Goal: Task Accomplishment & Management: Use online tool/utility

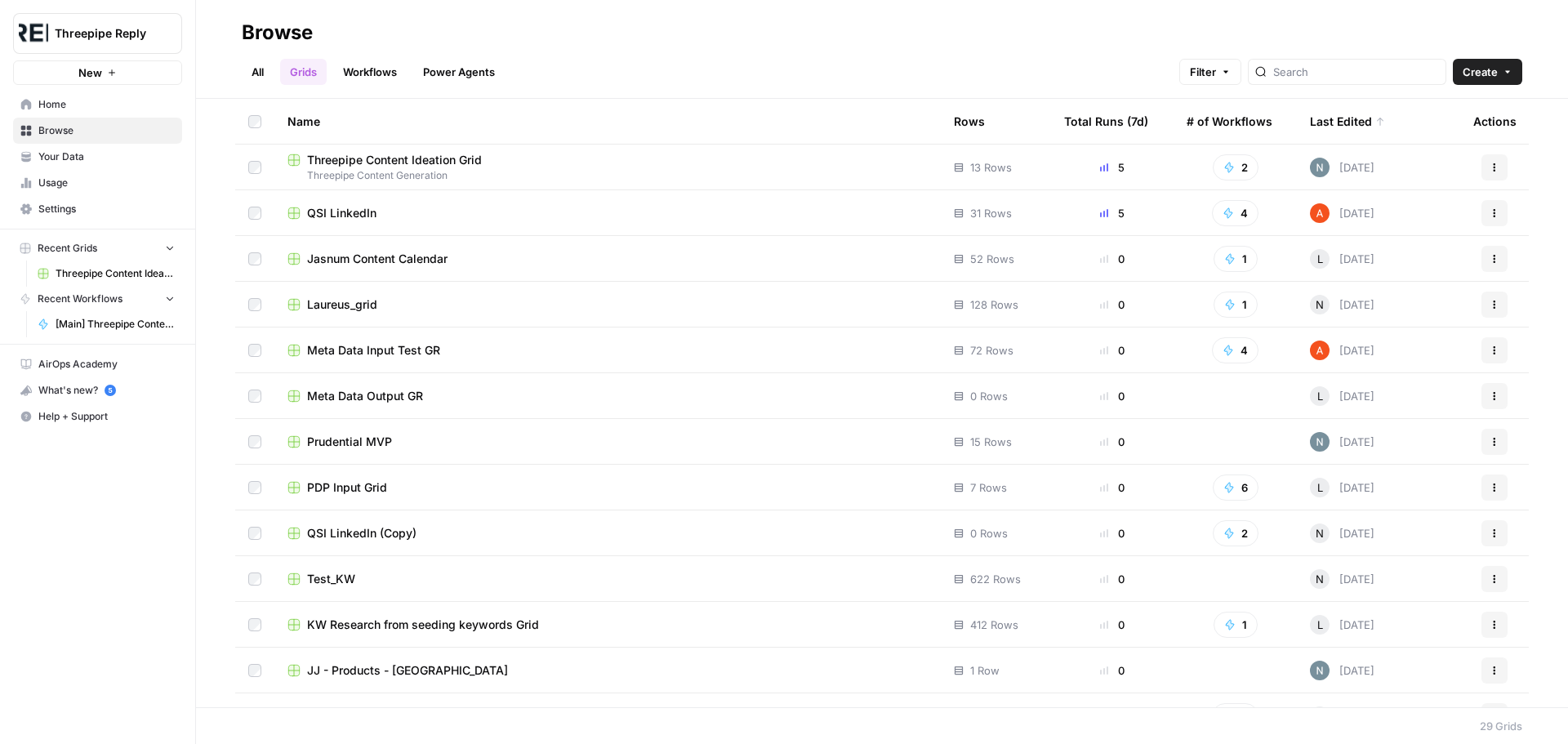
click at [388, 63] on link "Workflows" at bounding box center [370, 71] width 74 height 26
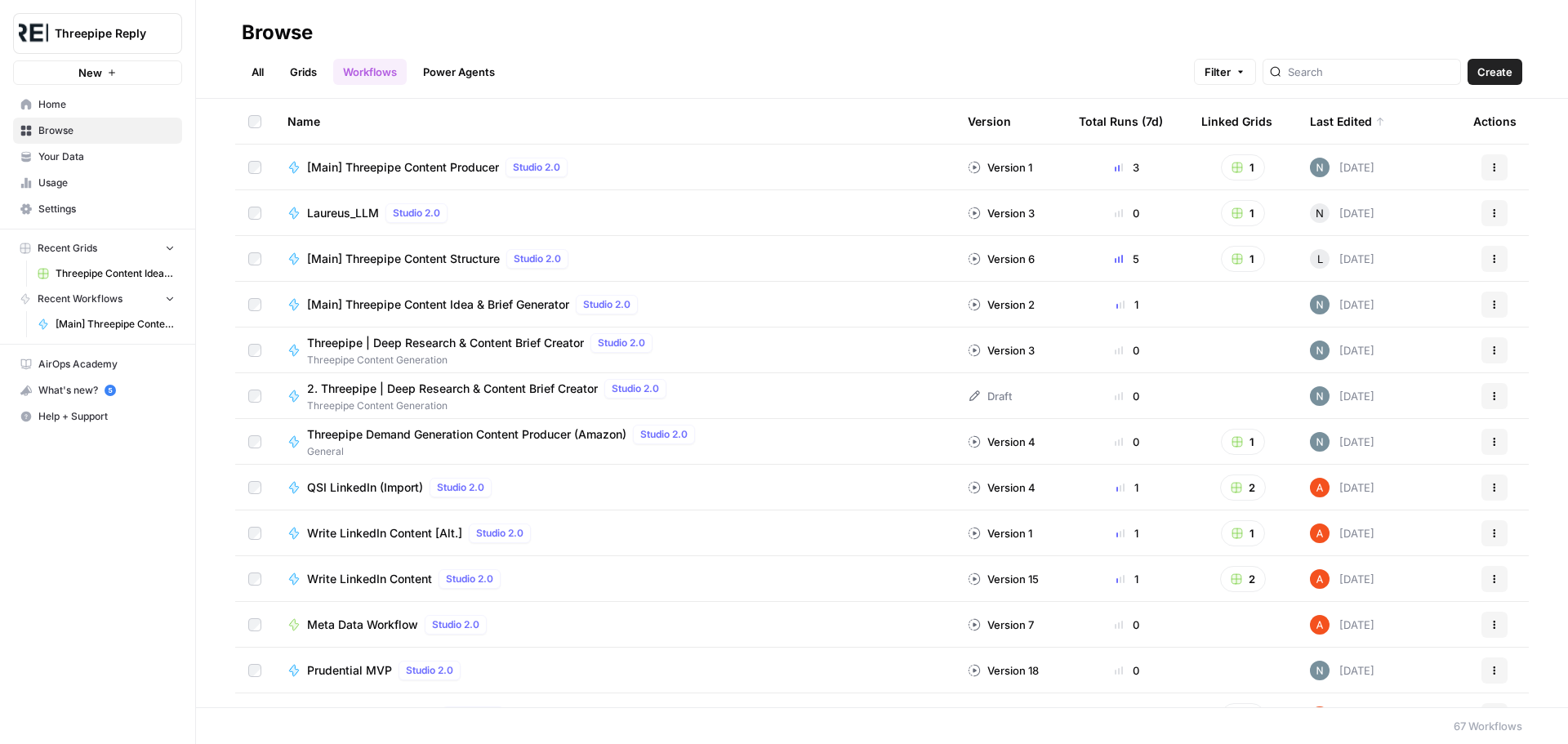
click at [398, 166] on span "[Main] Threepipe Content Producer" at bounding box center [403, 167] width 192 height 16
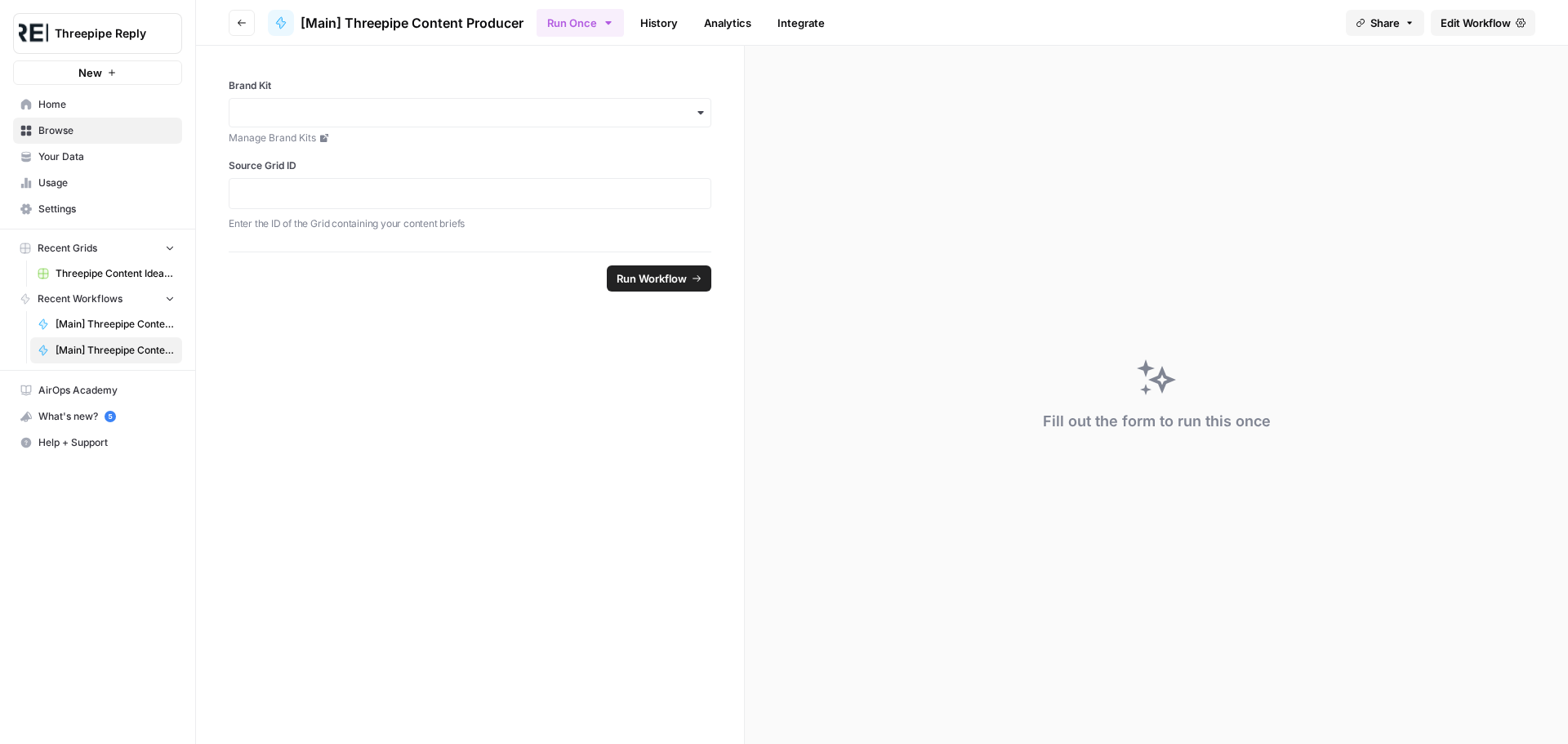
click at [1488, 21] on span "Edit Workflow" at bounding box center [1475, 22] width 70 height 16
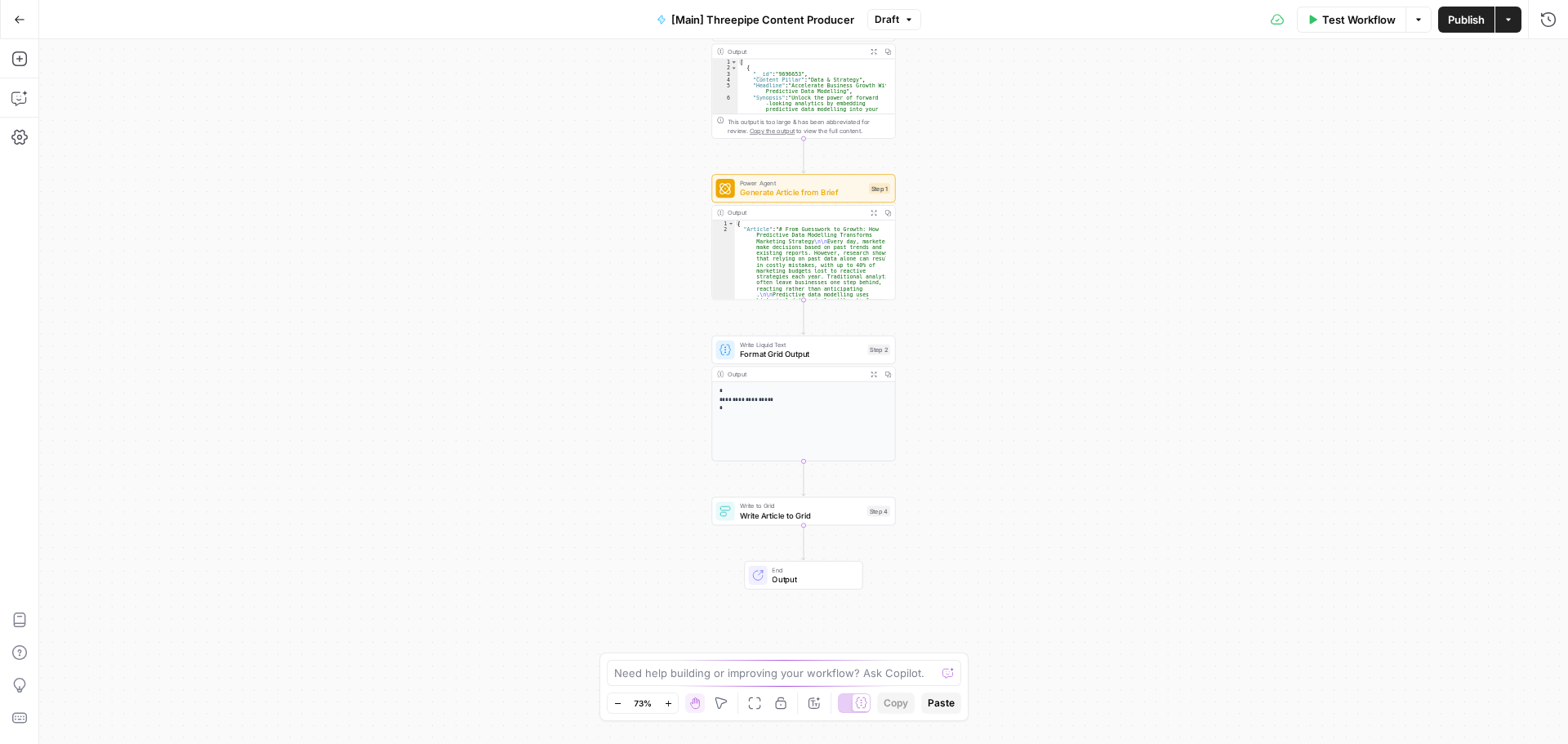
click at [837, 518] on span "Write Article to Grid" at bounding box center [801, 515] width 123 height 12
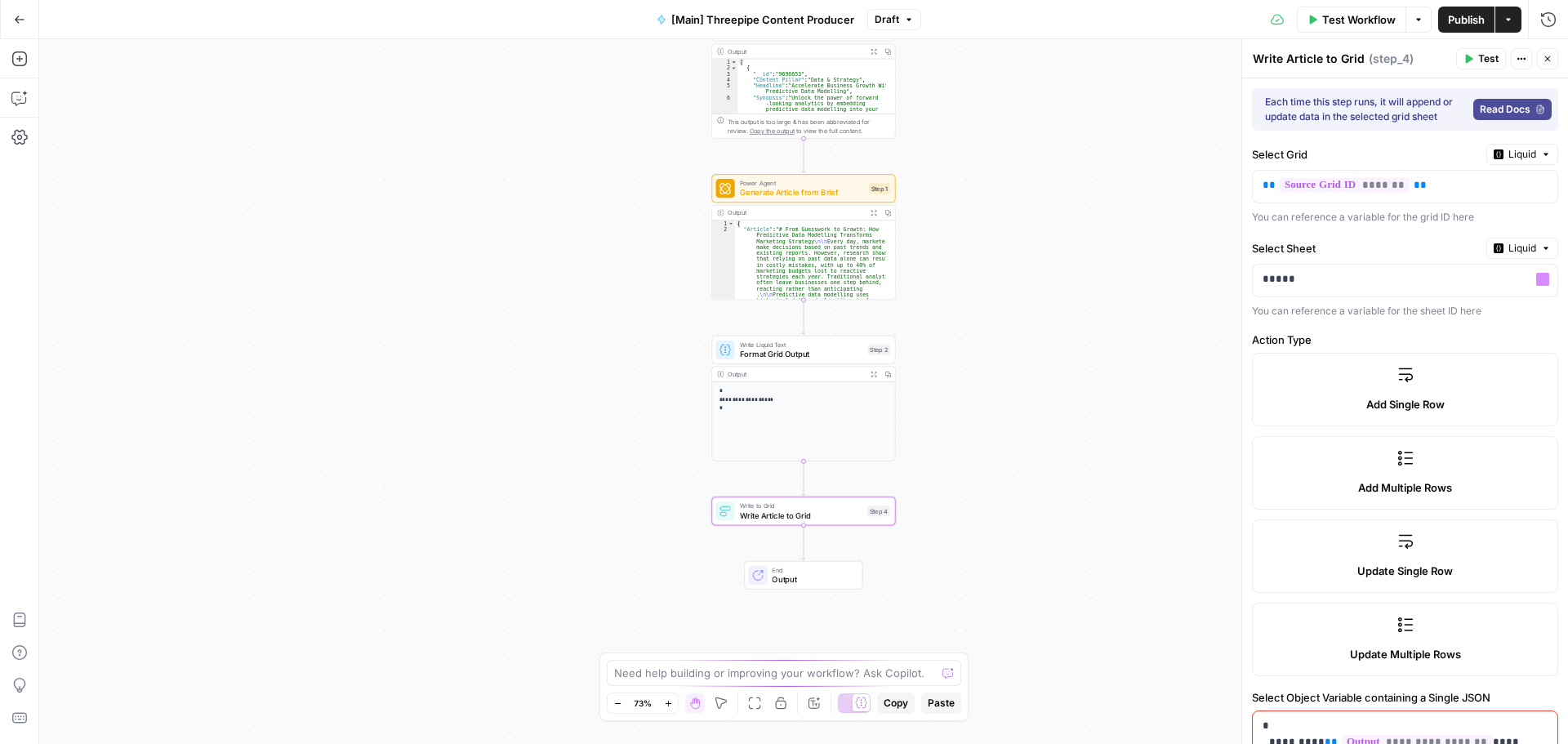
scroll to position [354, 0]
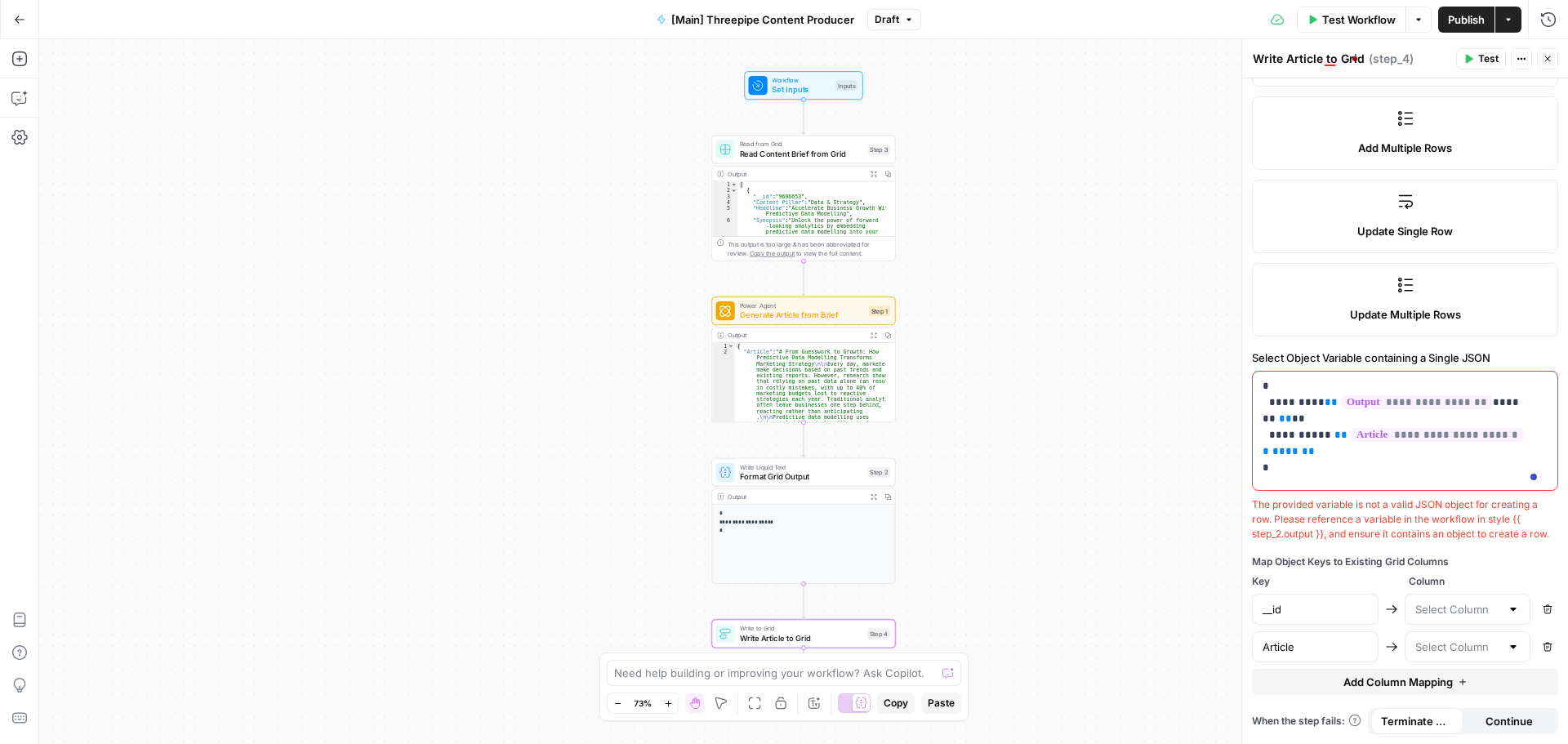
click at [13, 28] on button "Go Back" at bounding box center [19, 19] width 30 height 30
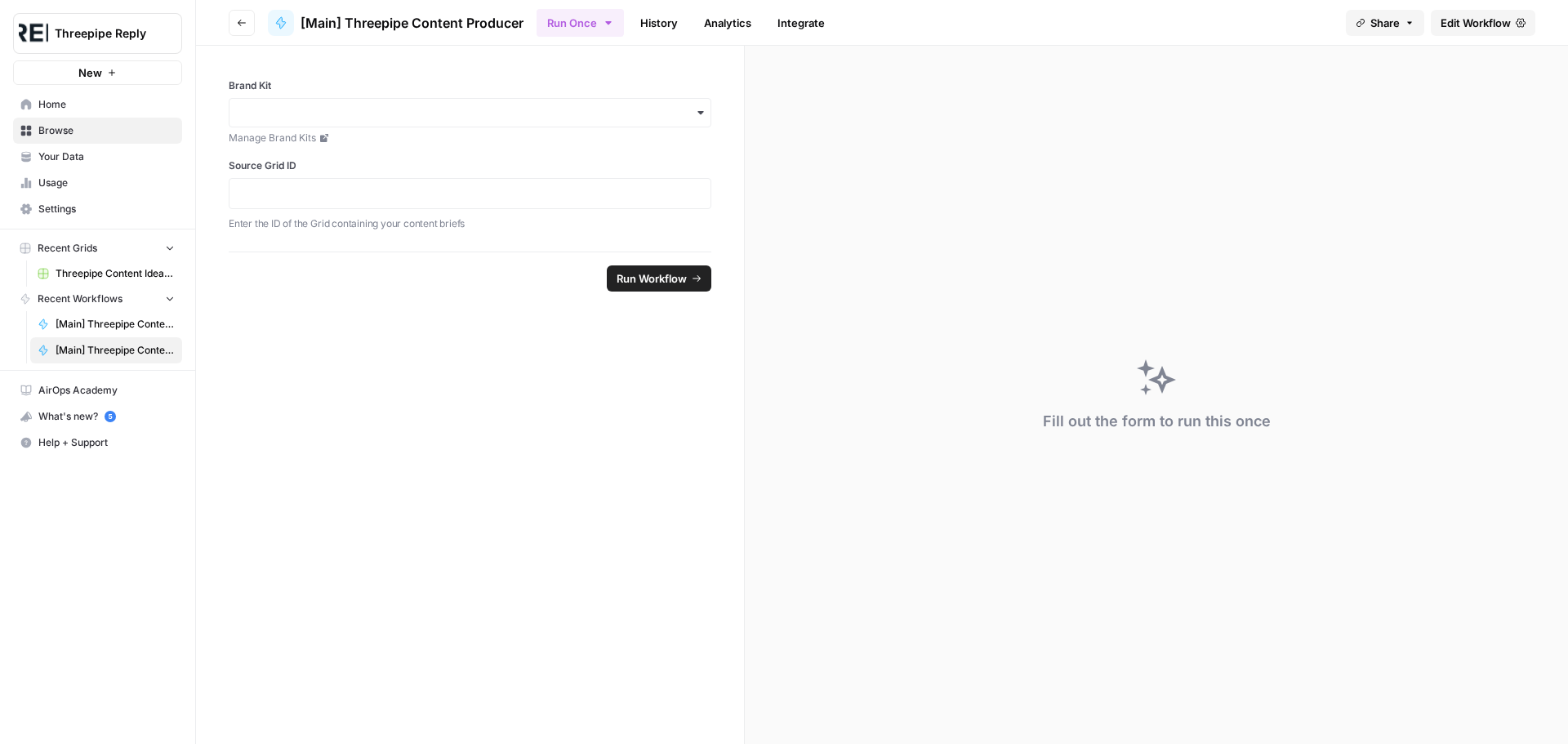
click at [234, 26] on button "Go back" at bounding box center [241, 22] width 26 height 26
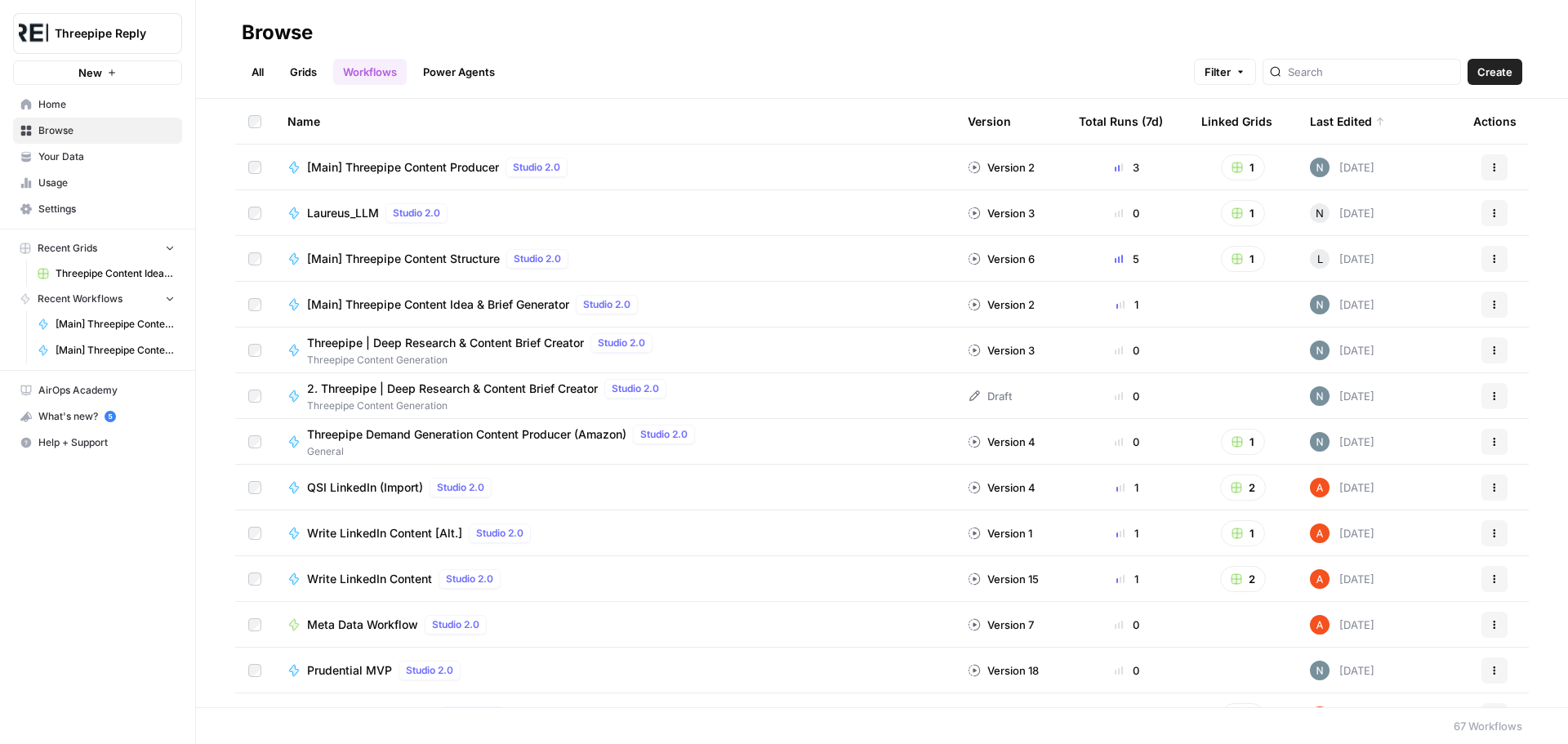
click at [444, 263] on span "[Main] Threepipe Content Structure" at bounding box center [403, 259] width 193 height 16
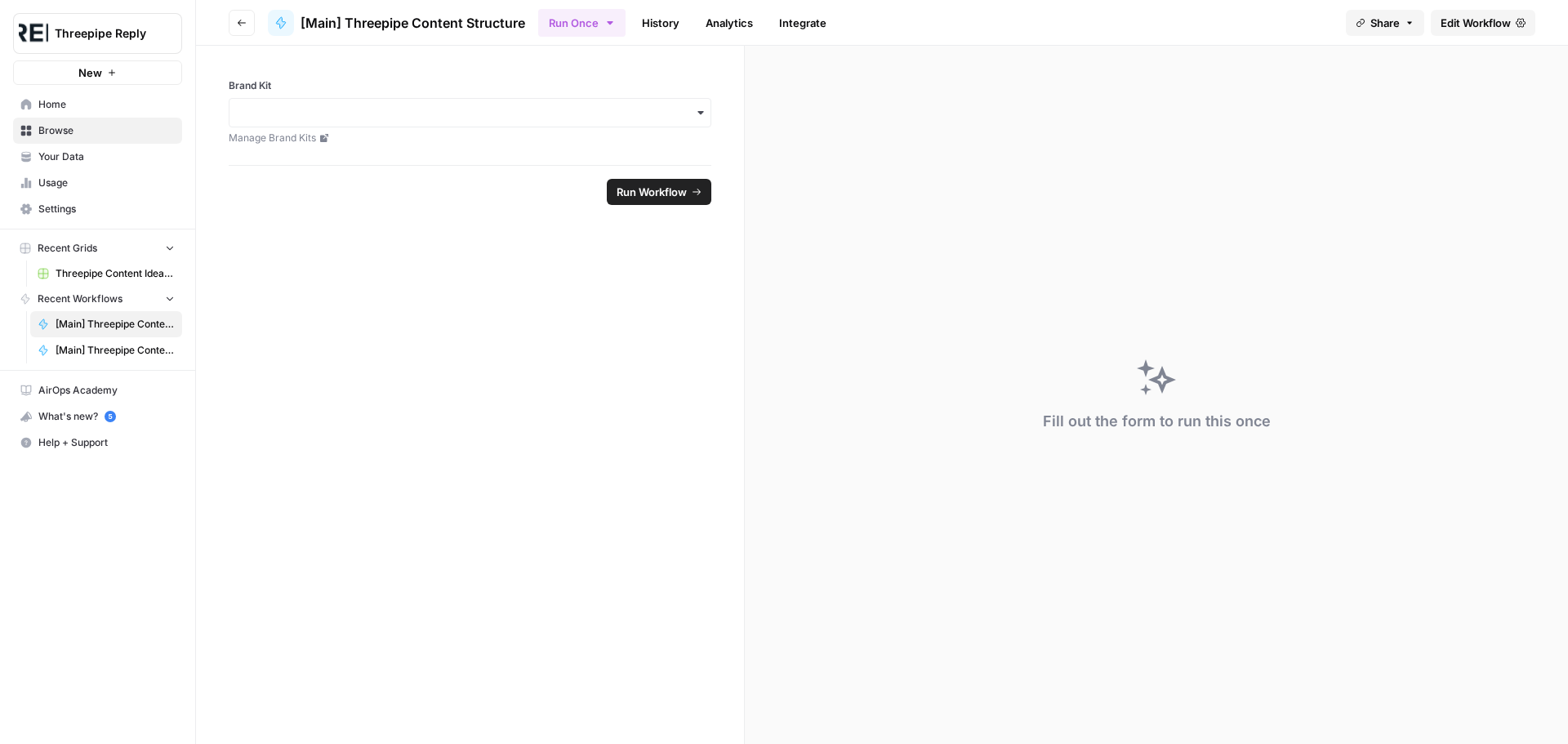
click at [238, 24] on icon "button" at bounding box center [241, 23] width 10 height 10
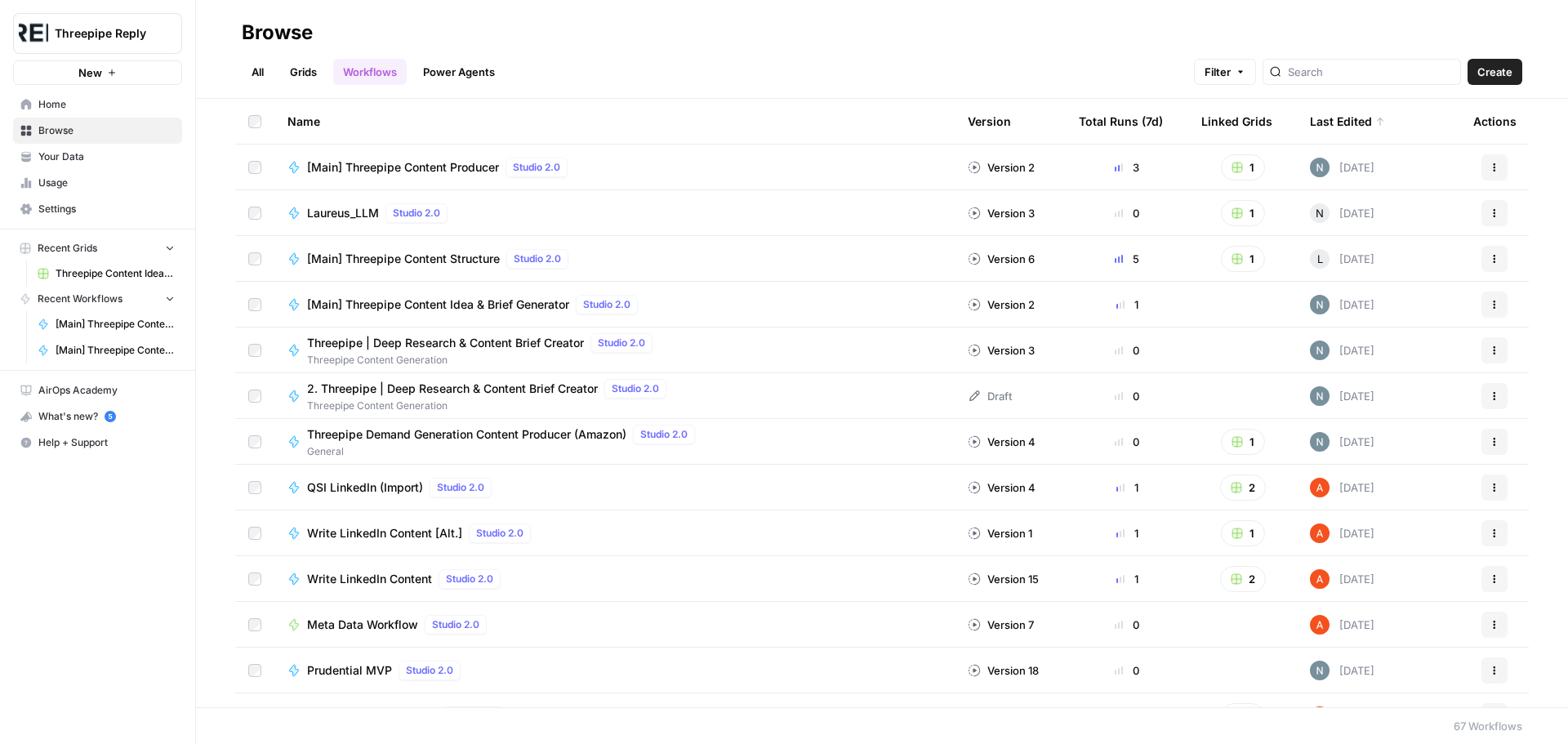
click at [445, 254] on span "[Main] Threepipe Content Structure" at bounding box center [403, 259] width 193 height 16
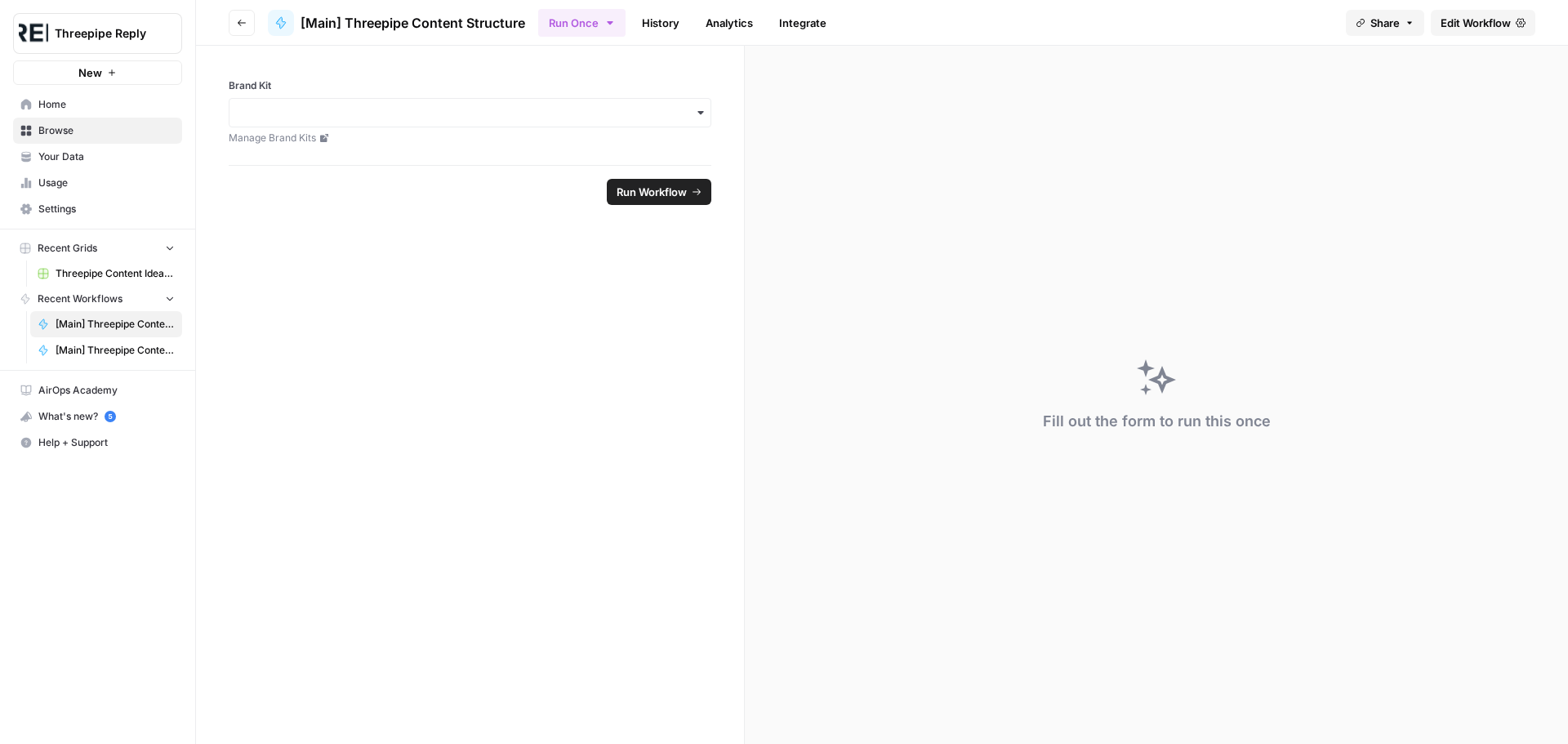
click at [1477, 23] on span "Edit Workflow" at bounding box center [1475, 22] width 70 height 16
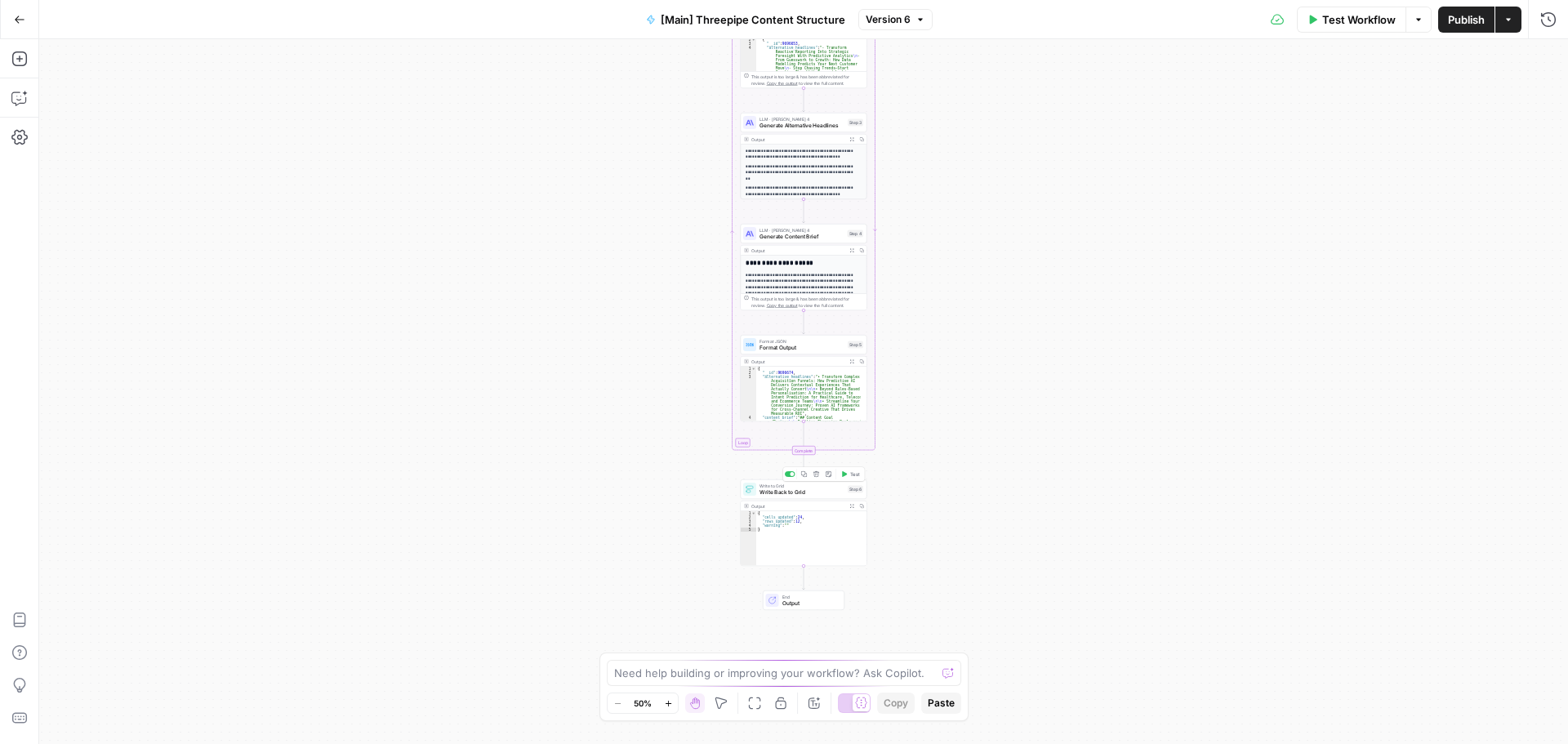
click at [820, 495] on span "Write Back to Grid" at bounding box center [802, 492] width 85 height 9
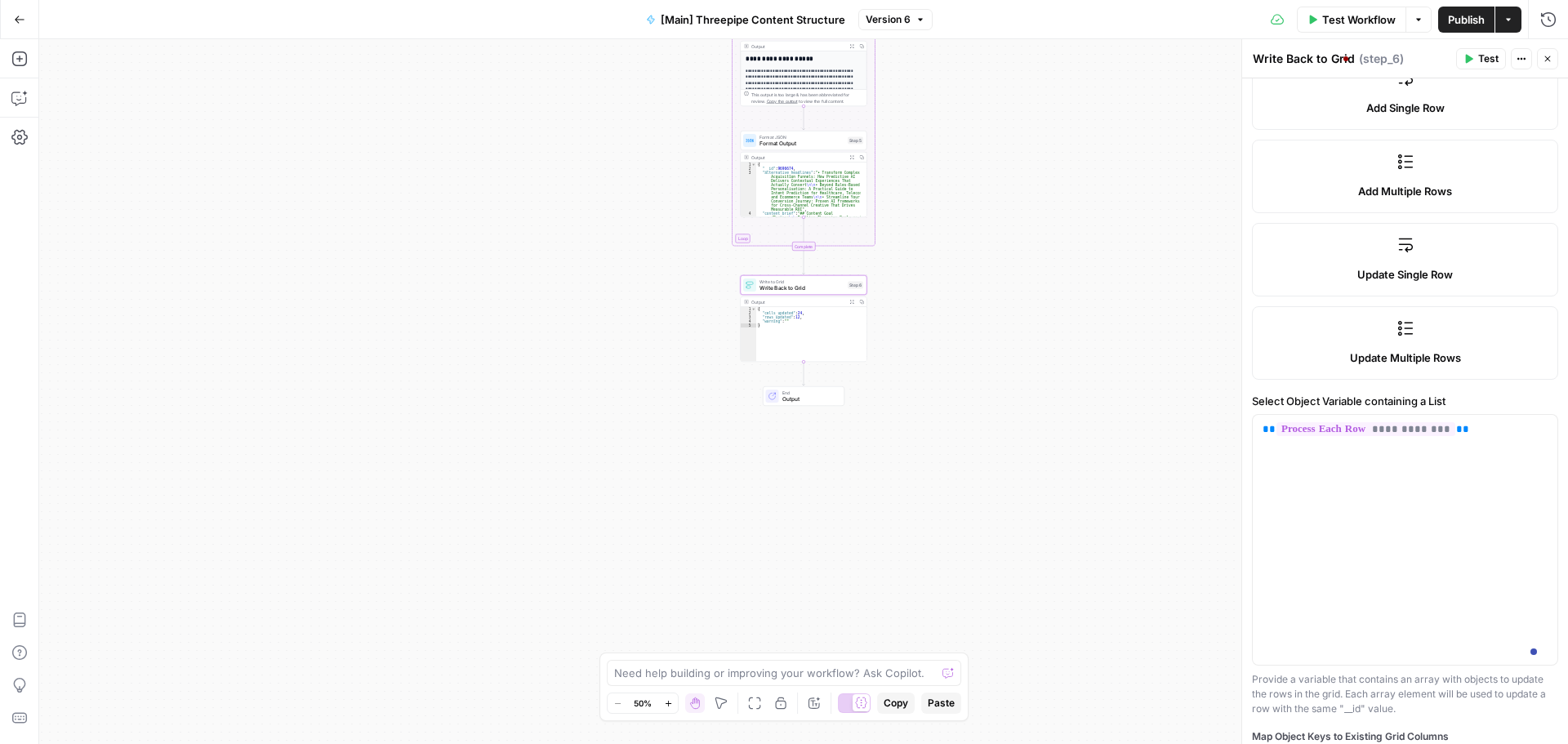
scroll to position [240, 0]
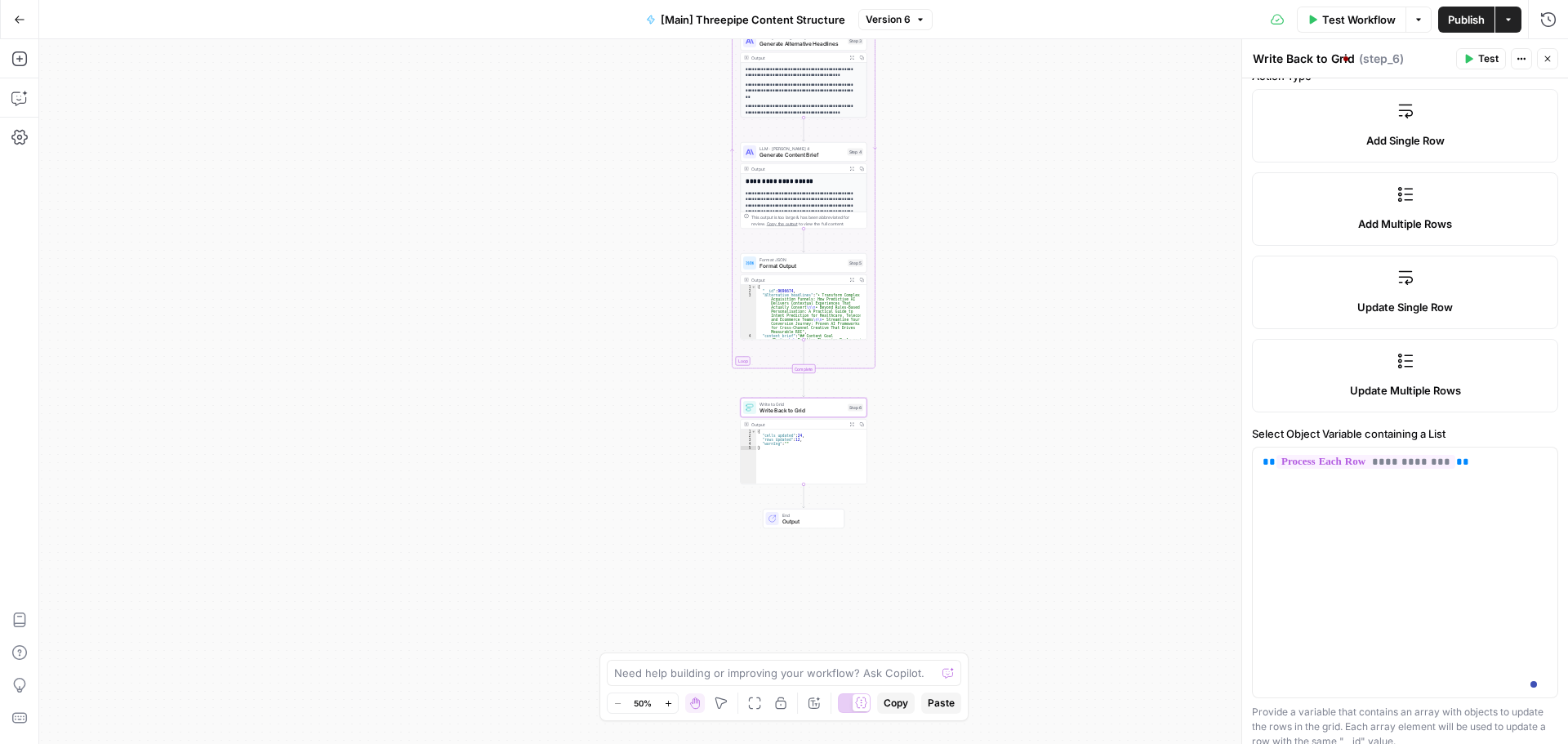
click at [21, 25] on button "Go Back" at bounding box center [19, 19] width 30 height 30
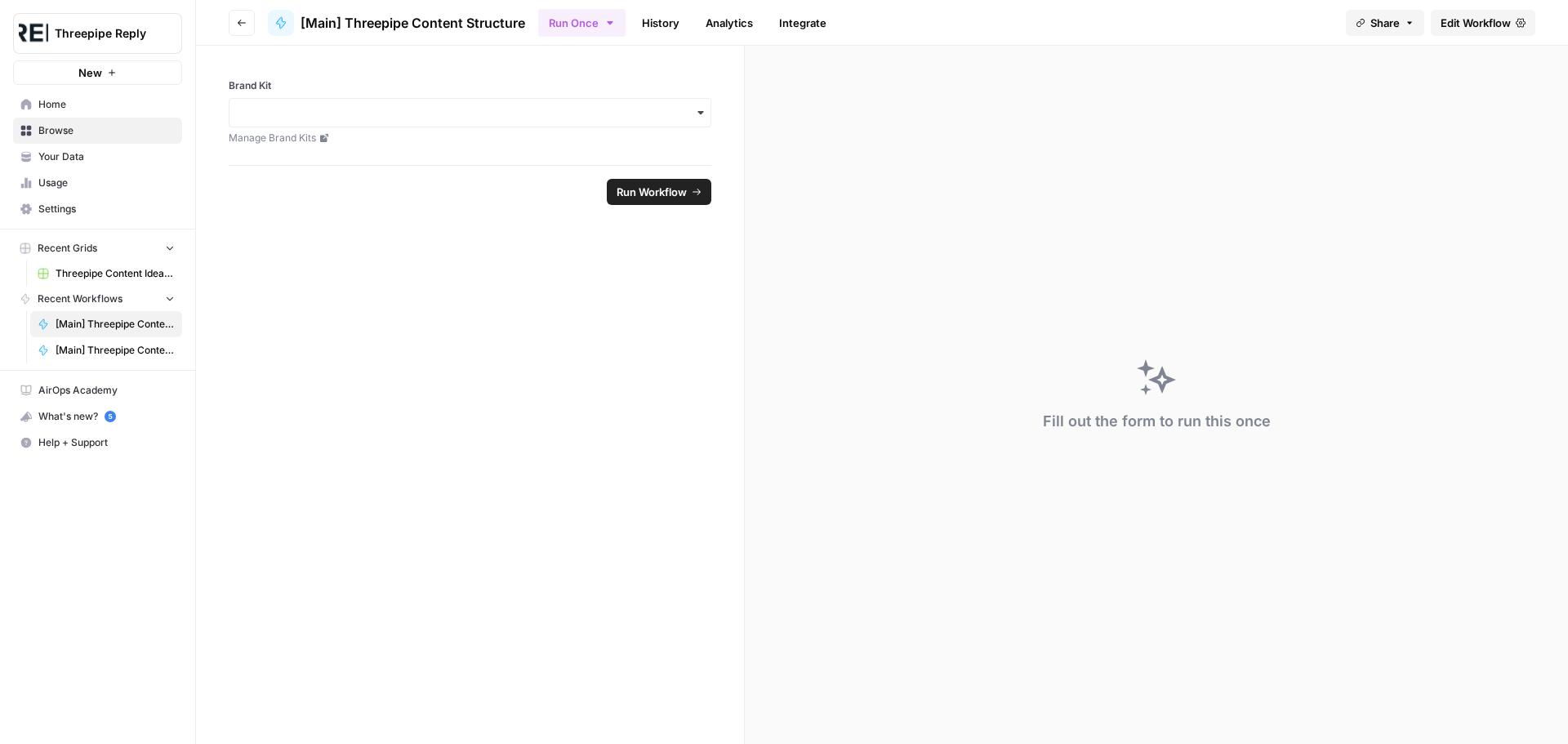
click at [239, 22] on icon "button" at bounding box center [241, 23] width 10 height 10
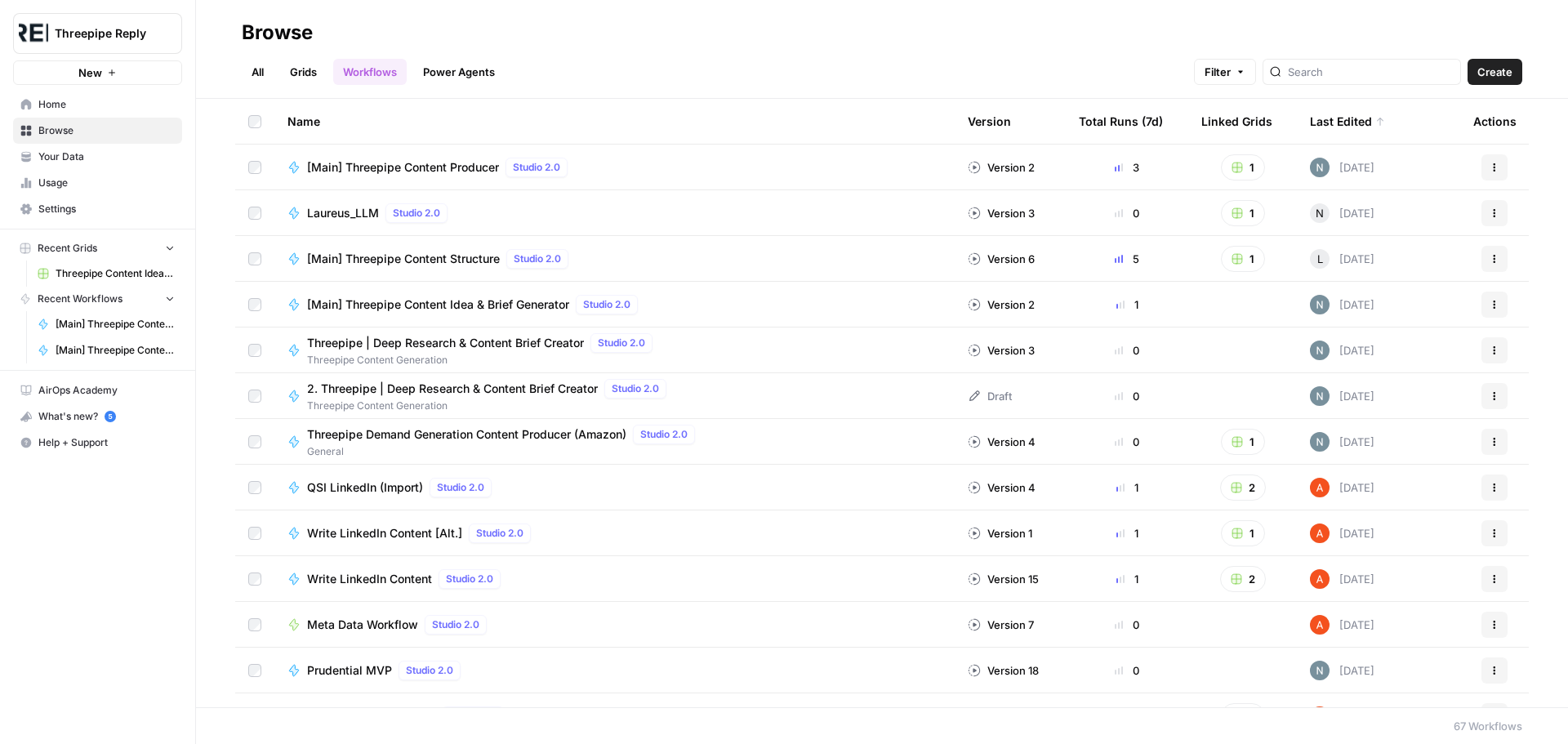
click at [423, 165] on span "[Main] Threepipe Content Producer" at bounding box center [403, 167] width 192 height 16
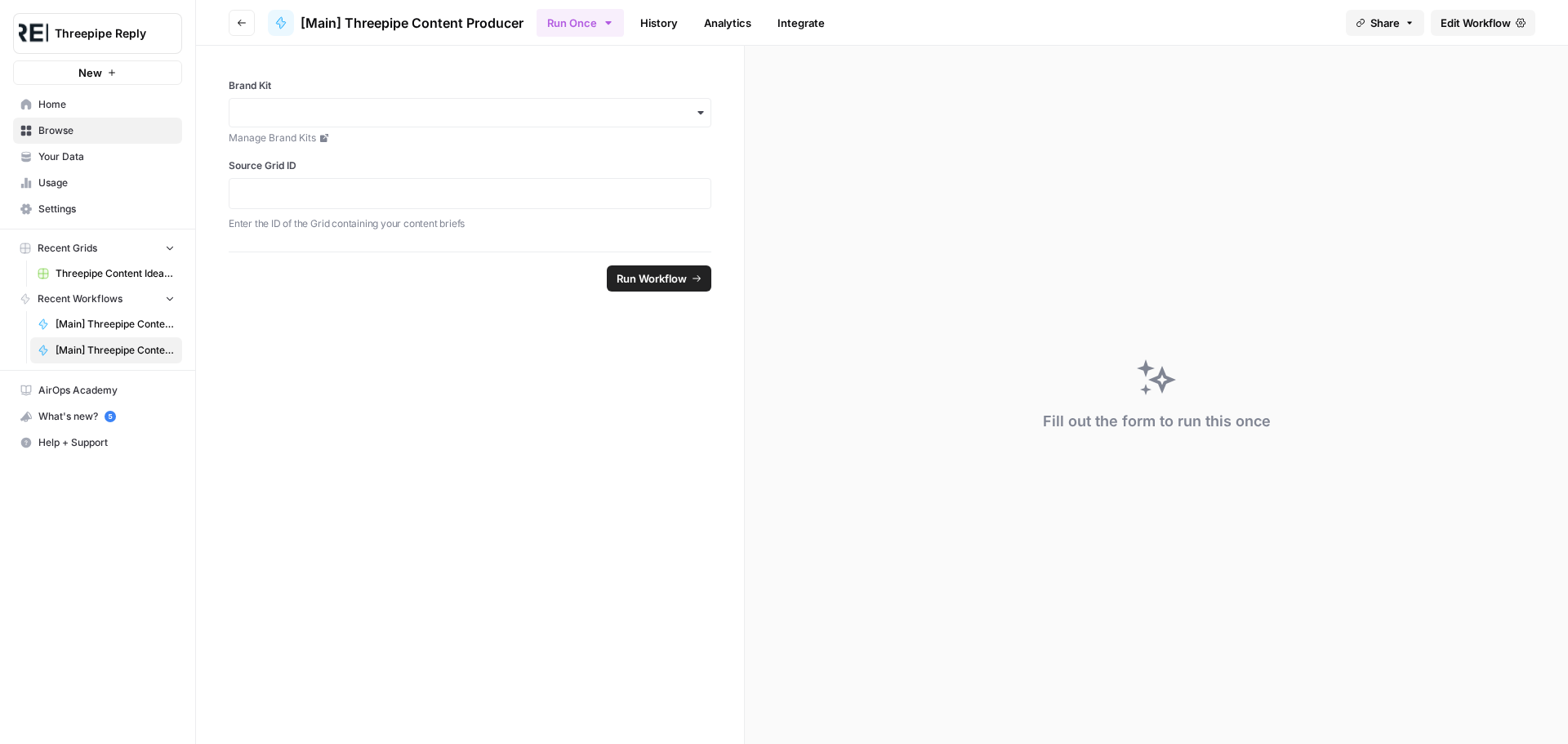
click at [1486, 18] on span "Edit Workflow" at bounding box center [1475, 22] width 70 height 16
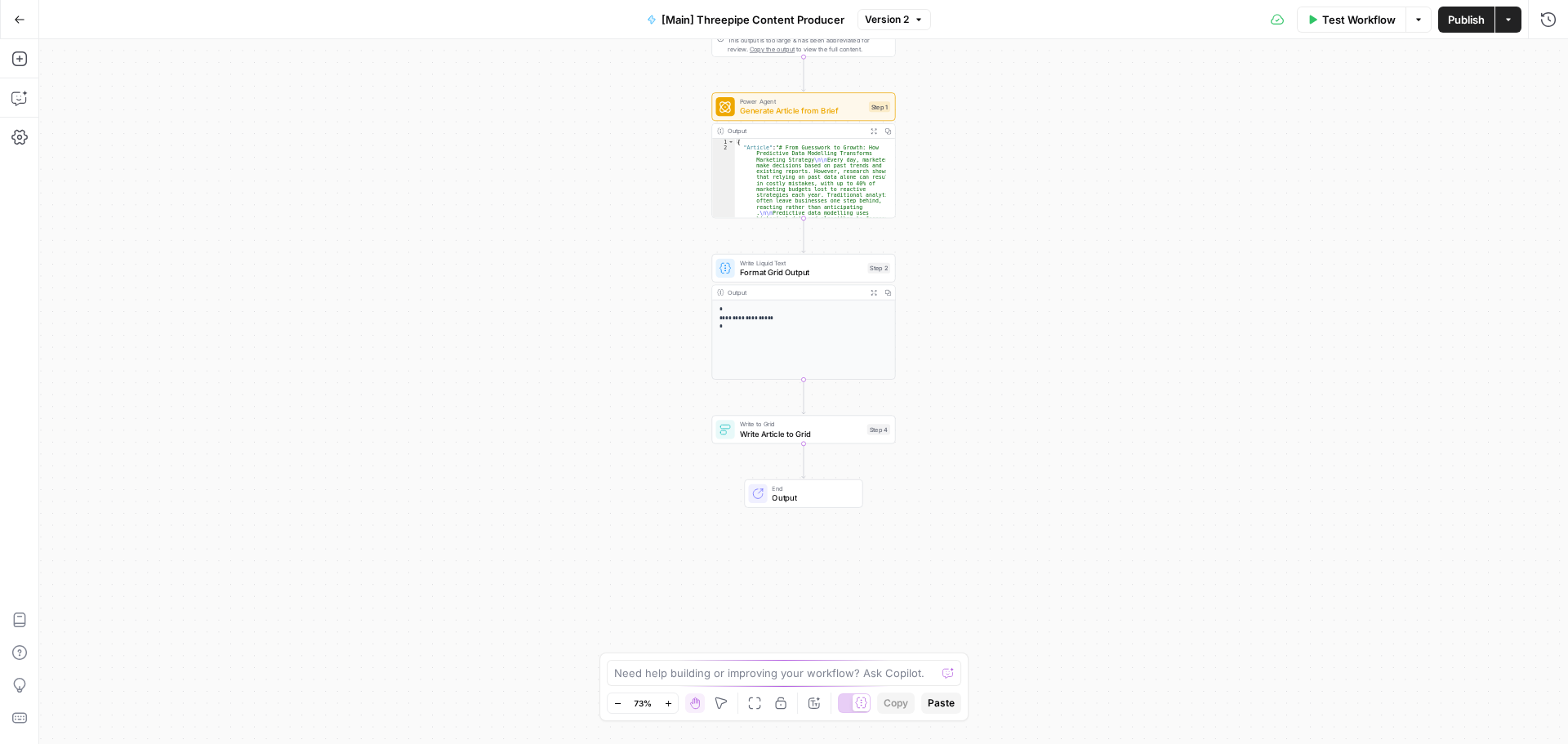
click at [804, 425] on span "Write to Grid" at bounding box center [801, 424] width 123 height 10
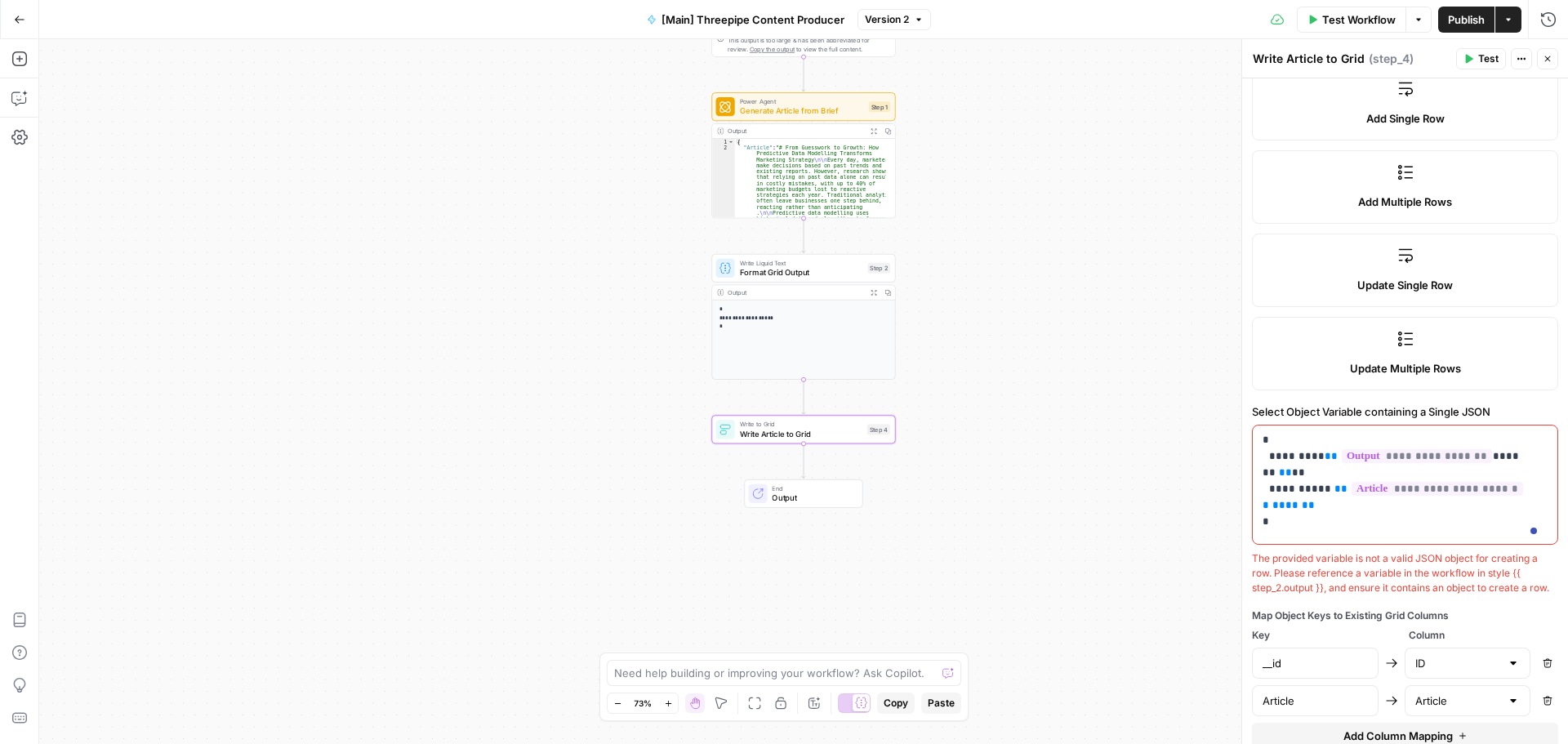
scroll to position [354, 0]
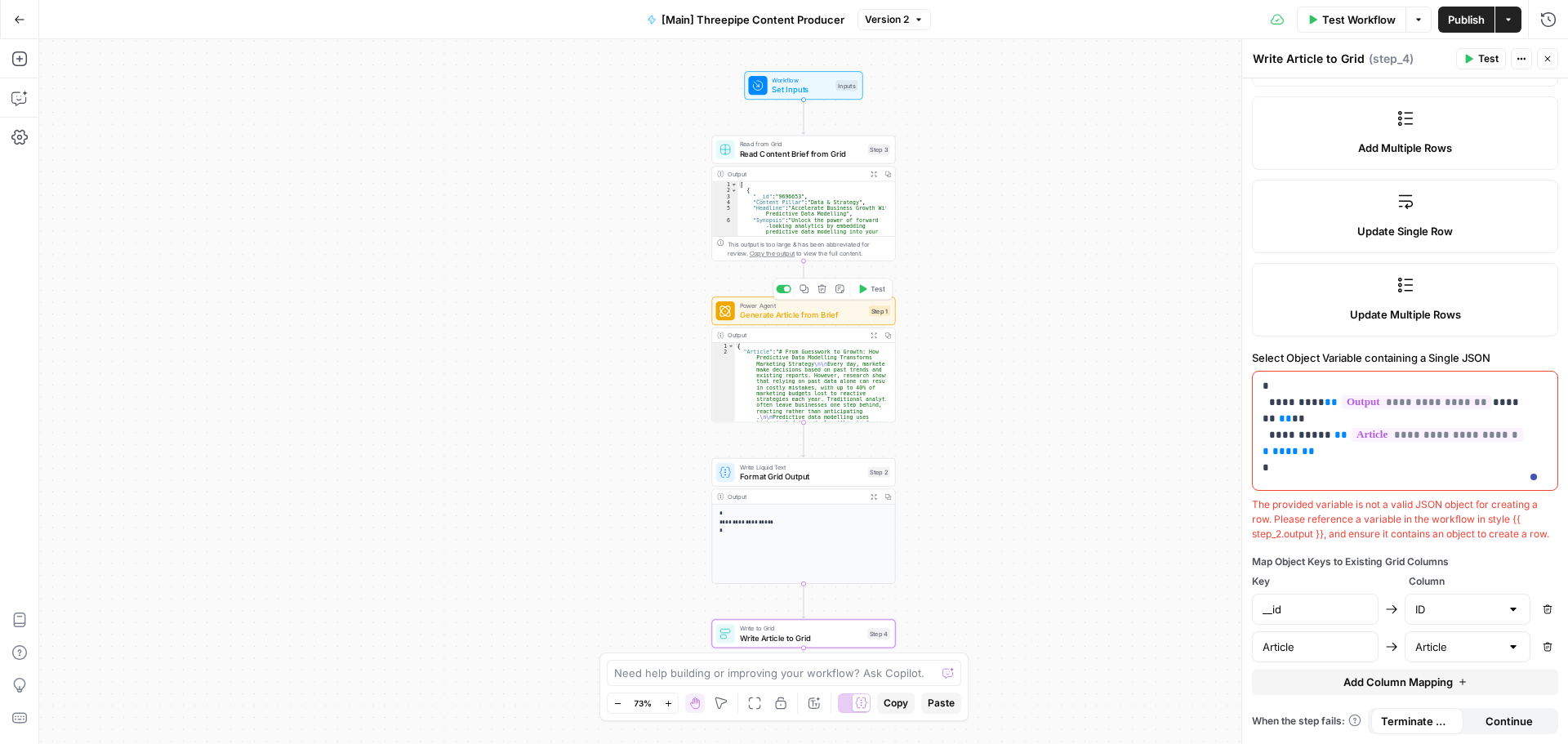
click at [789, 314] on span "Generate Article from Brief" at bounding box center [802, 315] width 125 height 12
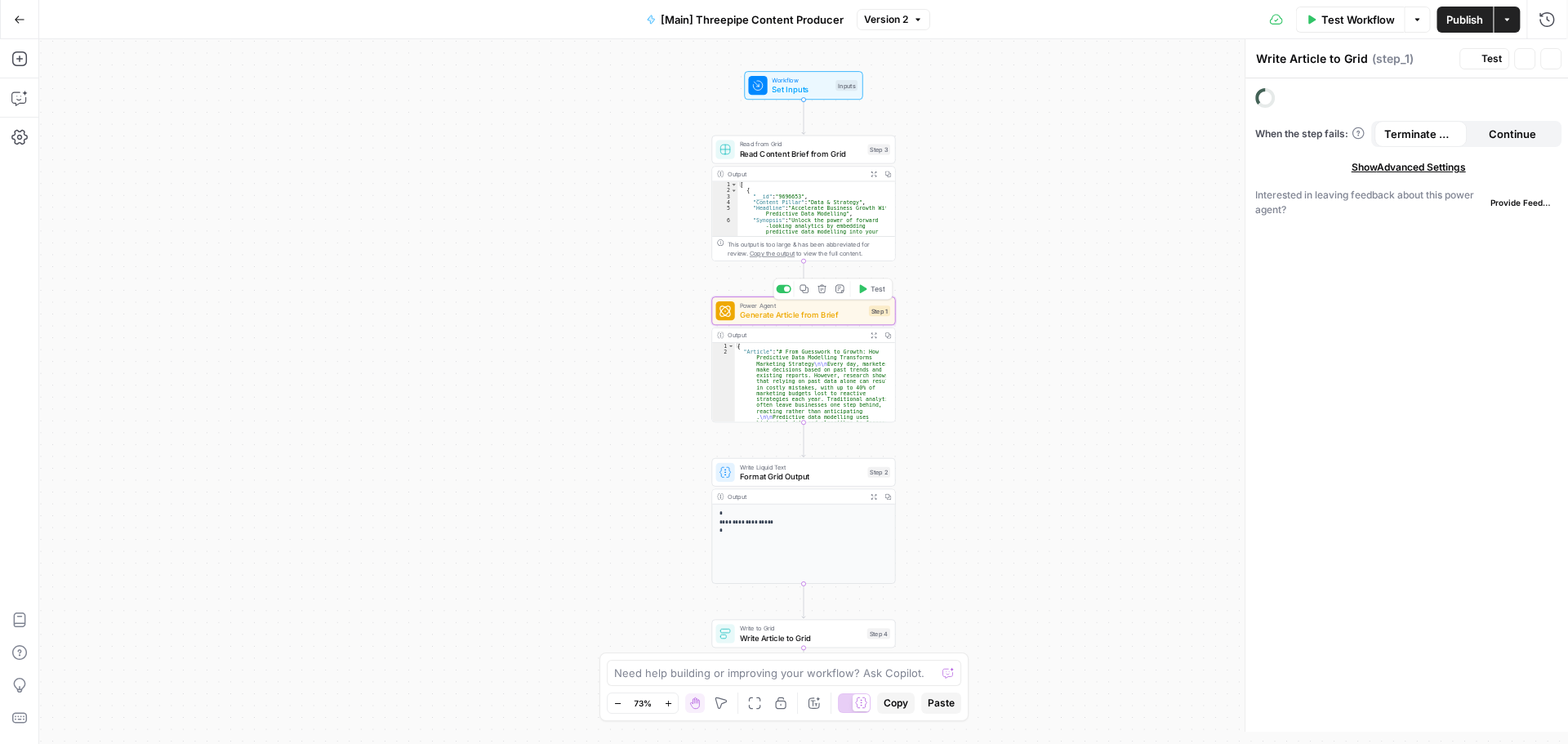
type textarea "Generate Article from Brief"
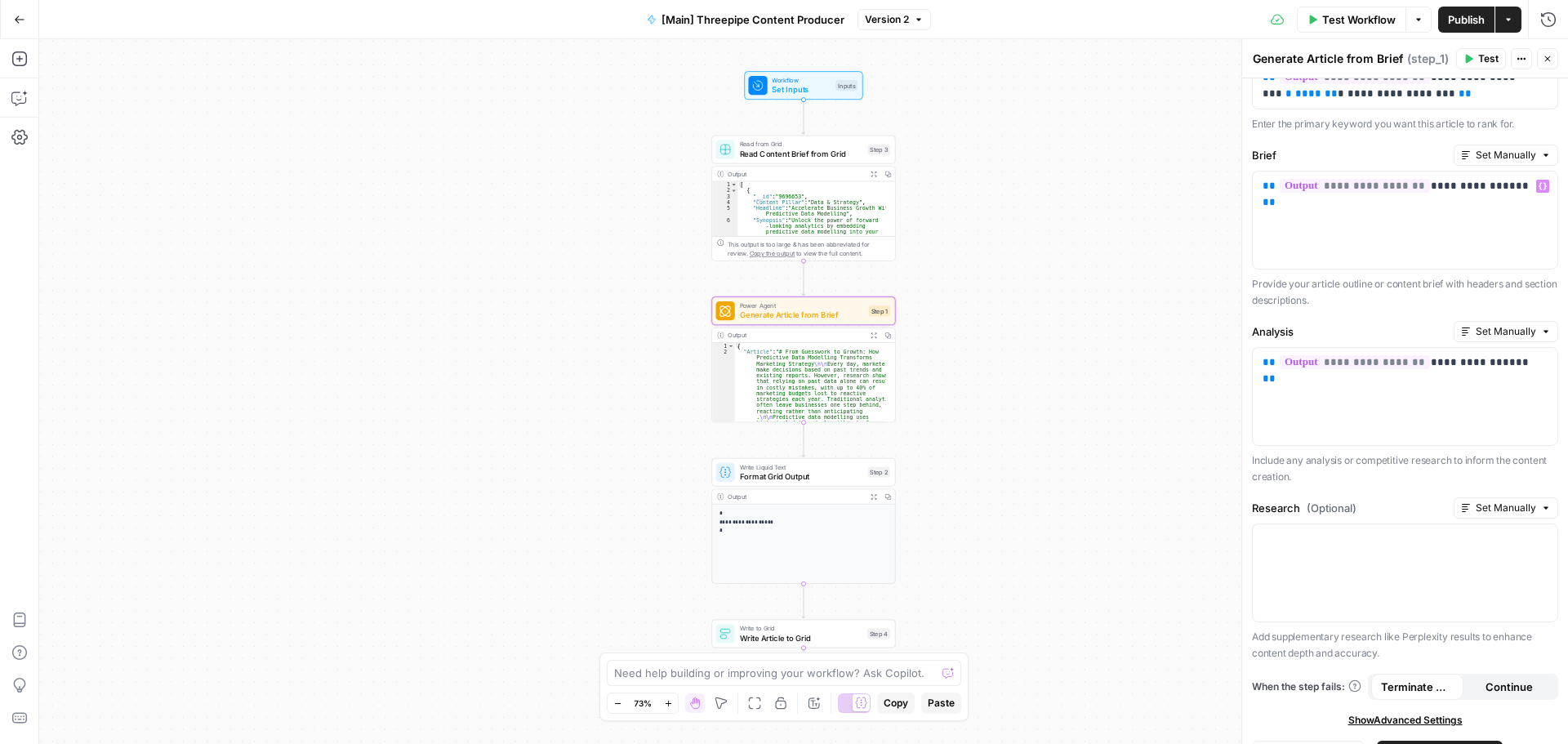
scroll to position [236, 0]
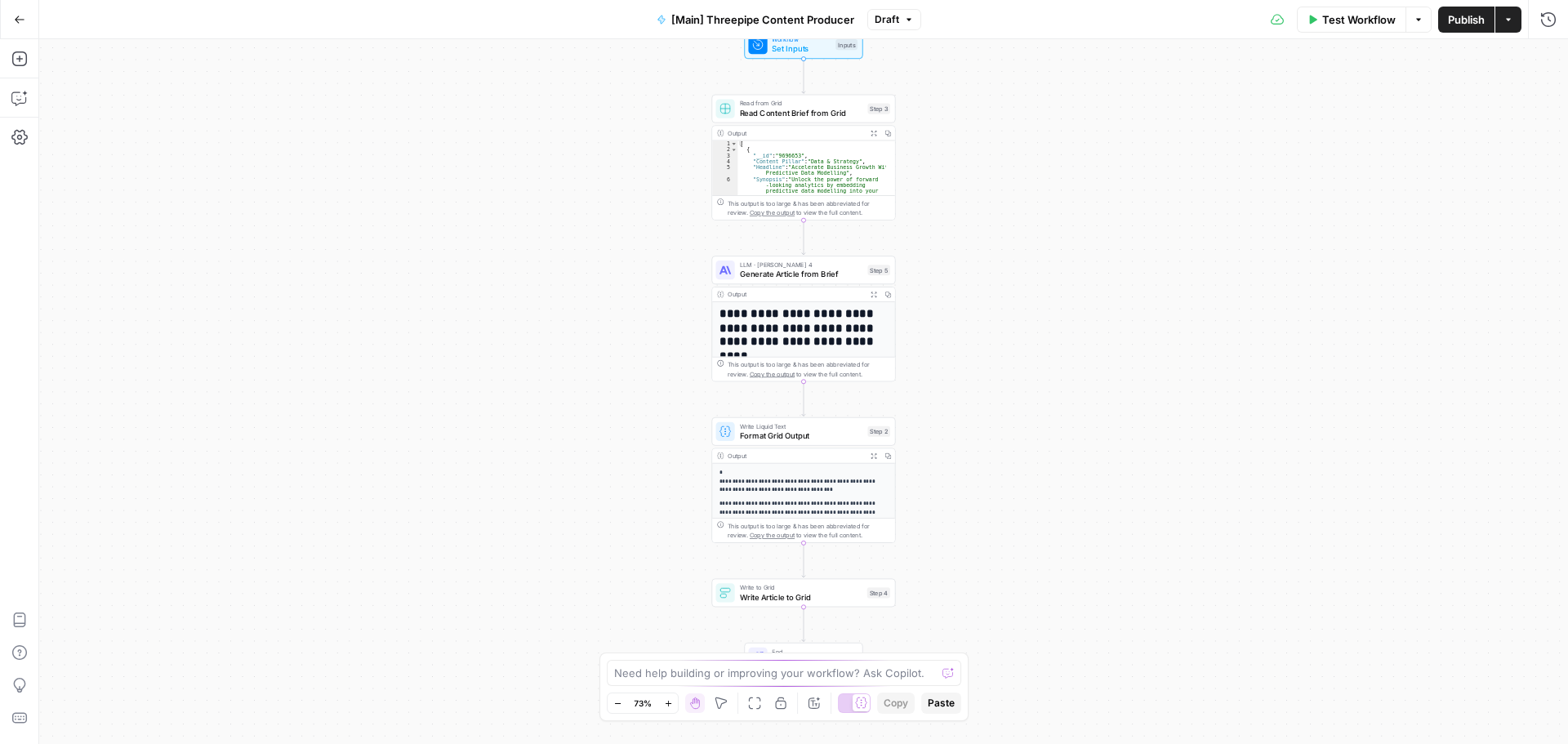
scroll to position [164, 0]
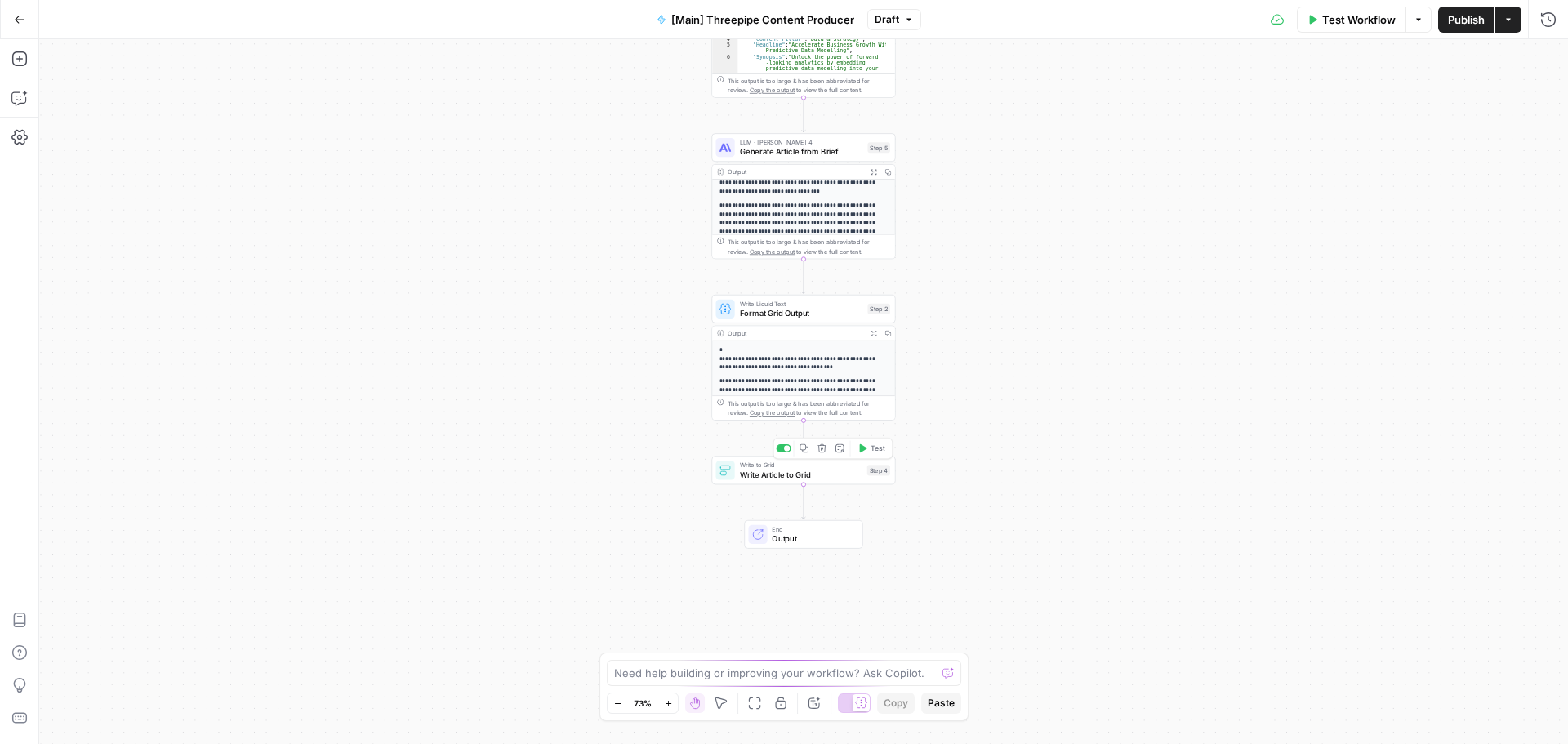
click at [814, 479] on span "Write Article to Grid" at bounding box center [801, 474] width 123 height 12
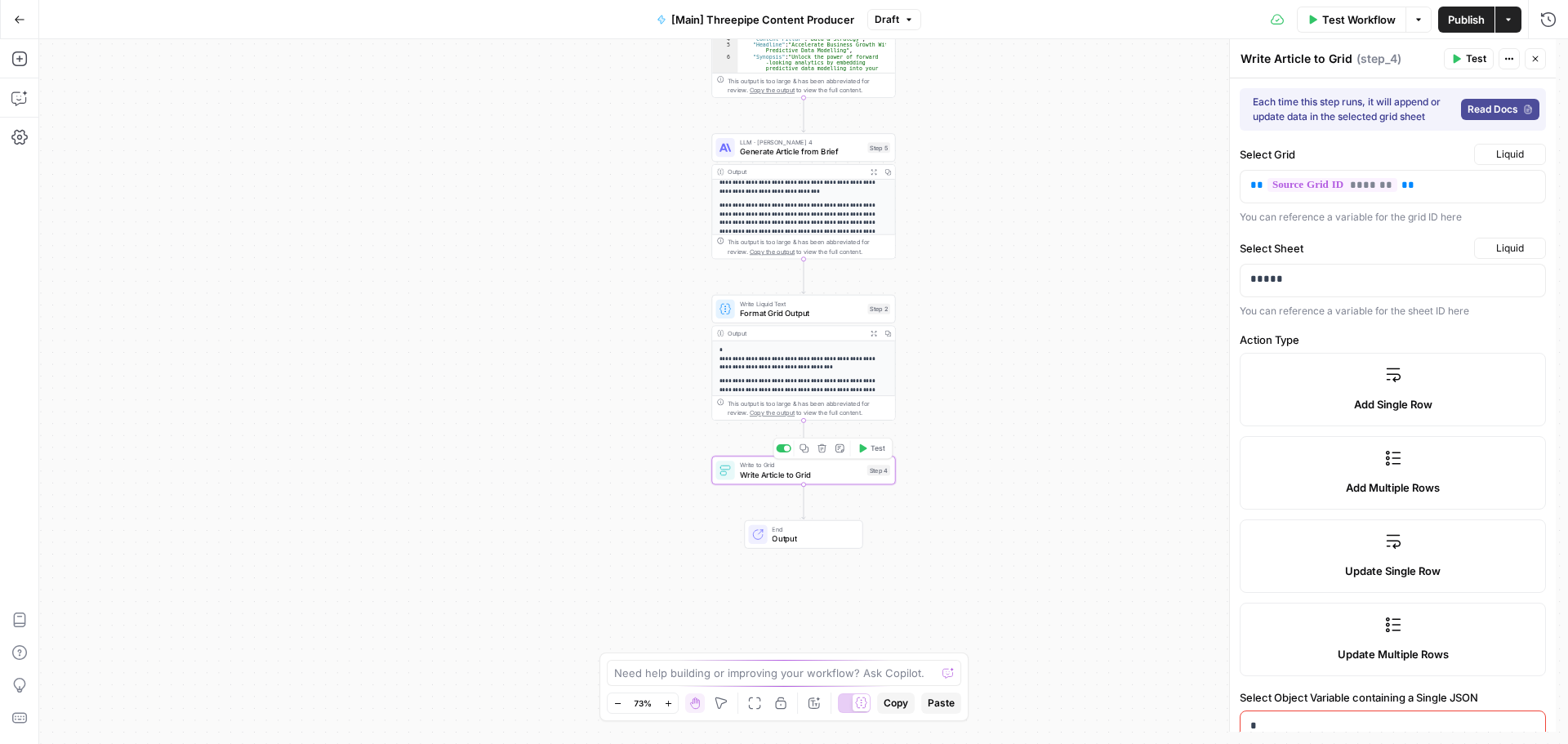
type input "ID"
type input "Article"
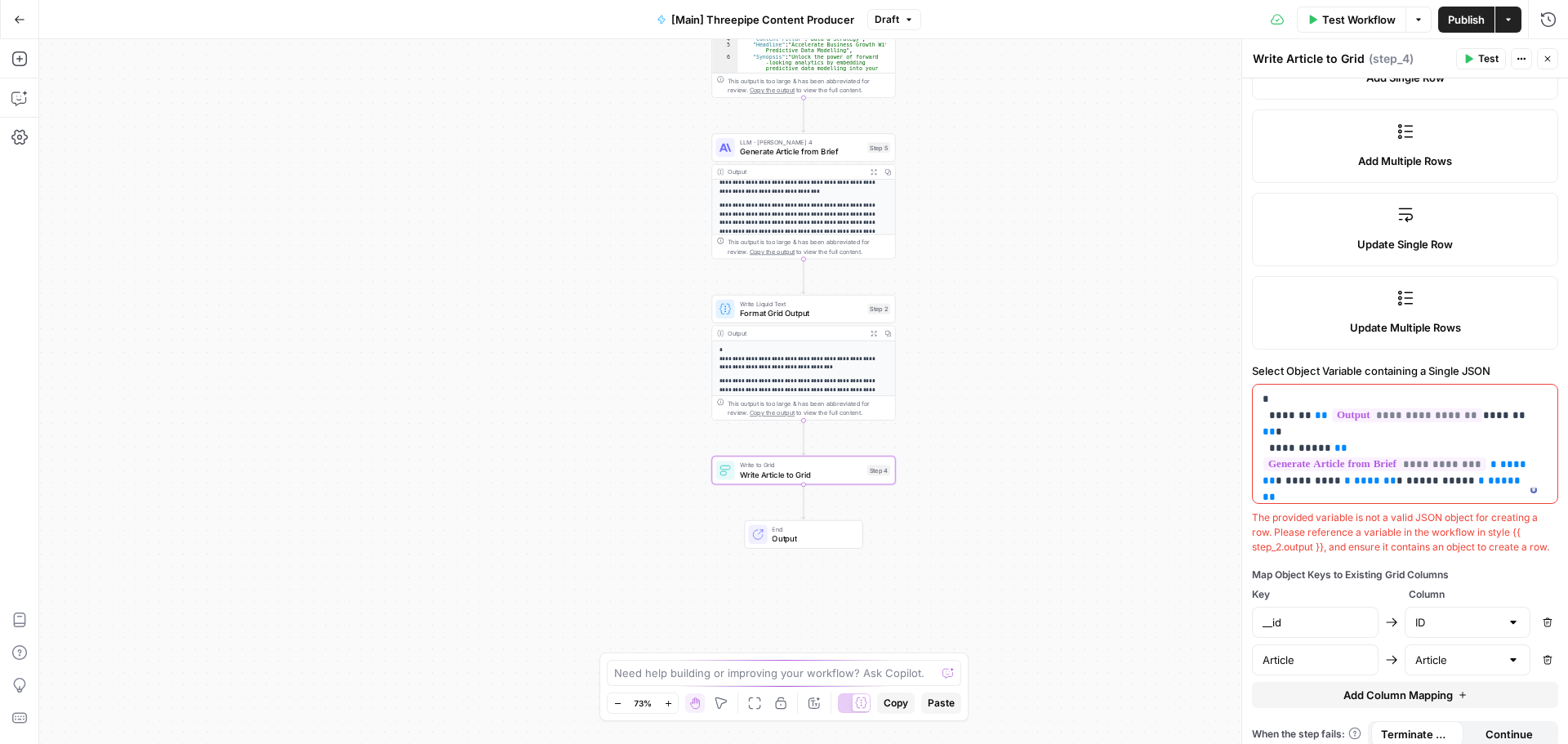
scroll to position [354, 0]
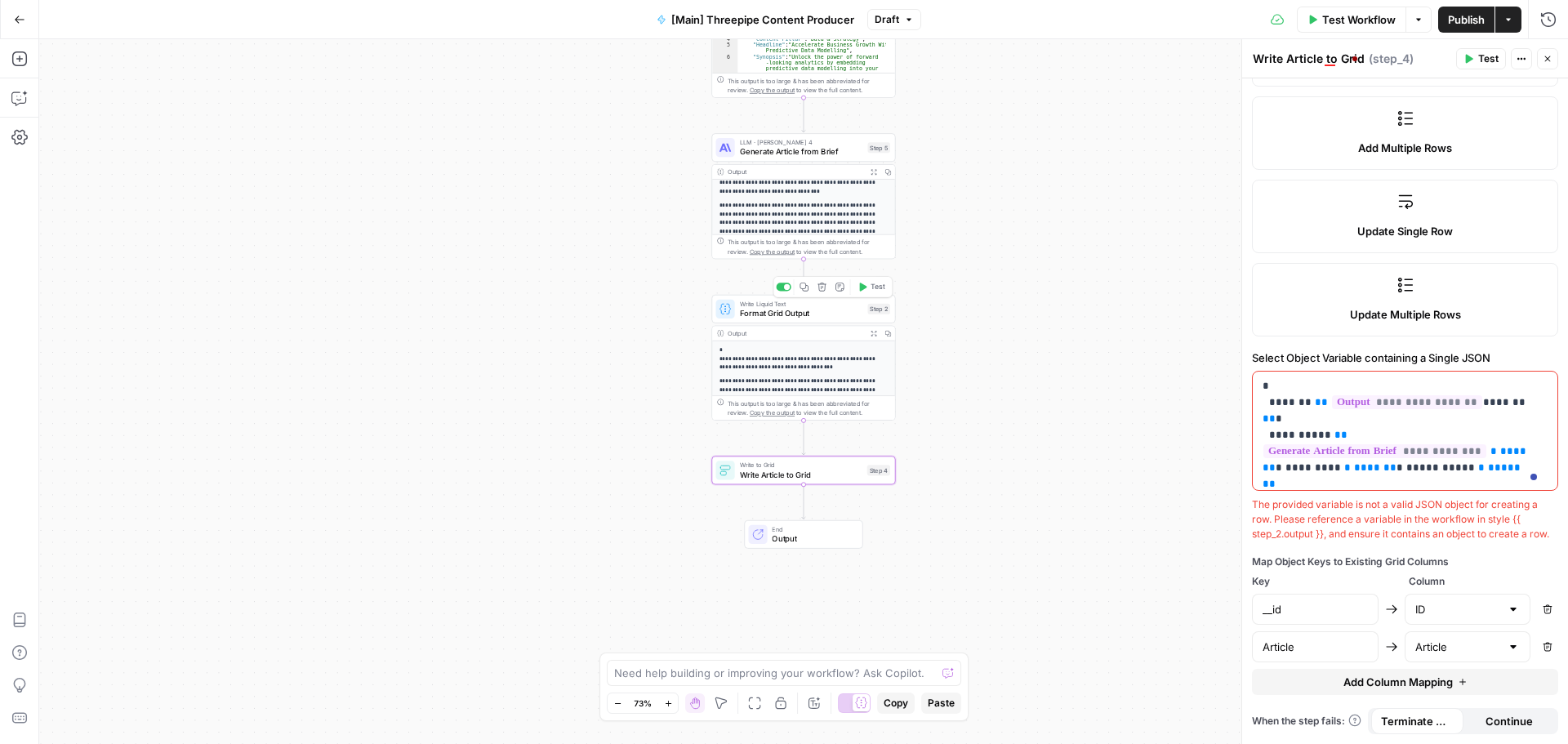
click at [790, 312] on span "Format Grid Output" at bounding box center [801, 313] width 124 height 12
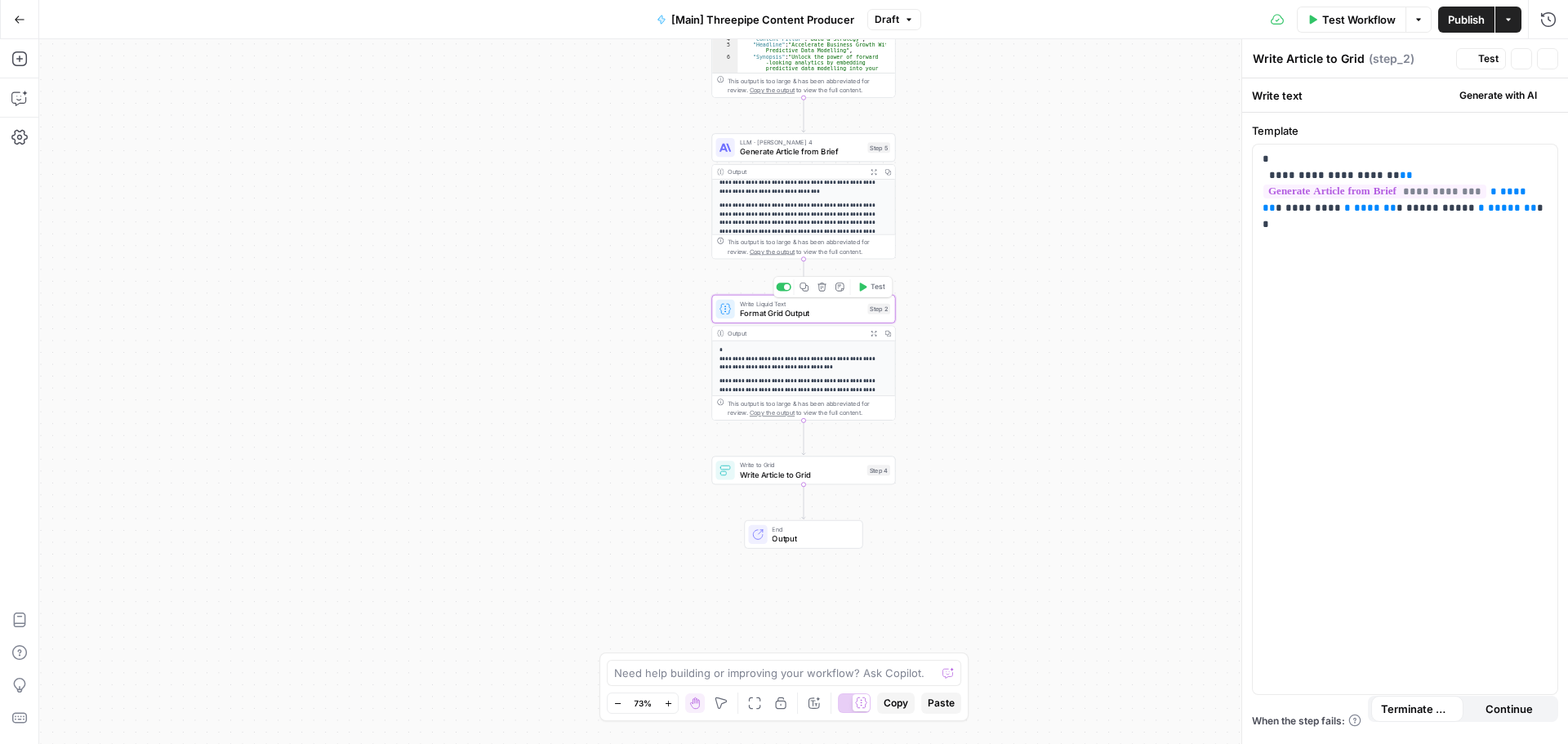
type textarea "Format Grid Output"
click at [1544, 96] on icon "button" at bounding box center [1547, 96] width 10 height 10
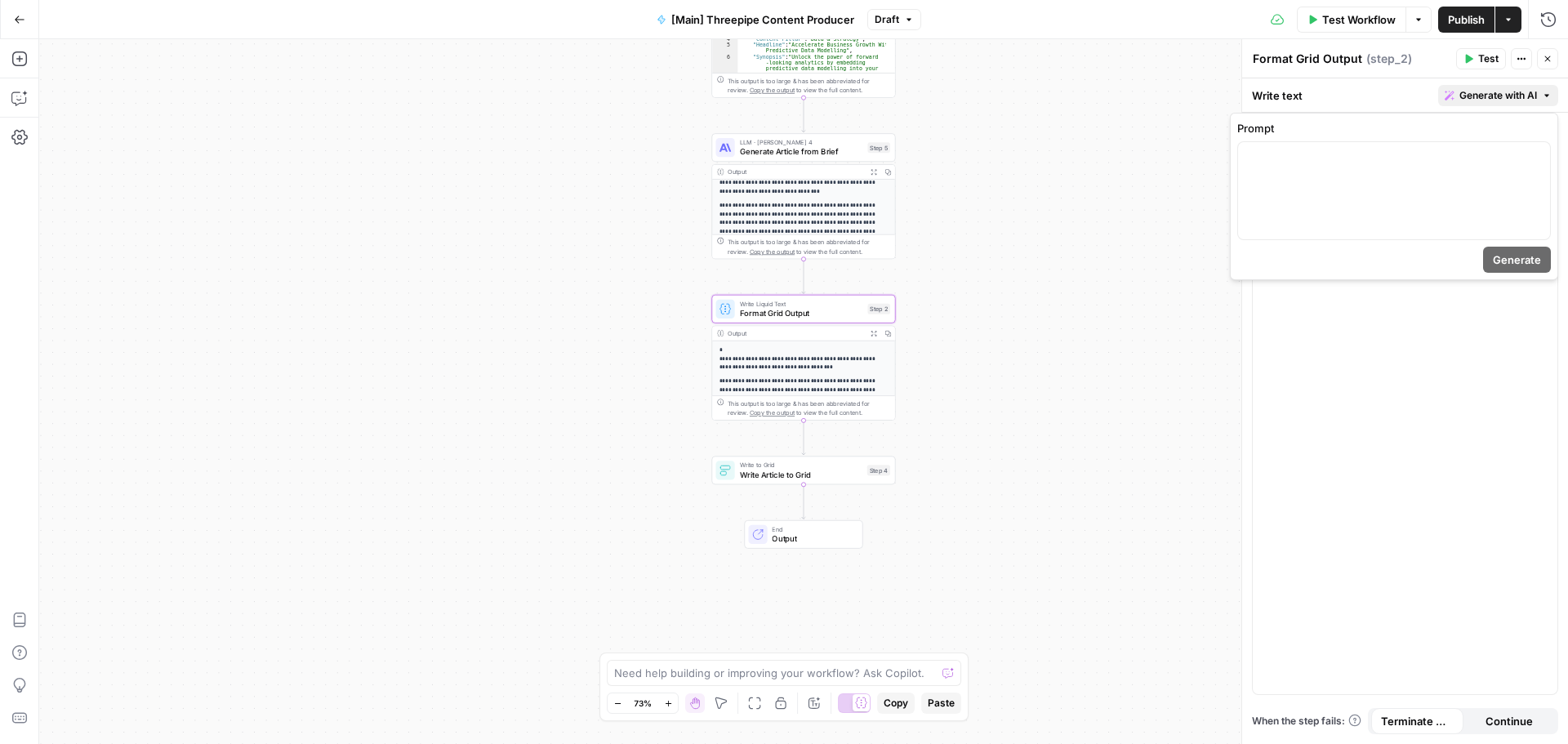
click at [1544, 96] on icon "button" at bounding box center [1547, 96] width 10 height 10
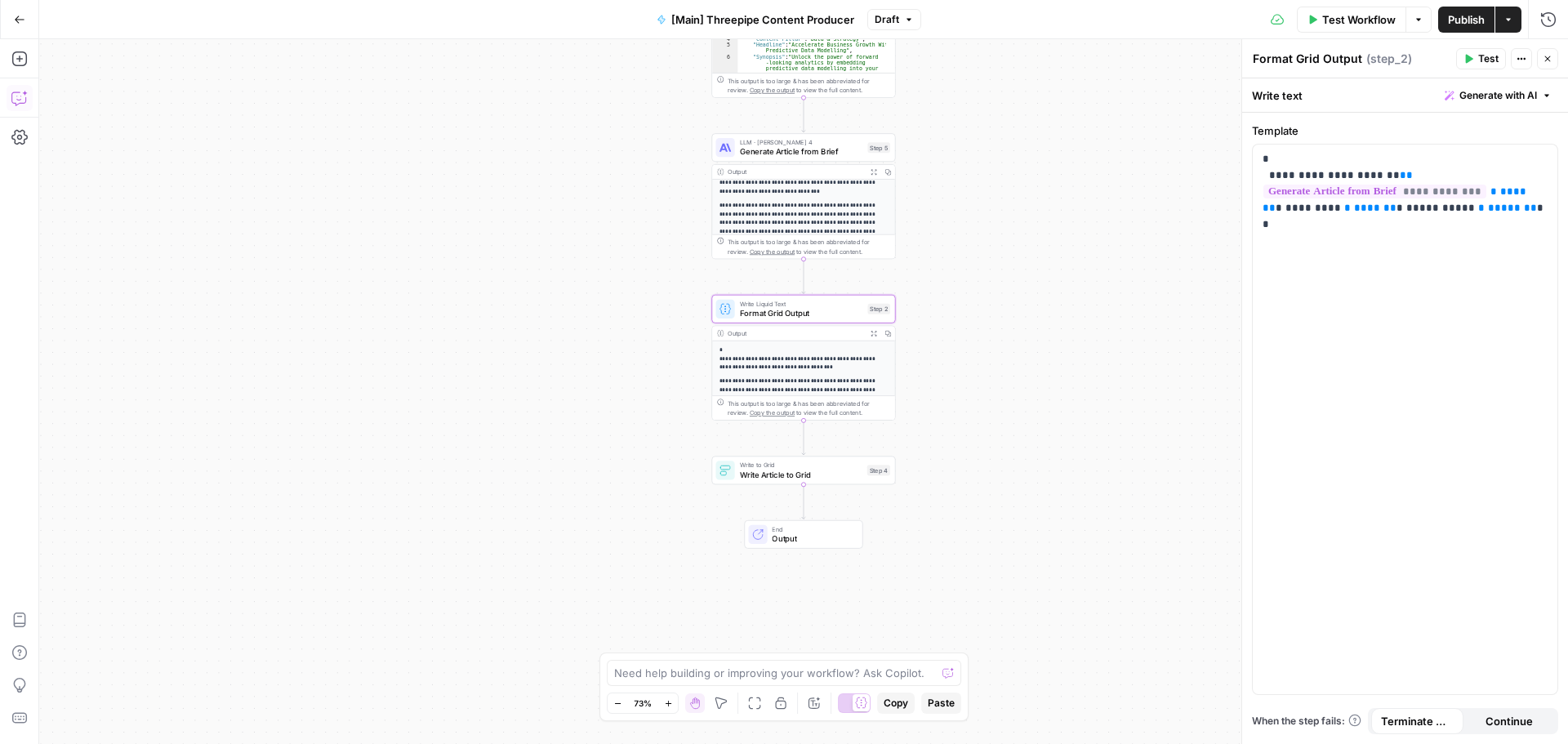
click at [25, 97] on icon "button" at bounding box center [19, 98] width 16 height 16
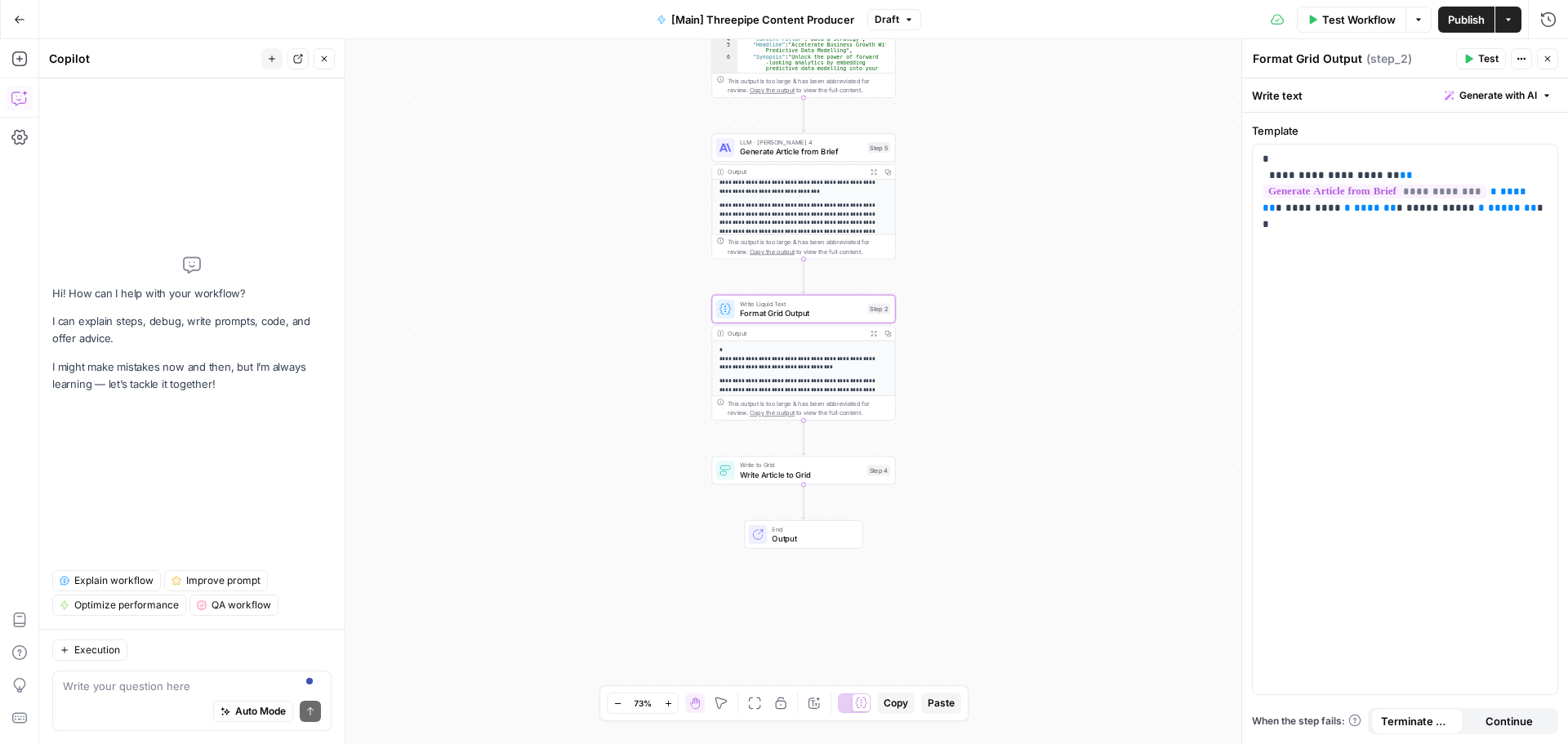
click at [108, 708] on div "Auto Mode Send" at bounding box center [192, 712] width 258 height 36
type textarea "format the grid output in json format"
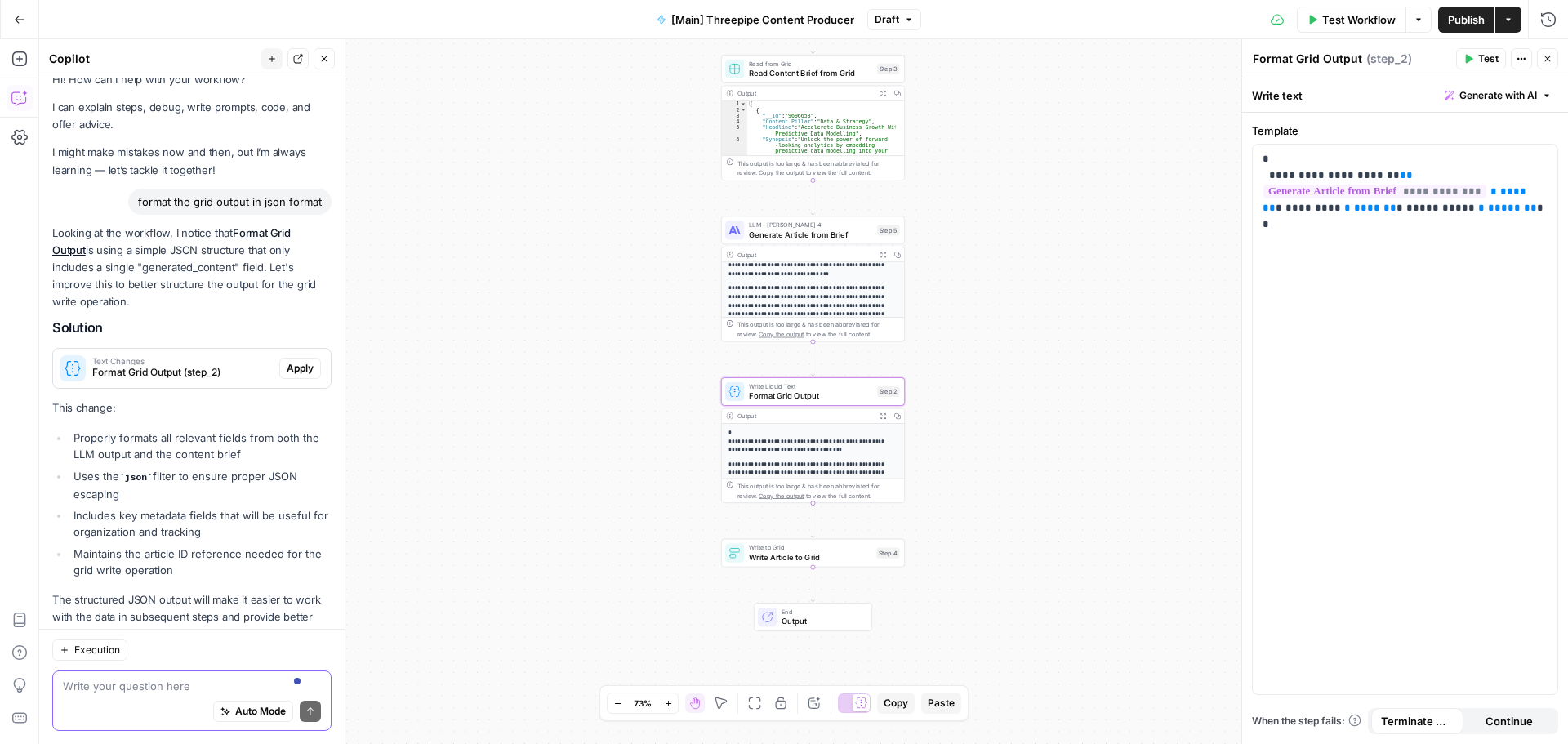
scroll to position [0, 0]
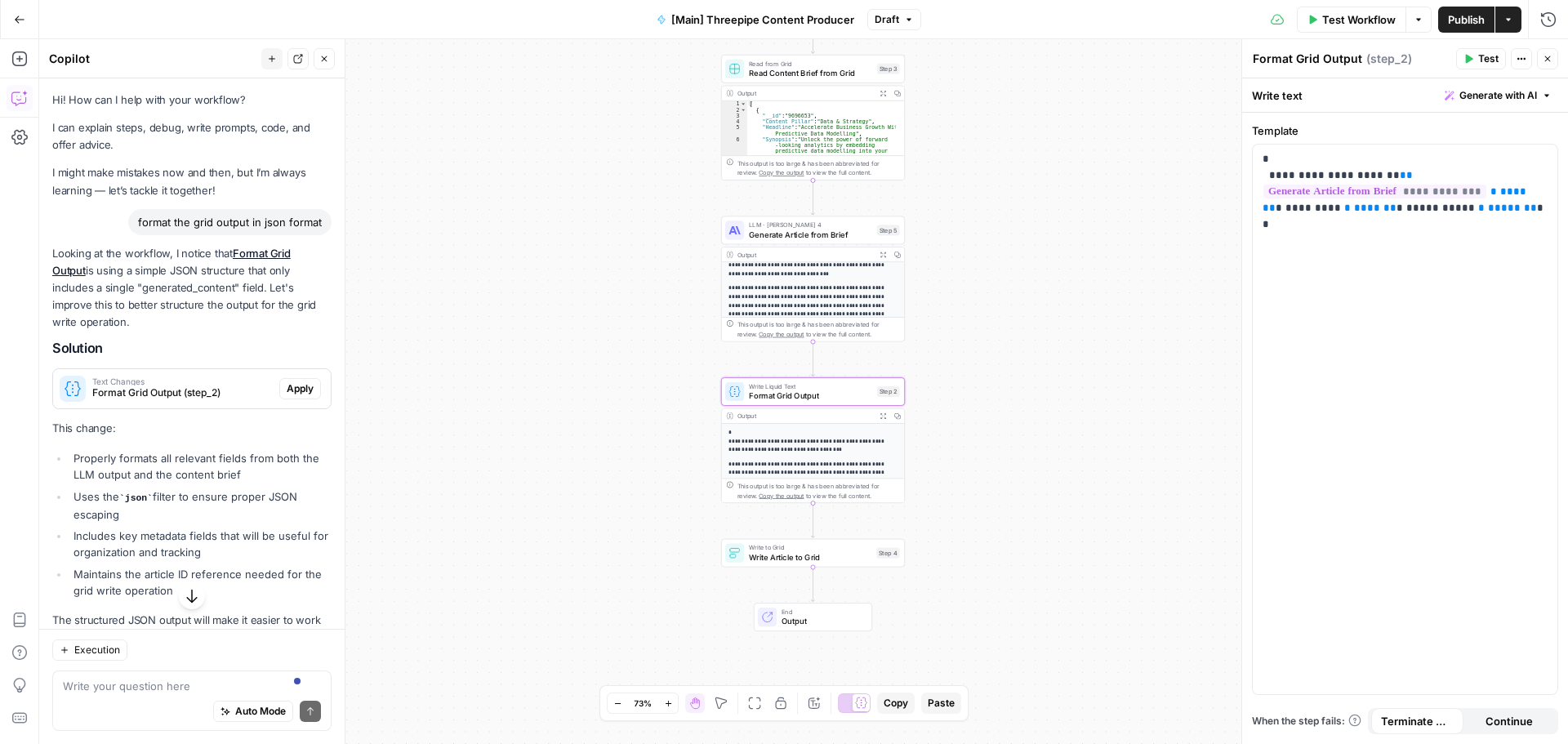
click at [286, 388] on span "Apply" at bounding box center [300, 388] width 27 height 14
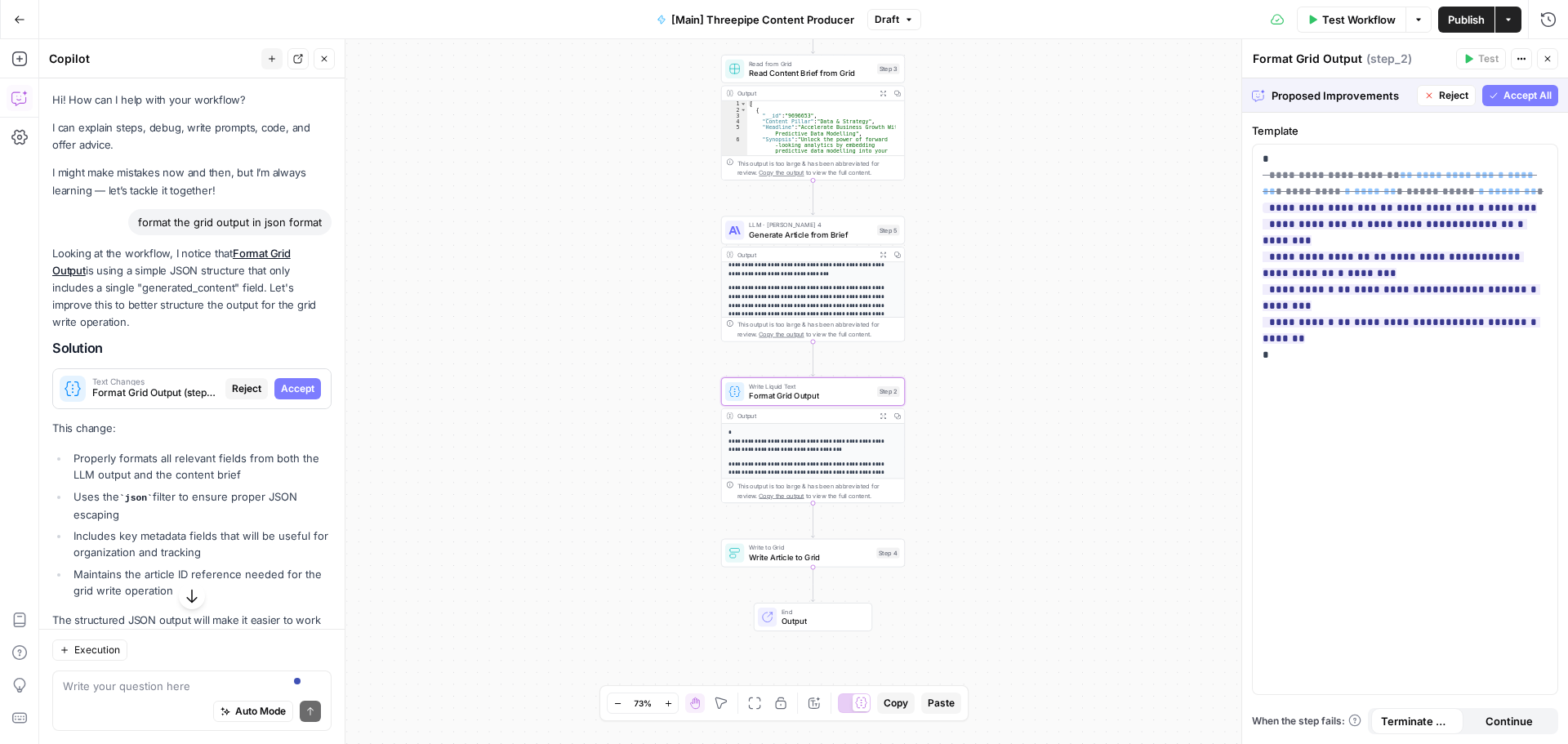
click at [281, 388] on span "Accept" at bounding box center [297, 388] width 34 height 14
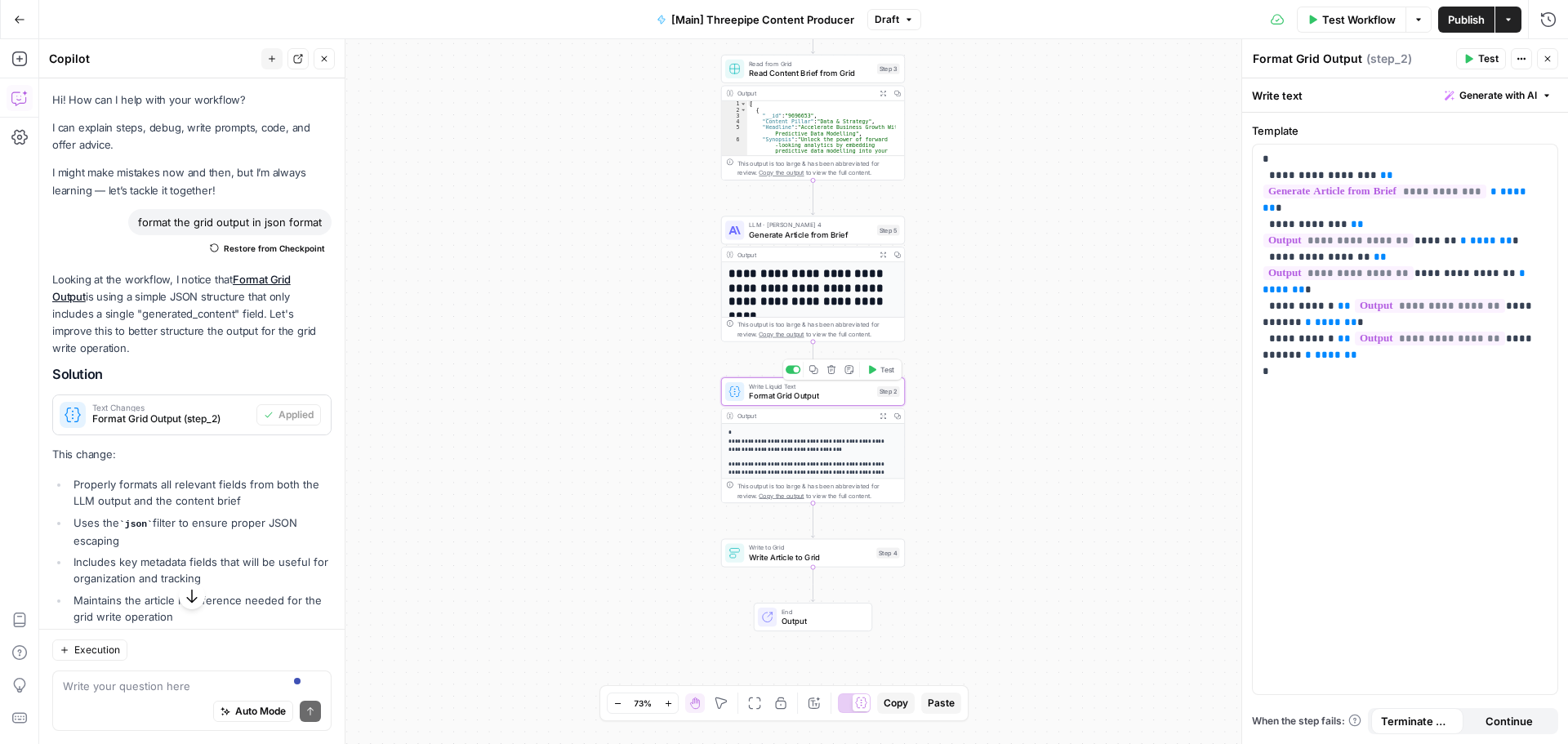
click at [880, 369] on span "Test" at bounding box center [887, 369] width 13 height 11
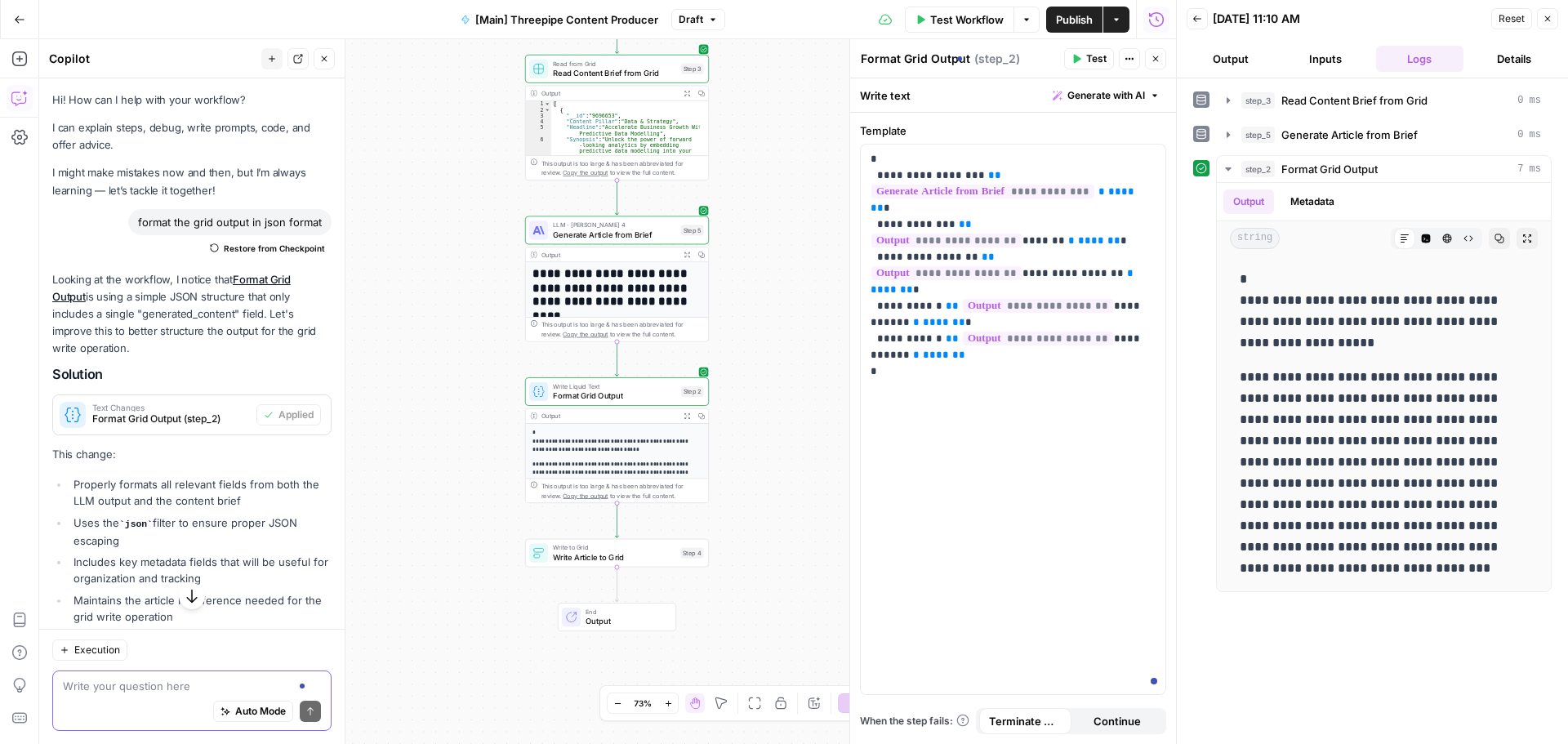
click at [193, 682] on textarea at bounding box center [192, 686] width 258 height 16
type textarea "can you eliminate the "#""
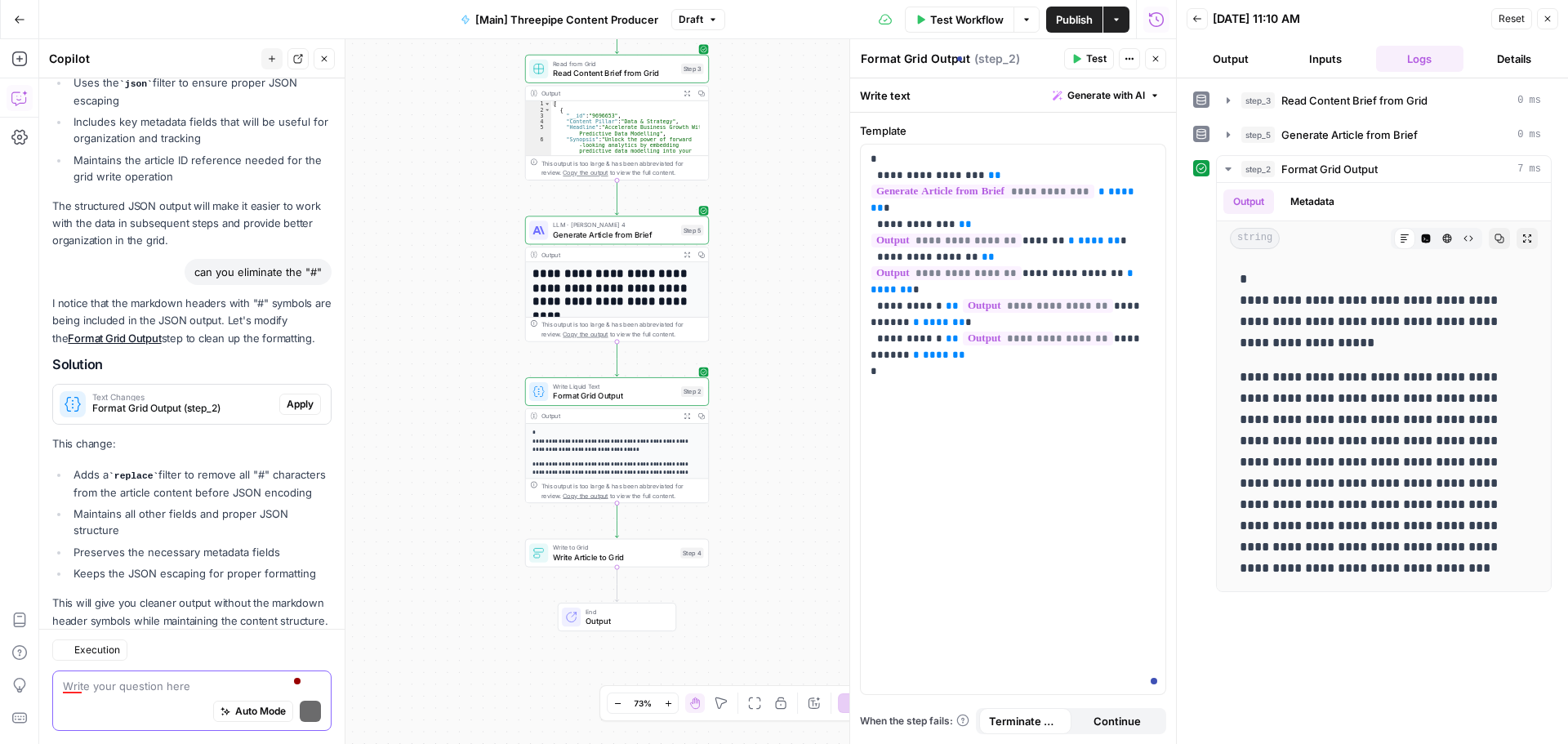
scroll to position [513, 0]
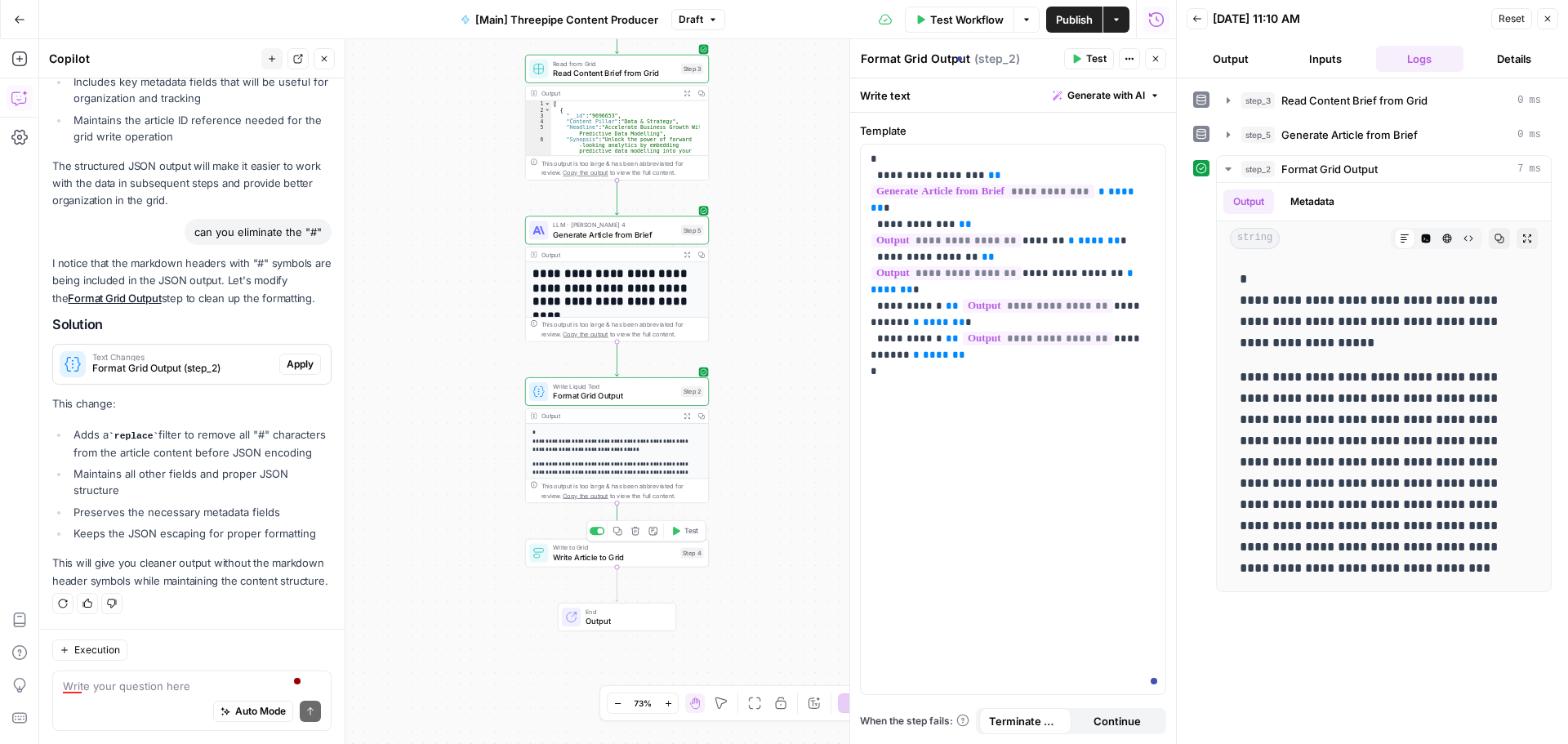
click at [688, 529] on span "Test" at bounding box center [691, 530] width 13 height 11
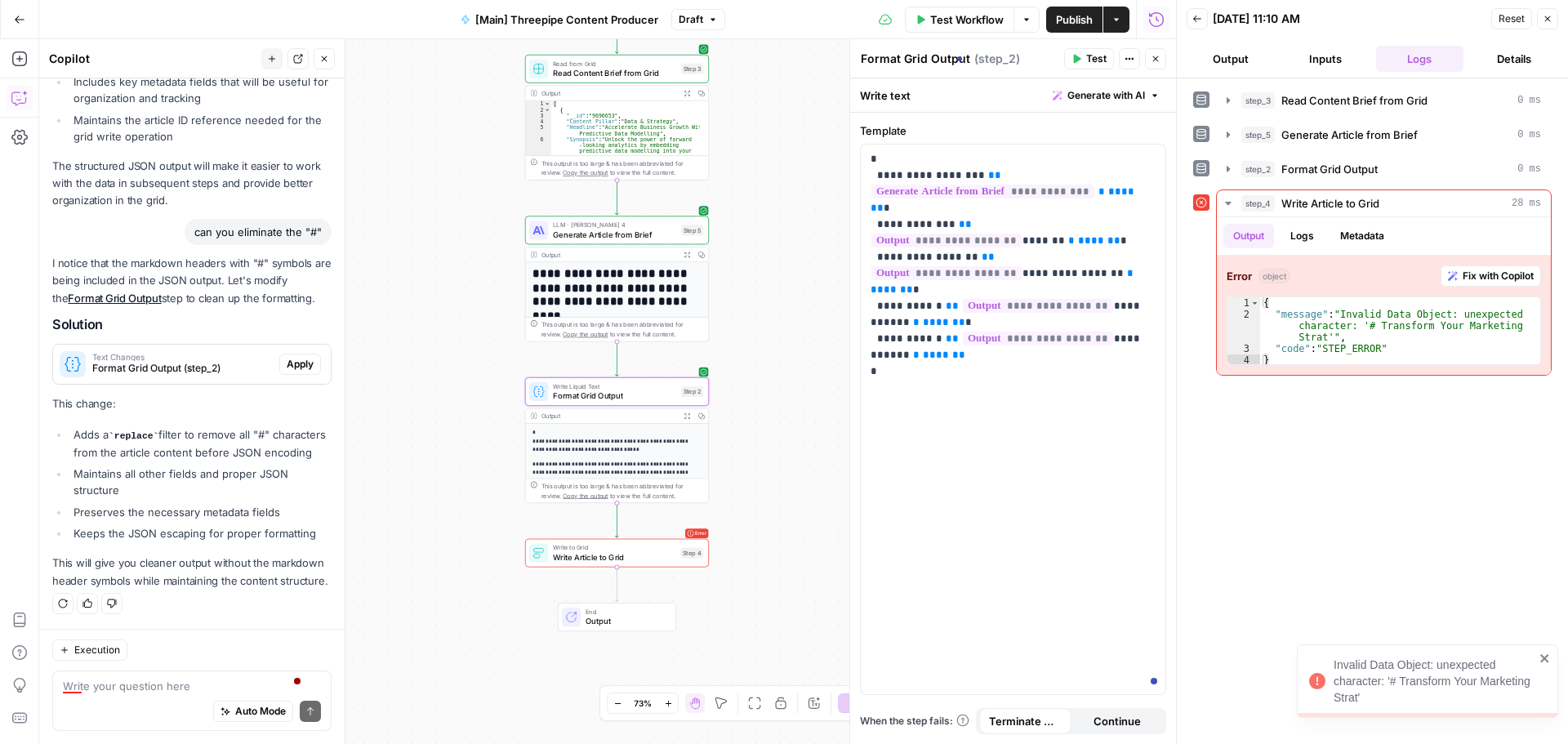
click at [289, 351] on div "Text Changes Format Grid Output (step_2) Apply" at bounding box center [192, 364] width 278 height 26
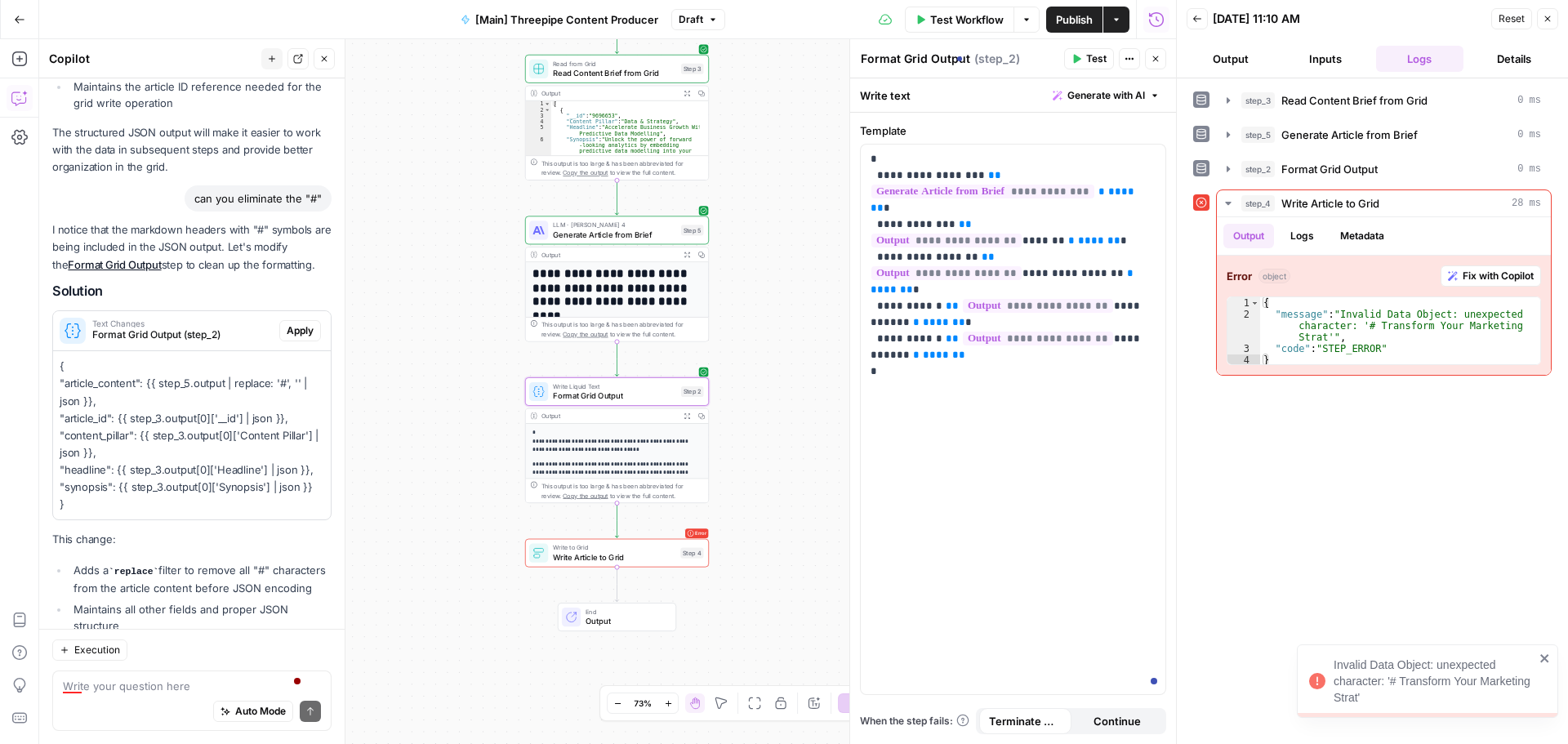
click at [287, 335] on span "Apply" at bounding box center [300, 330] width 27 height 14
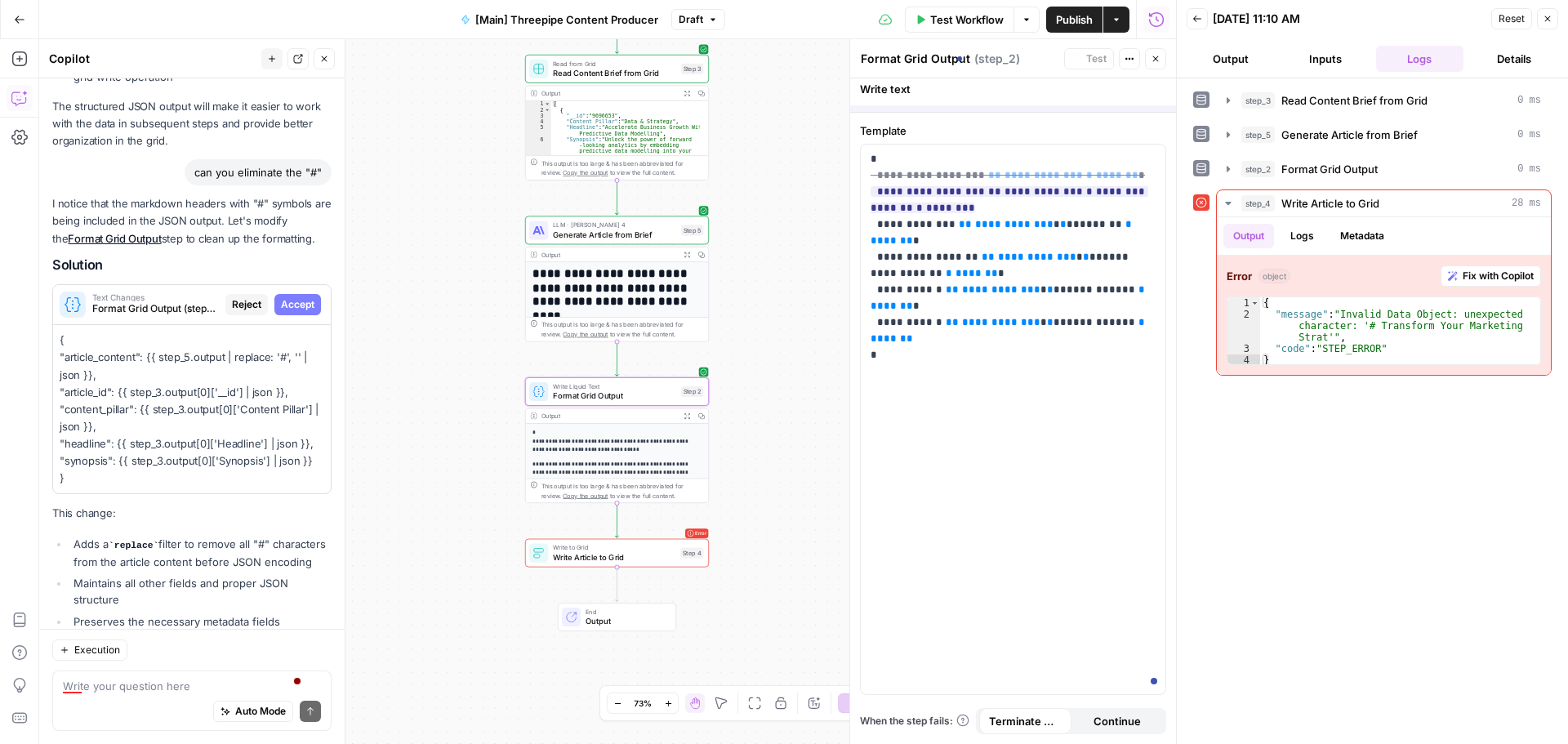
scroll to position [656, 0]
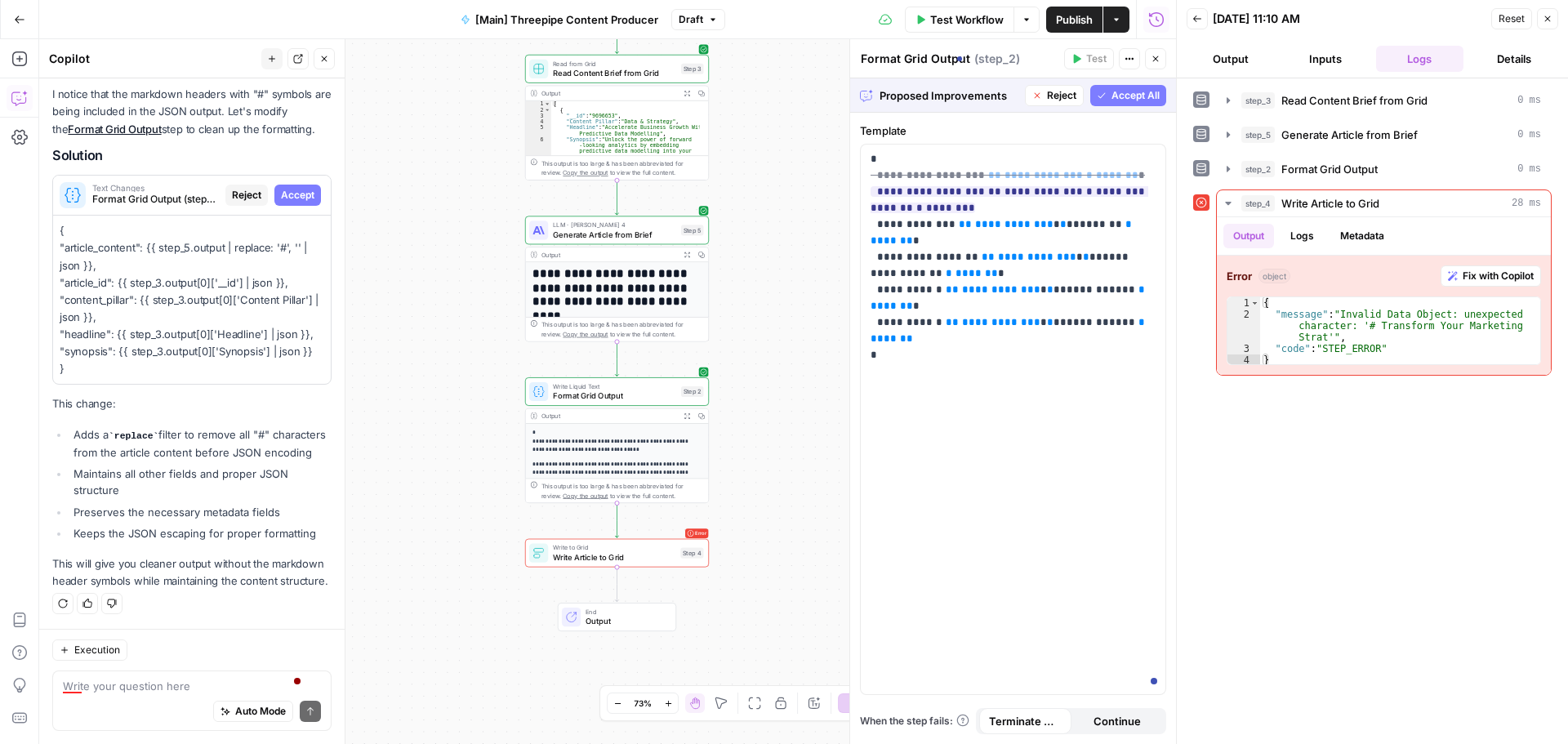
click at [1119, 95] on span "Accept All" at bounding box center [1135, 95] width 48 height 14
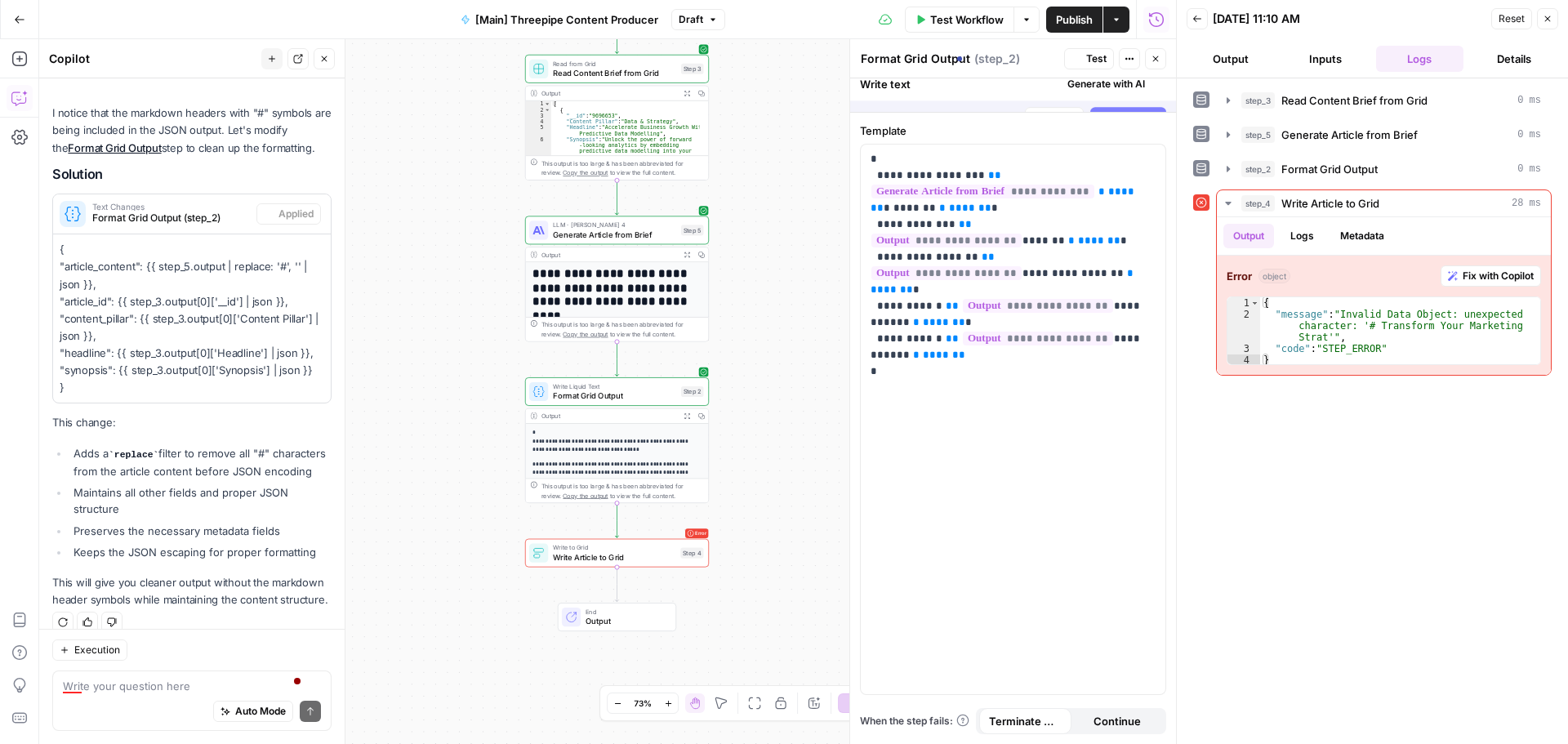
scroll to position [709, 0]
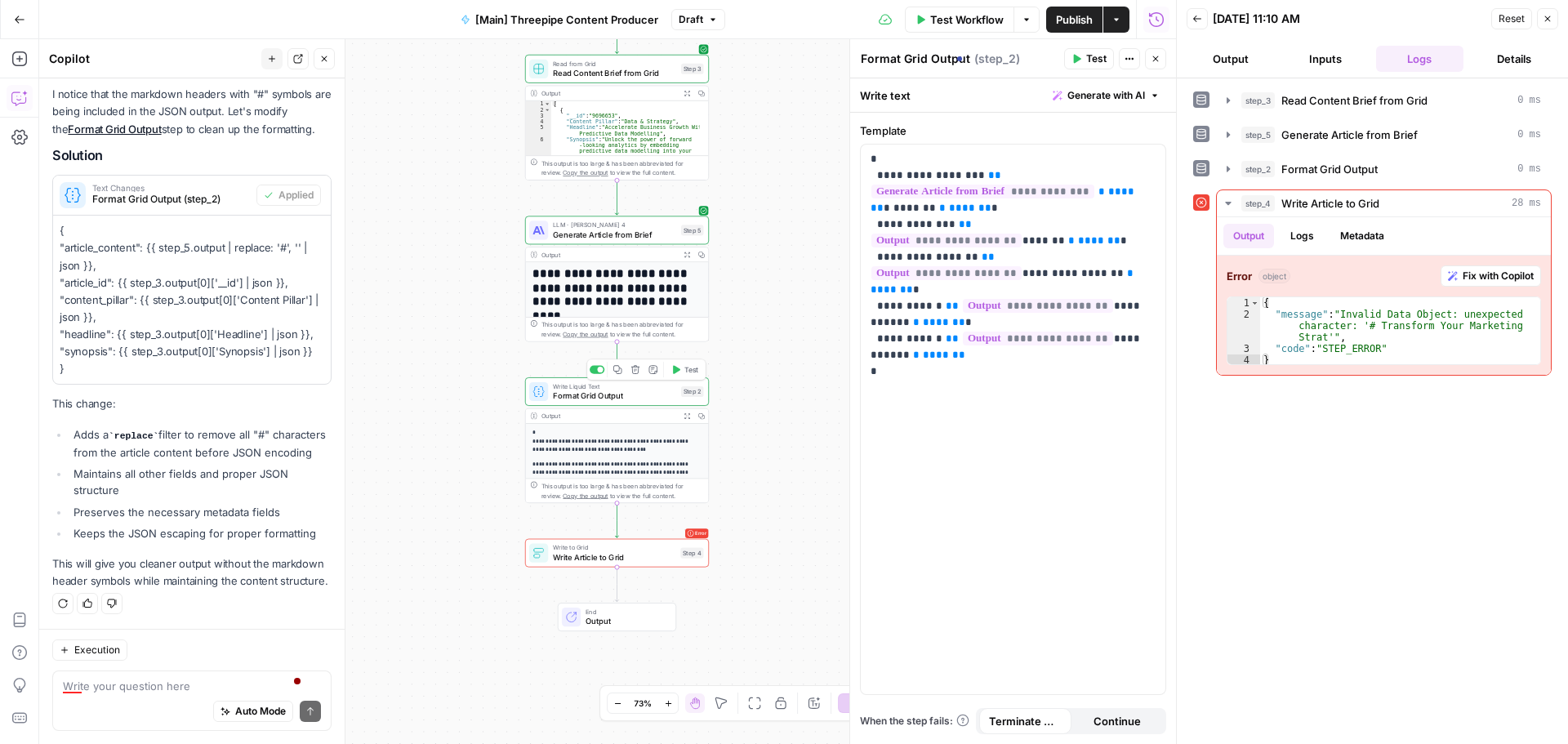
click at [677, 371] on icon "button" at bounding box center [676, 369] width 8 height 9
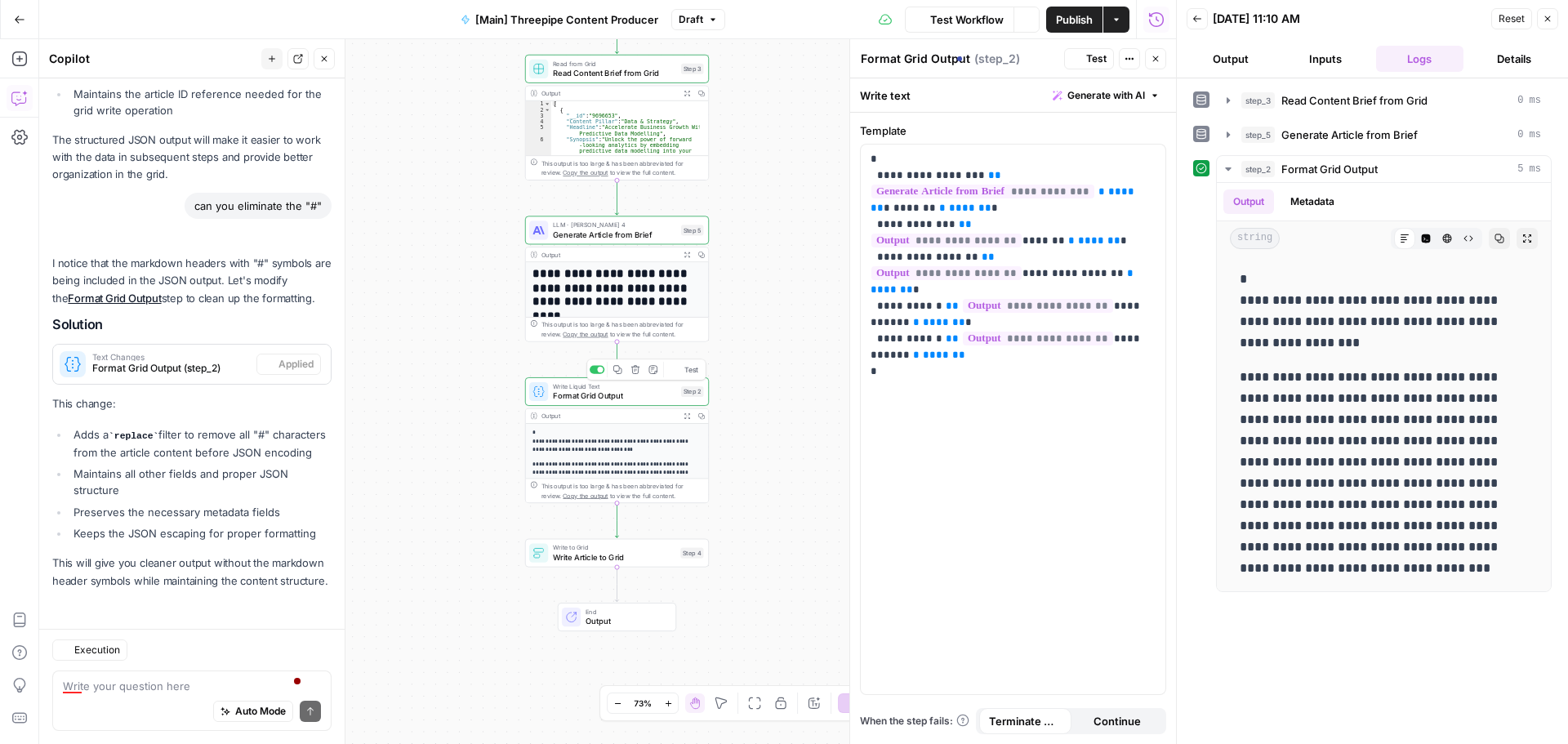
scroll to position [540, 0]
click at [688, 527] on span "Test" at bounding box center [691, 530] width 13 height 11
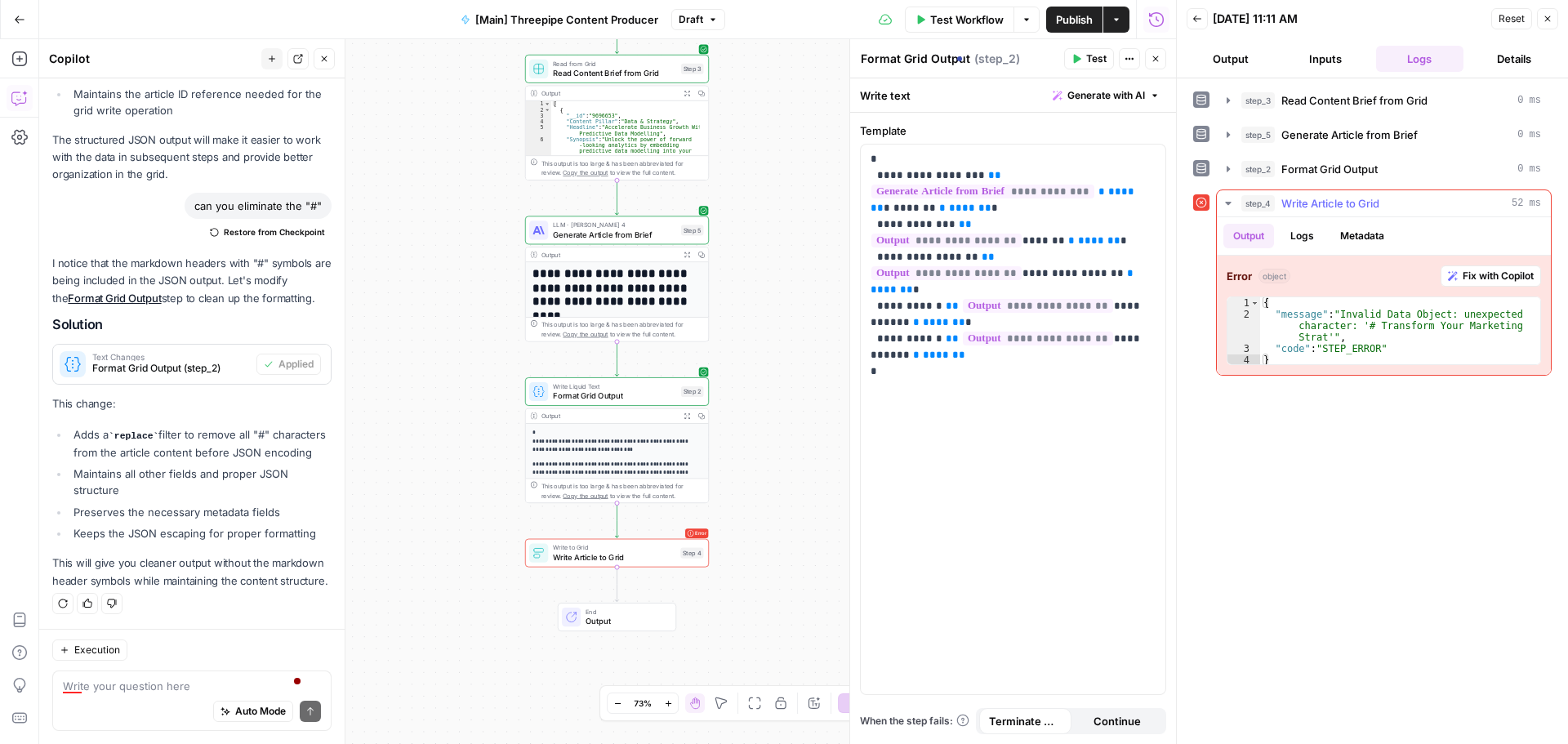
click at [1488, 274] on span "Fix with Copilot" at bounding box center [1498, 275] width 71 height 14
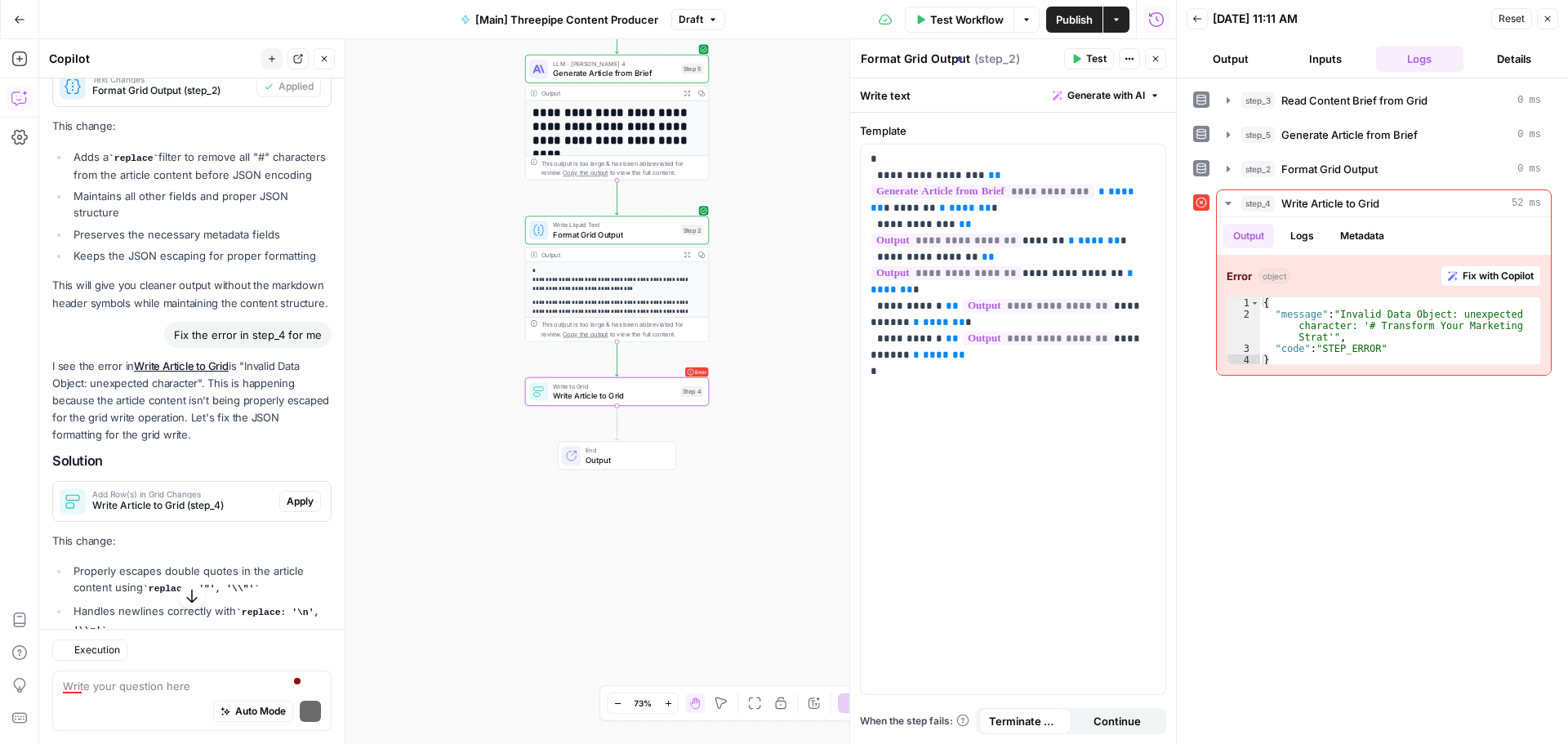
scroll to position [836, 0]
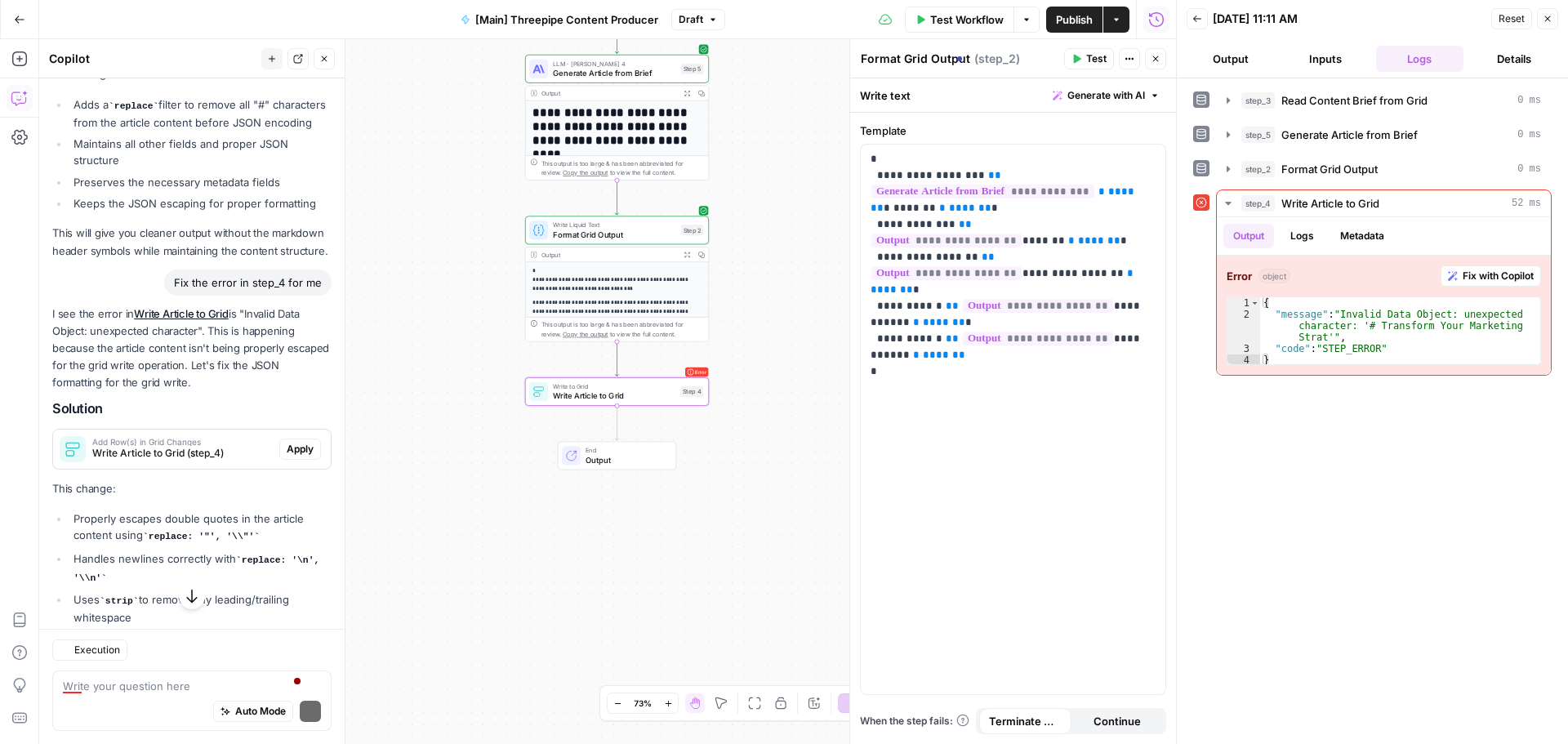
click at [290, 457] on span "Apply" at bounding box center [300, 448] width 27 height 14
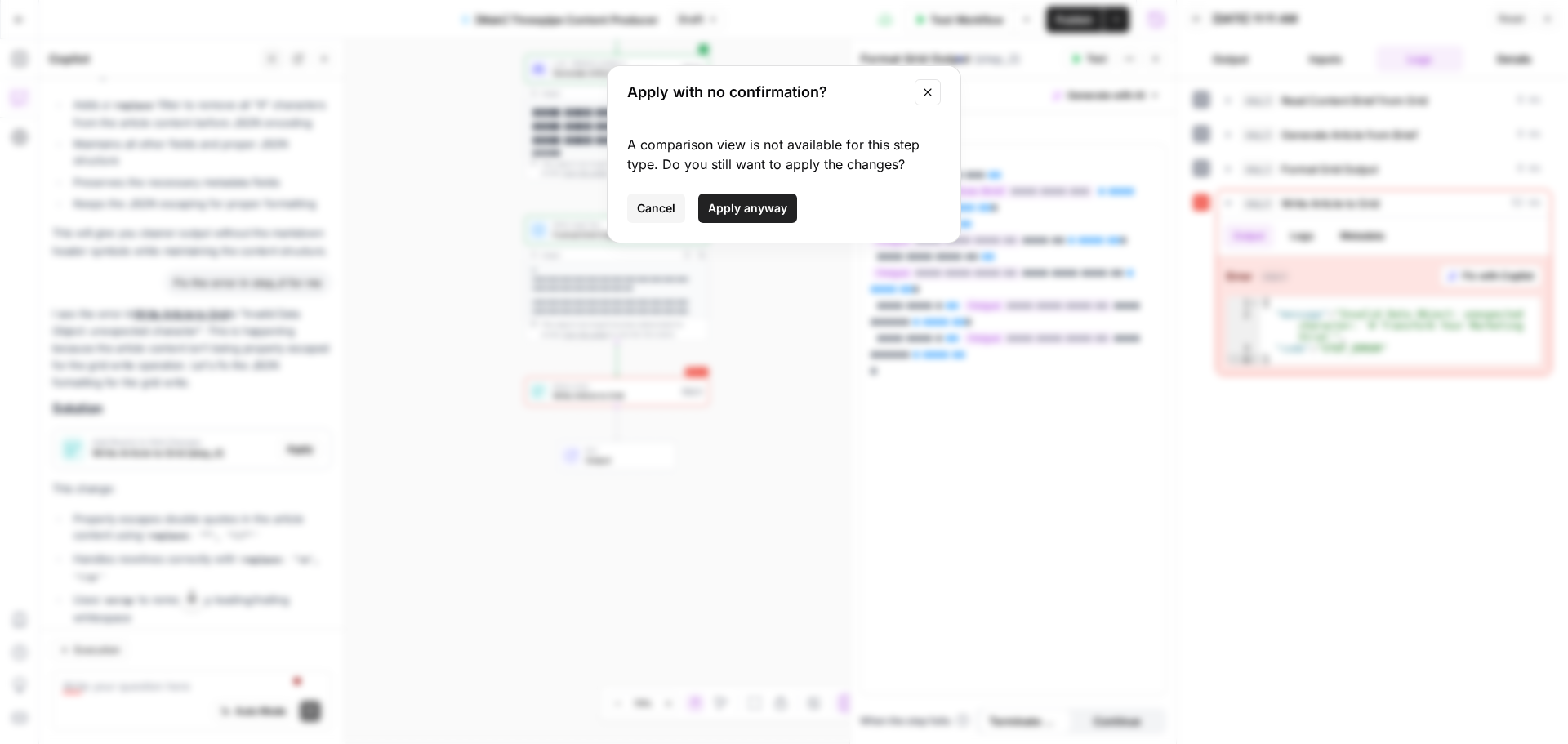
click at [760, 207] on span "Apply anyway" at bounding box center [747, 208] width 80 height 16
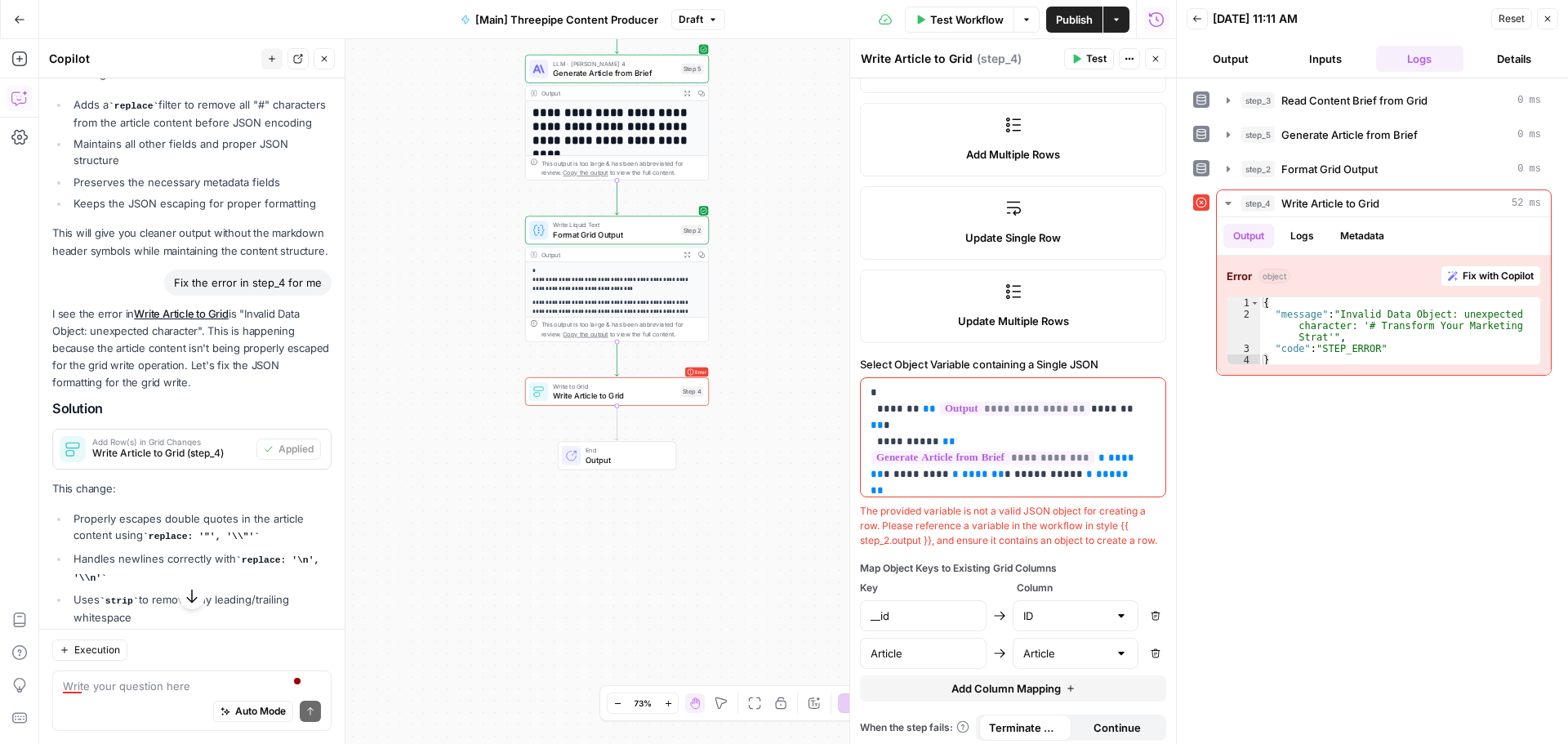
scroll to position [354, 0]
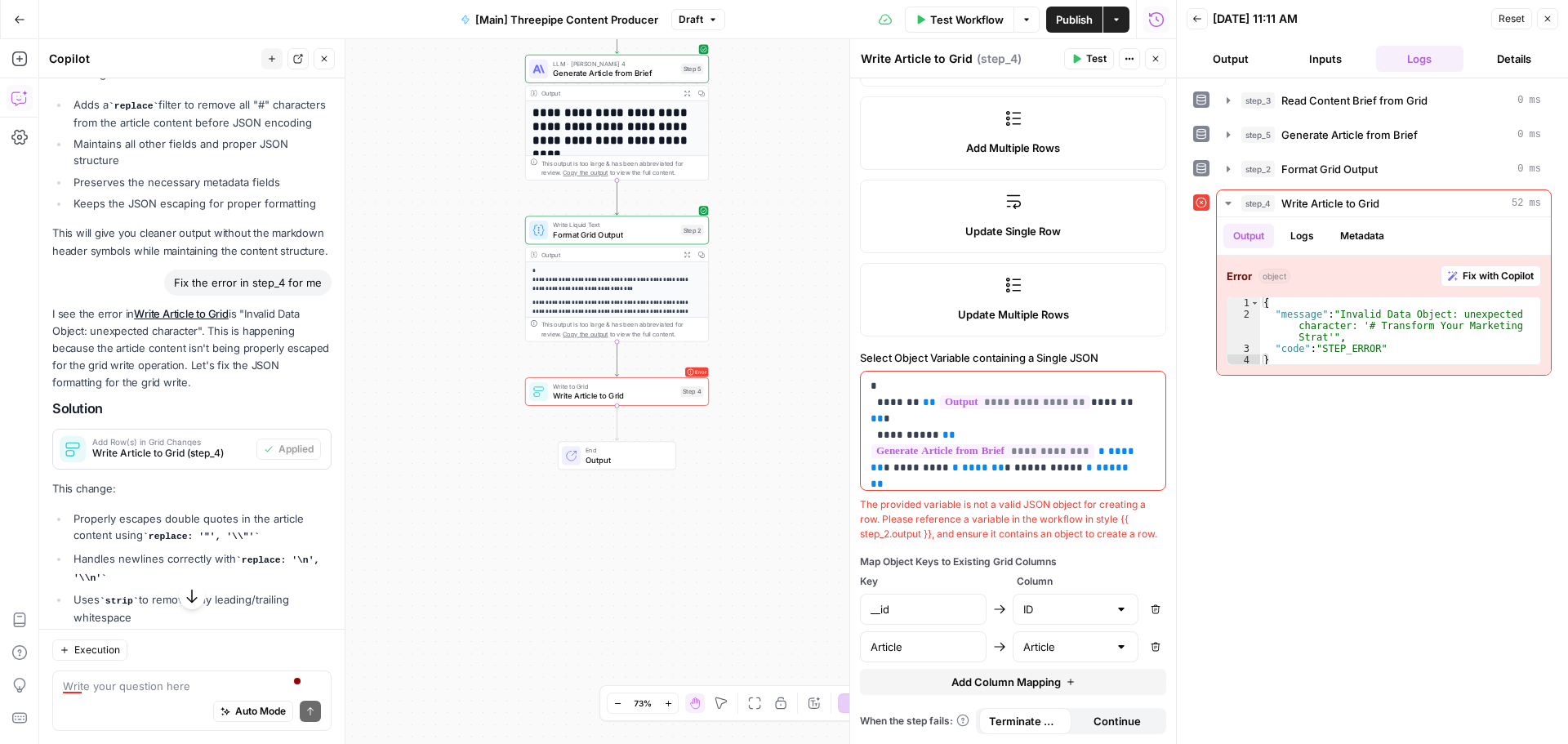
click at [1086, 55] on span "Test" at bounding box center [1096, 58] width 20 height 14
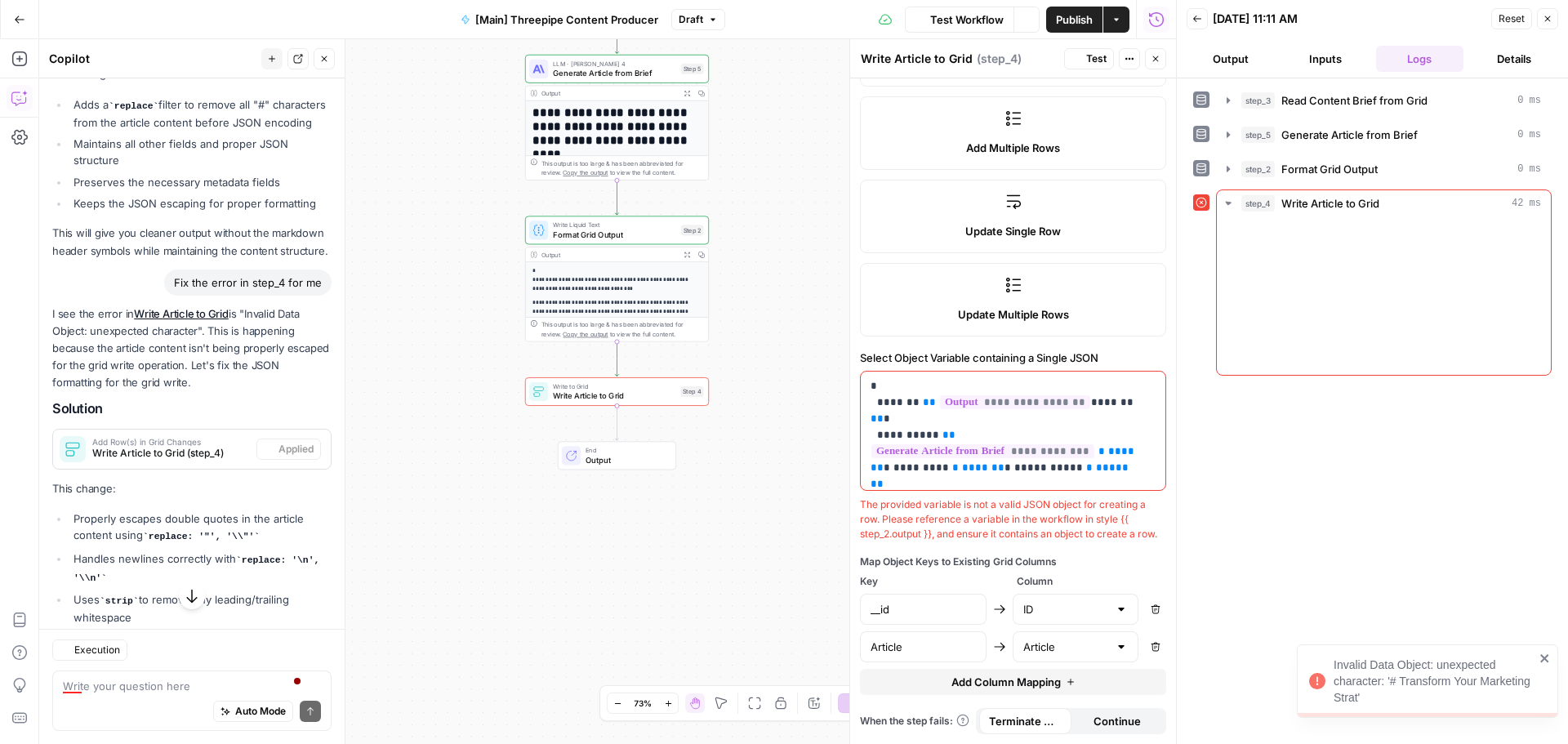
scroll to position [836, 0]
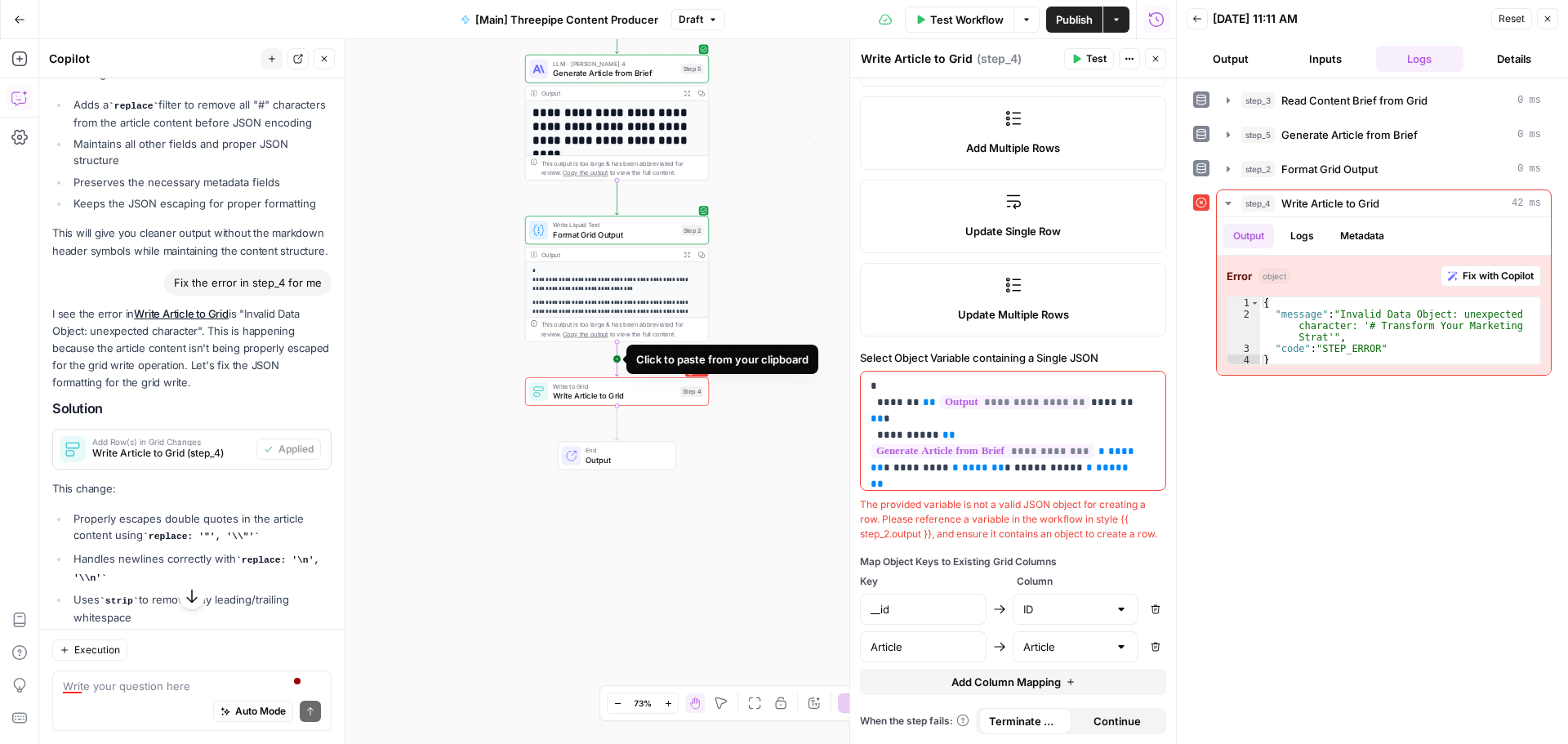
click at [618, 360] on icon "Edge from step_2 to step_4" at bounding box center [616, 358] width 3 height 34
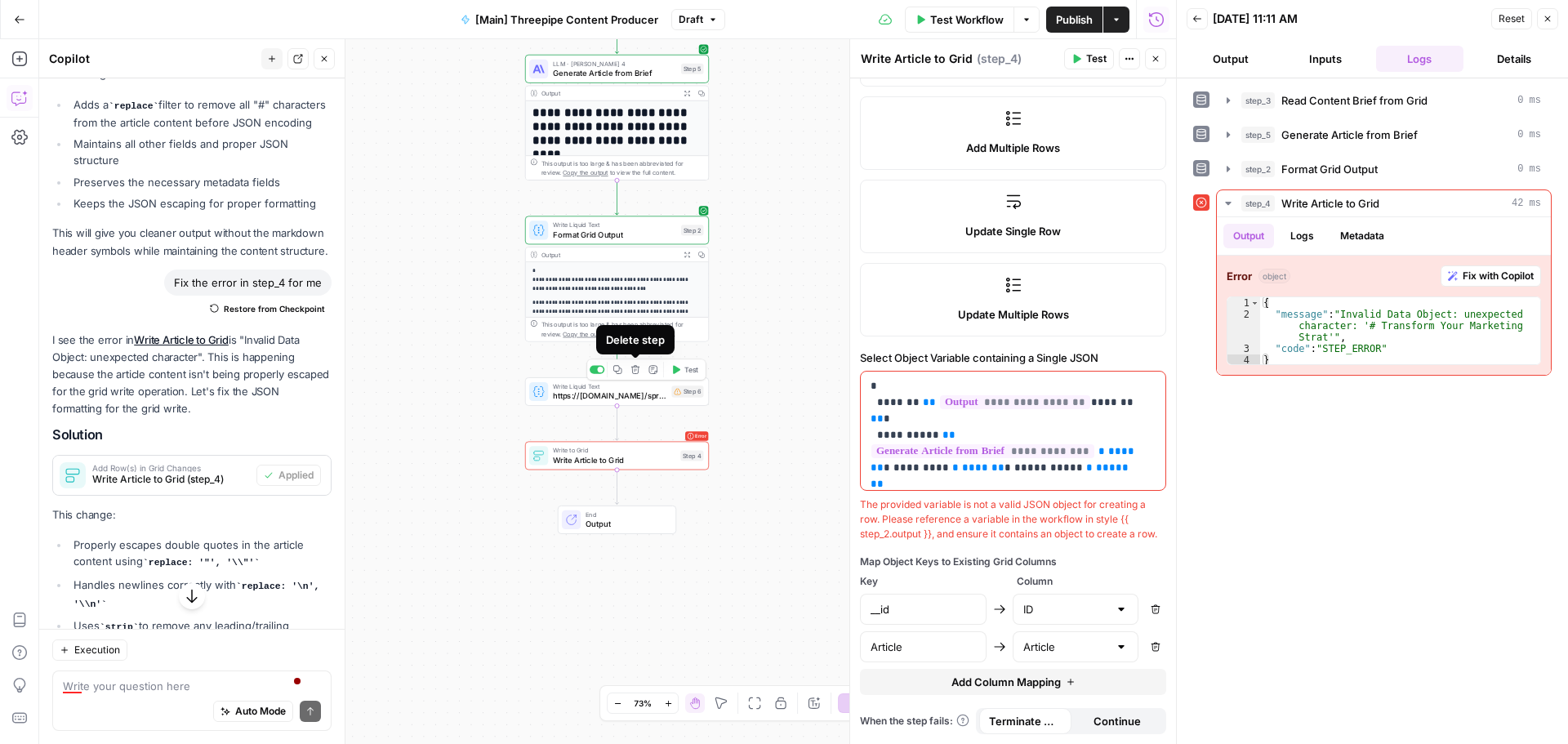
click at [634, 371] on icon "button" at bounding box center [635, 369] width 9 height 9
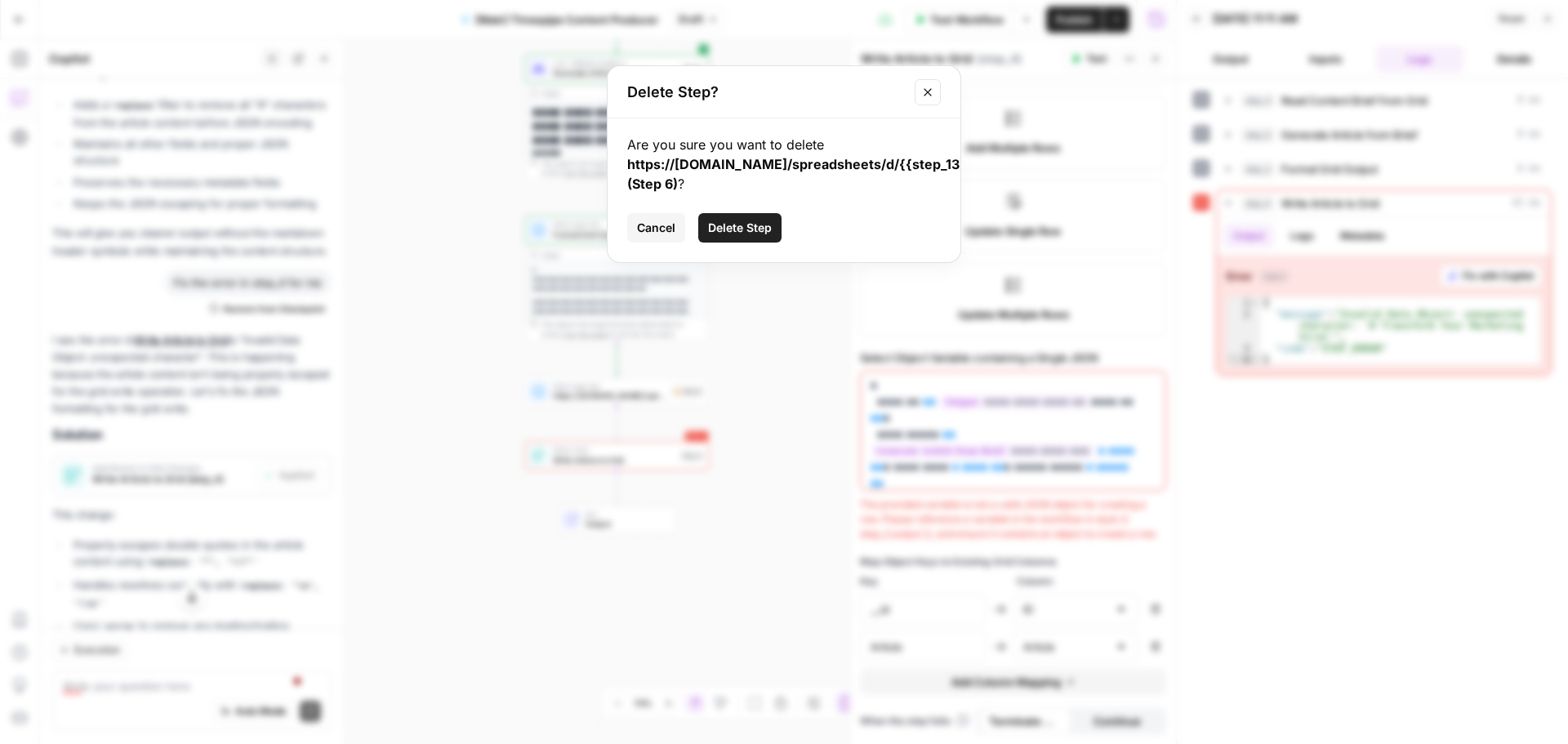
click at [740, 231] on span "Delete Step" at bounding box center [739, 227] width 63 height 16
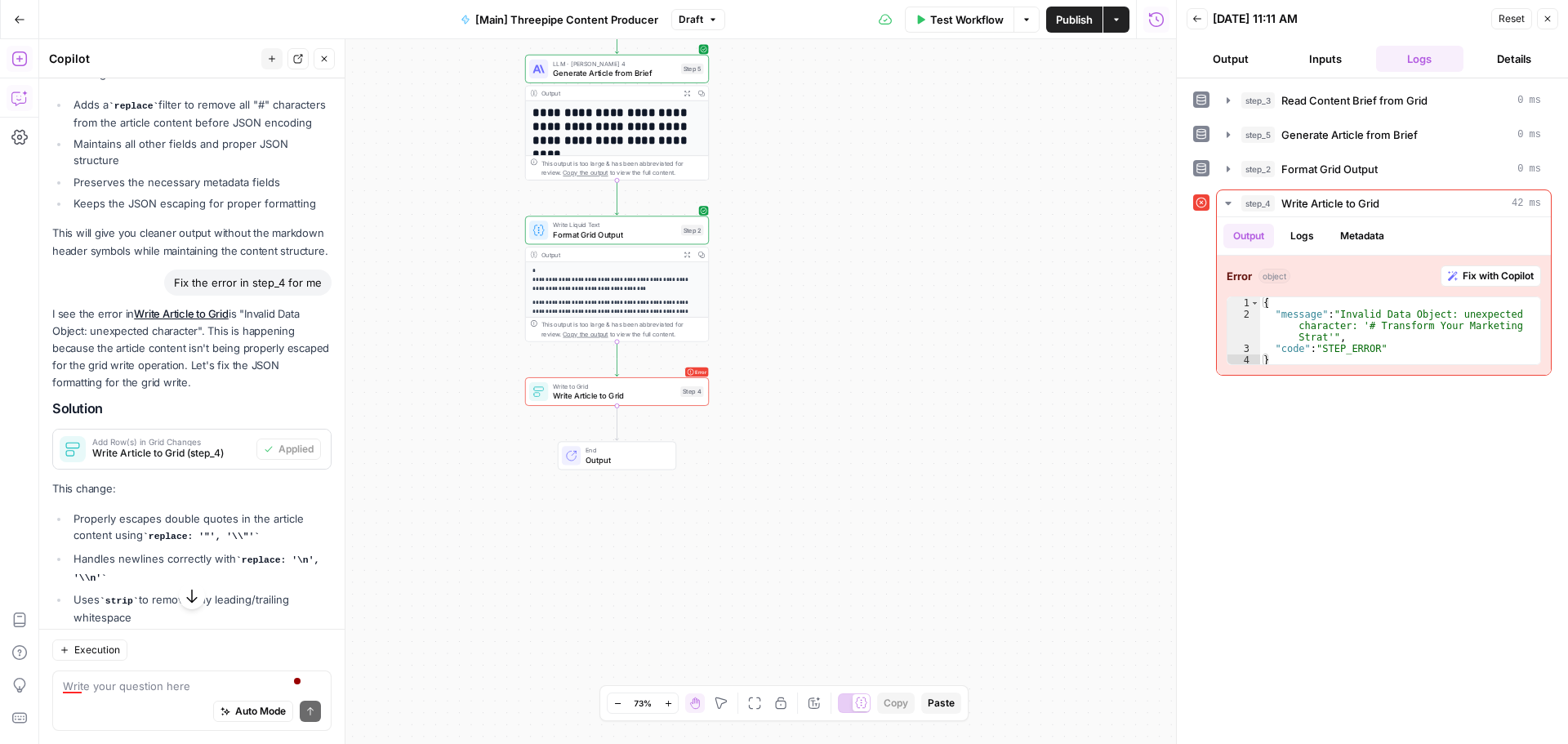
click at [16, 53] on icon "button" at bounding box center [18, 58] width 14 height 14
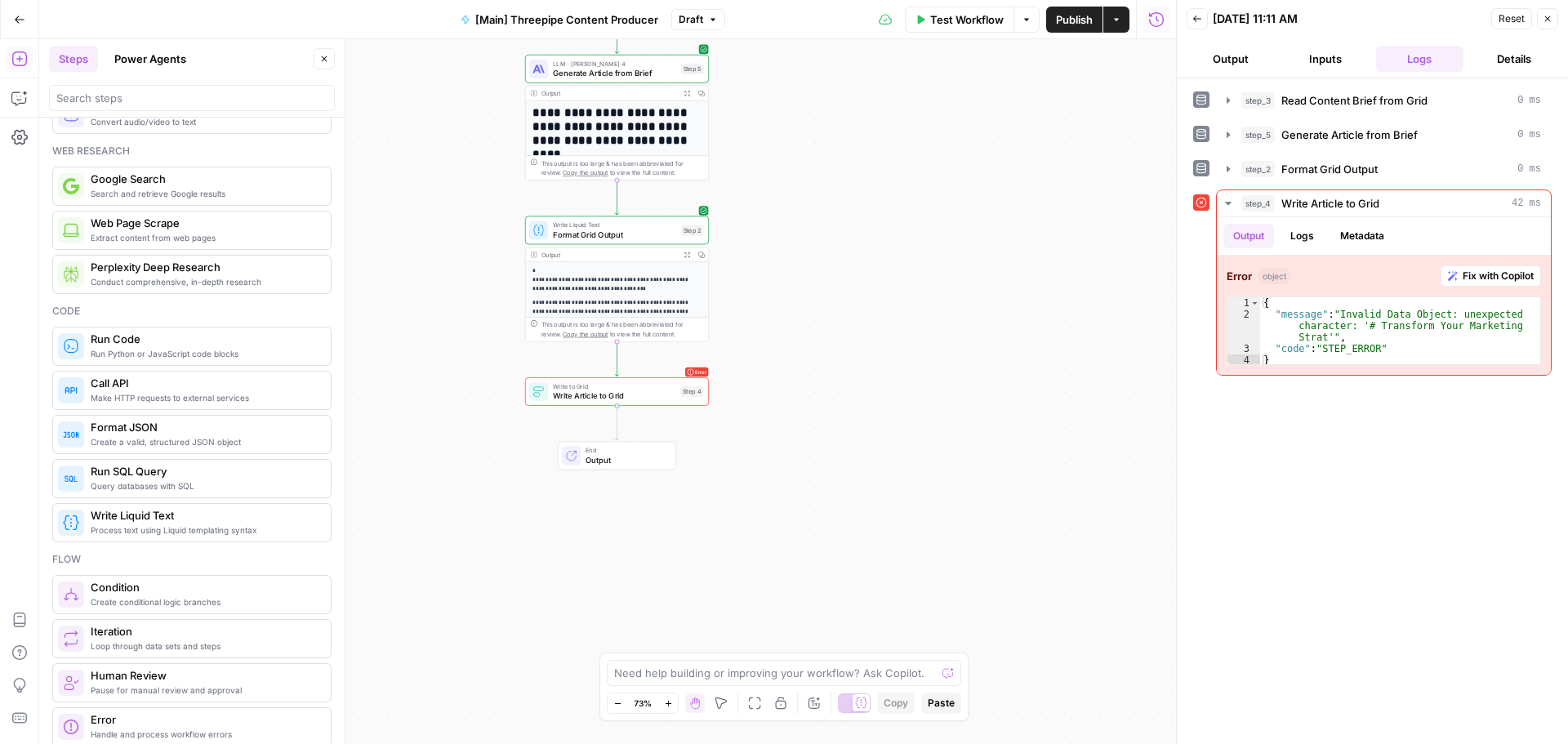
scroll to position [164, 0]
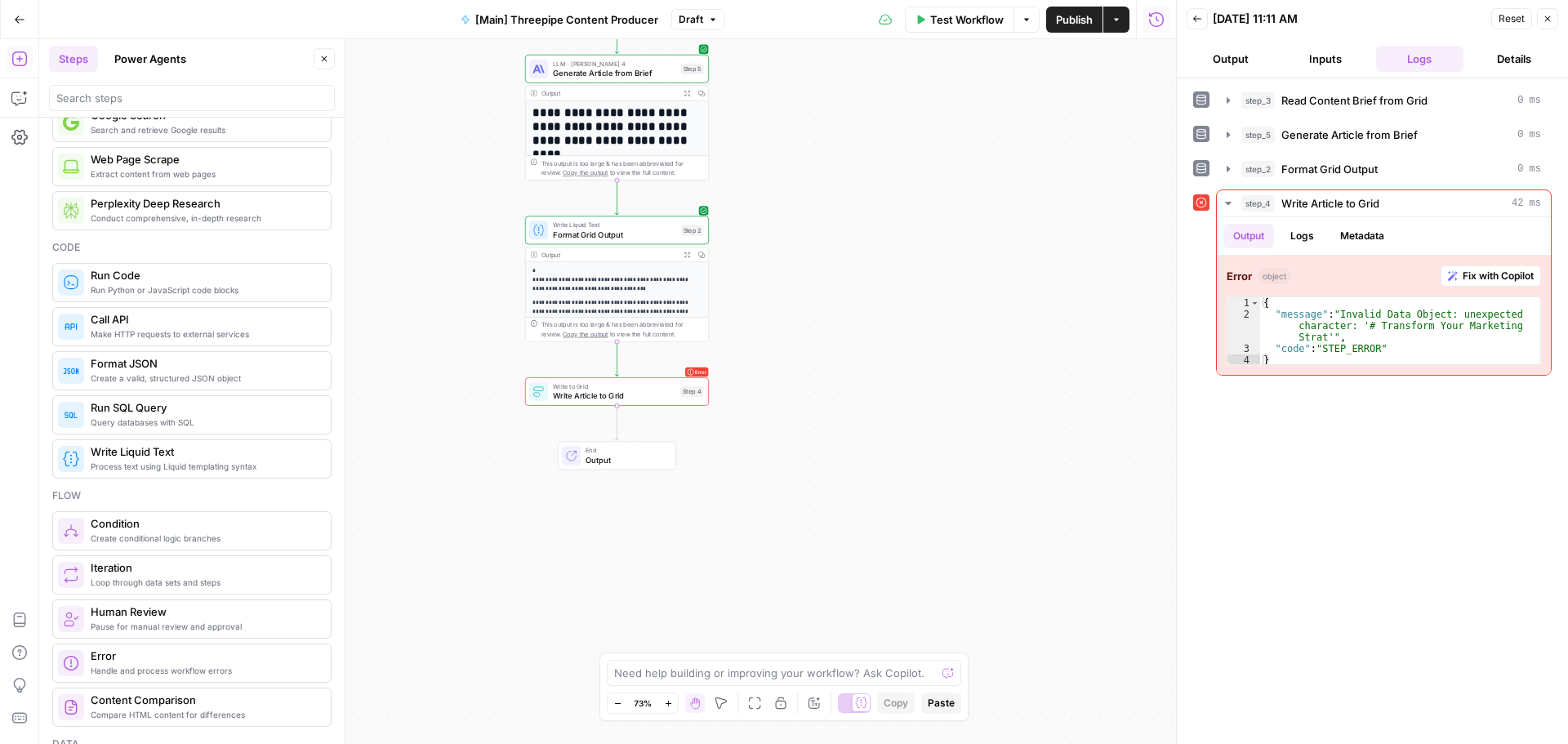
click at [156, 377] on span "Create a valid, structured JSON object" at bounding box center [204, 378] width 227 height 13
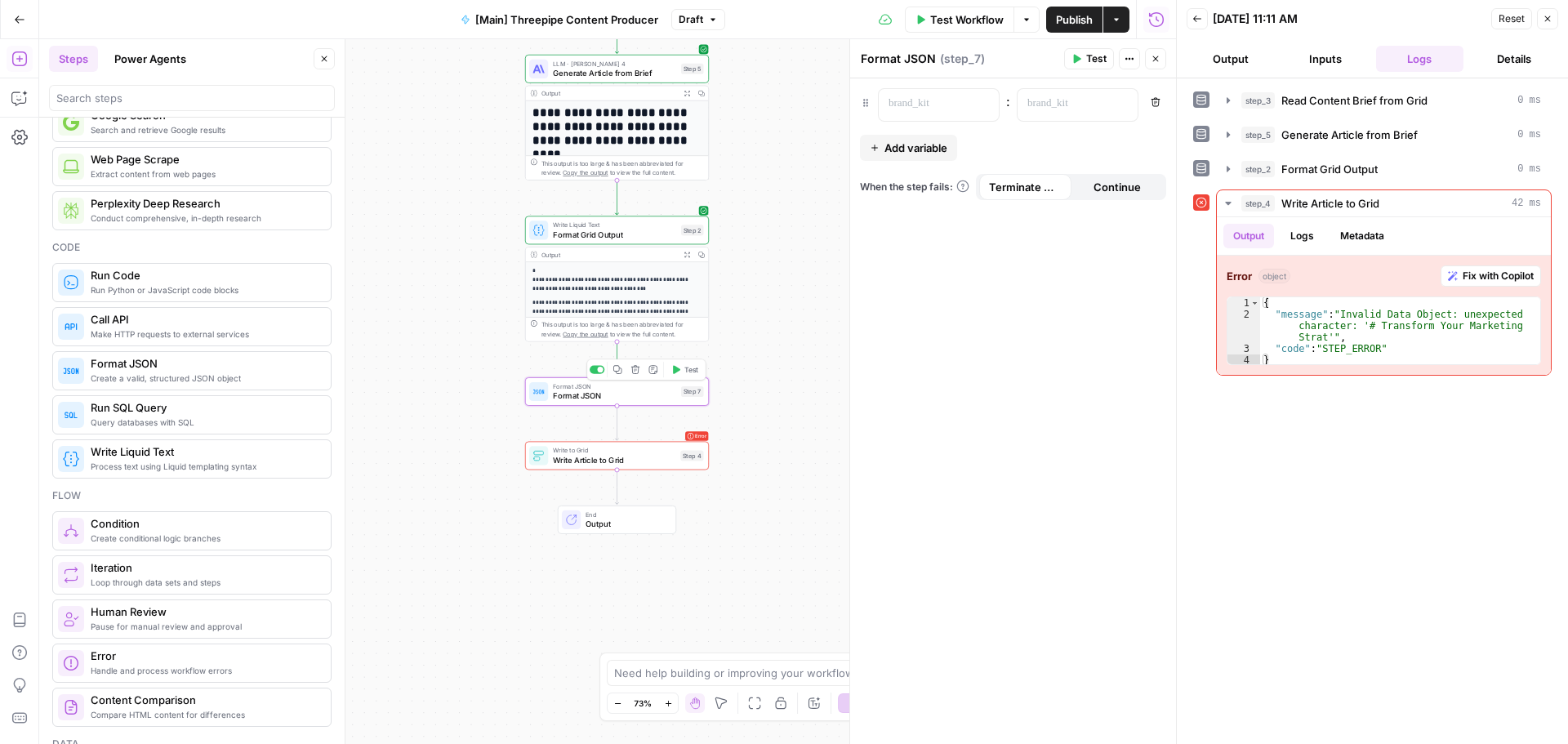
click at [636, 396] on span "Format JSON" at bounding box center [614, 395] width 124 height 12
click at [946, 97] on p at bounding box center [926, 103] width 75 height 16
click at [985, 103] on icon "button" at bounding box center [984, 103] width 9 height 9
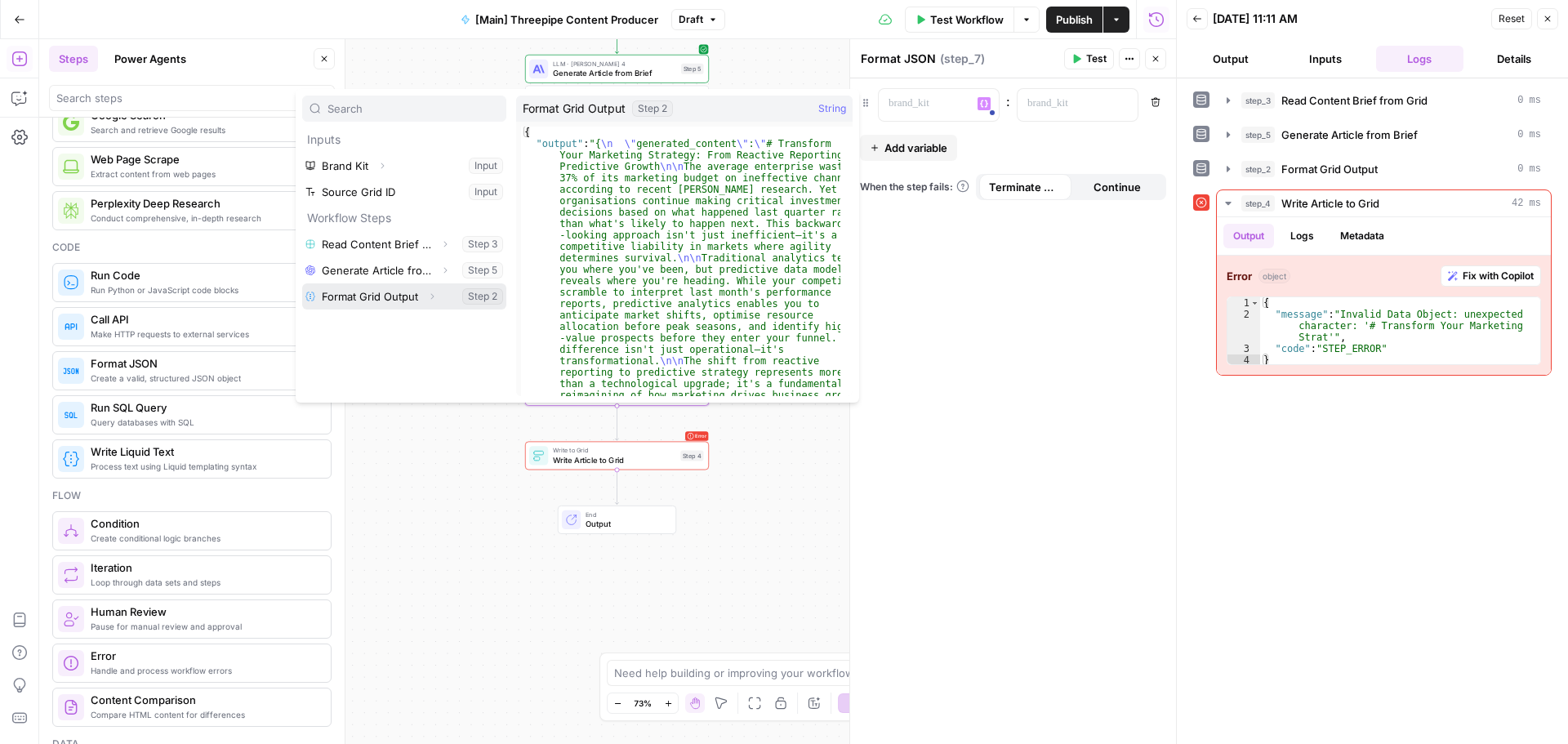
click at [374, 296] on button "Select variable Format Grid Output" at bounding box center [403, 296] width 204 height 26
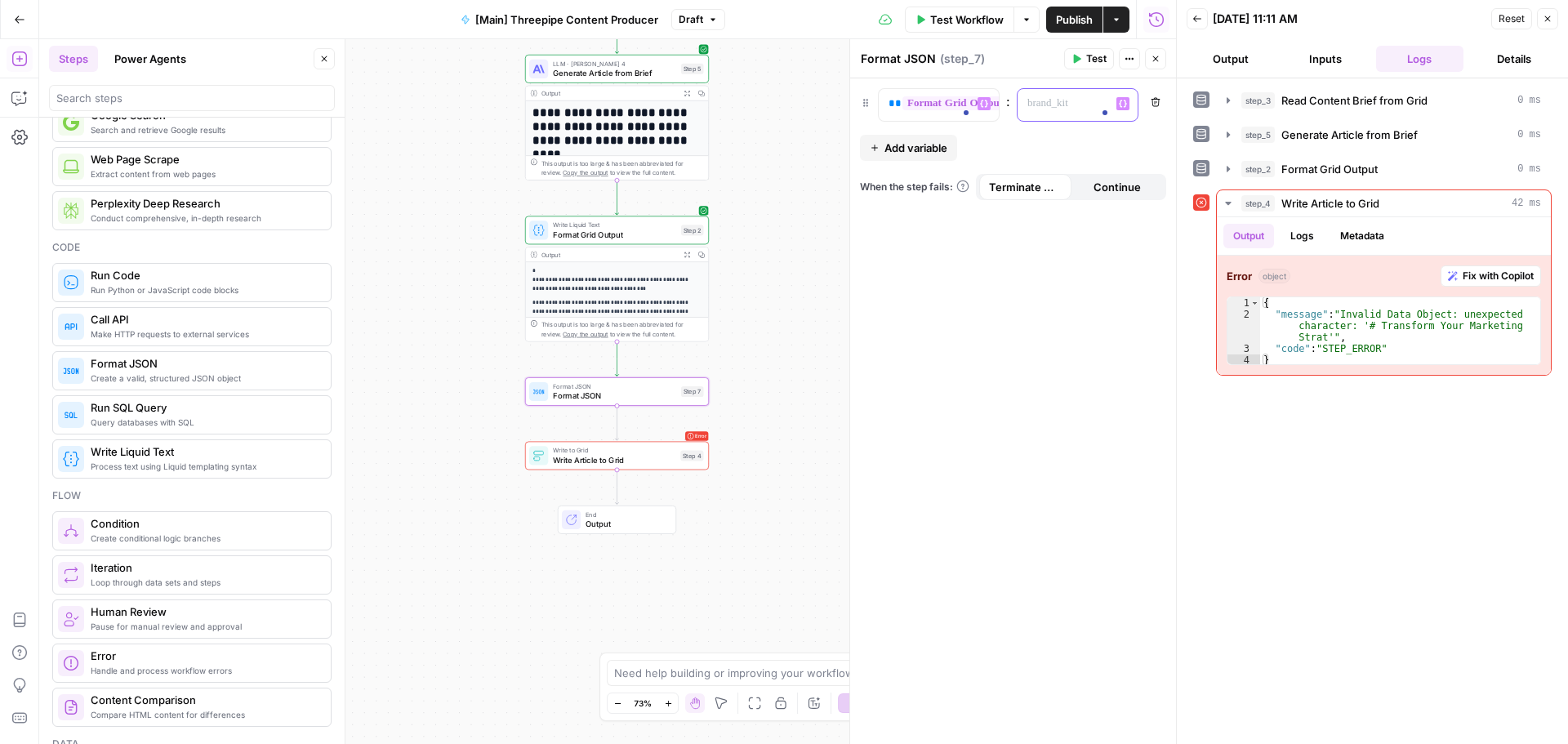
click at [1049, 107] on p at bounding box center [1064, 103] width 75 height 16
click at [1071, 60] on div "Publish P" at bounding box center [1073, 55] width 52 height 15
click at [1083, 52] on button "Test" at bounding box center [1089, 58] width 50 height 21
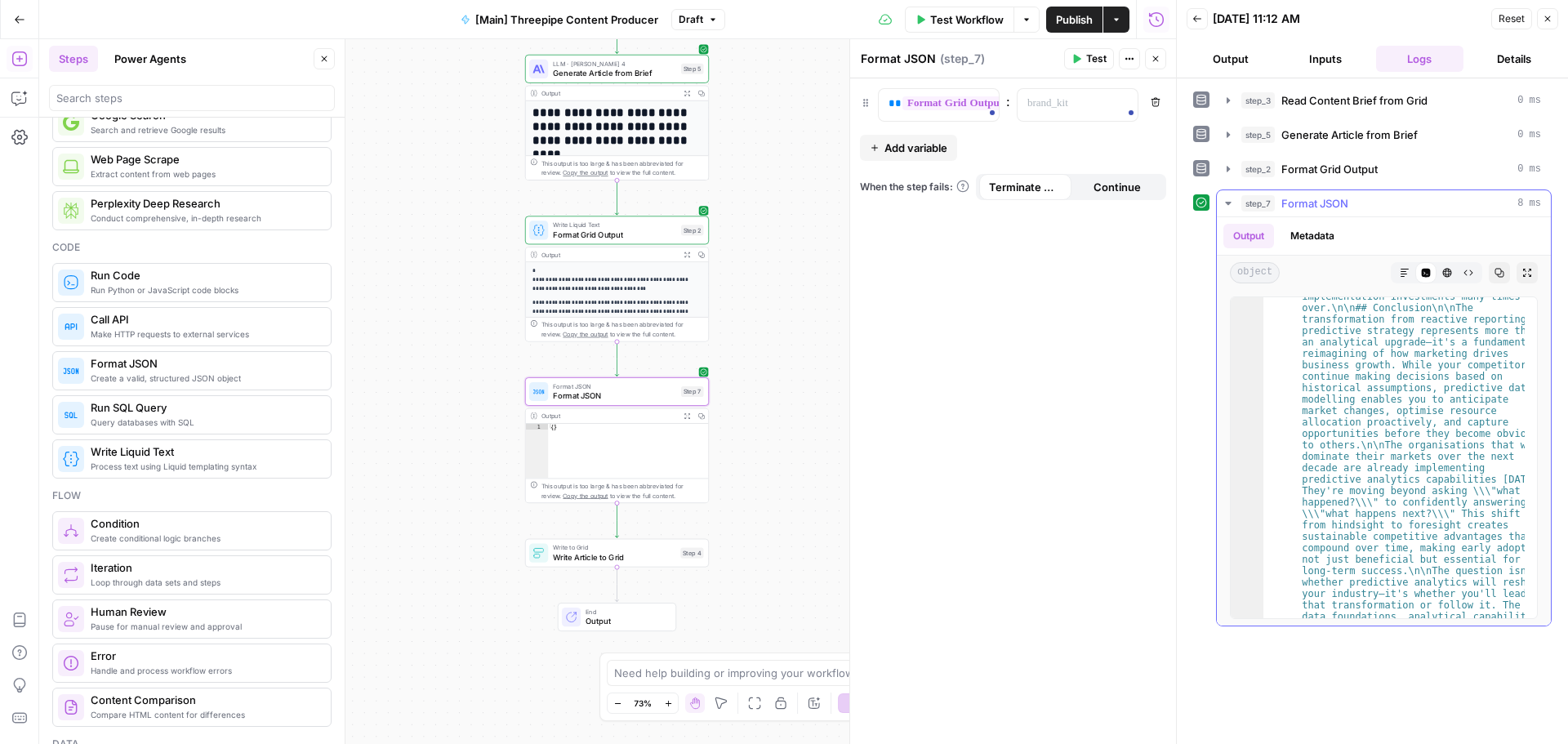
scroll to position [4341, 0]
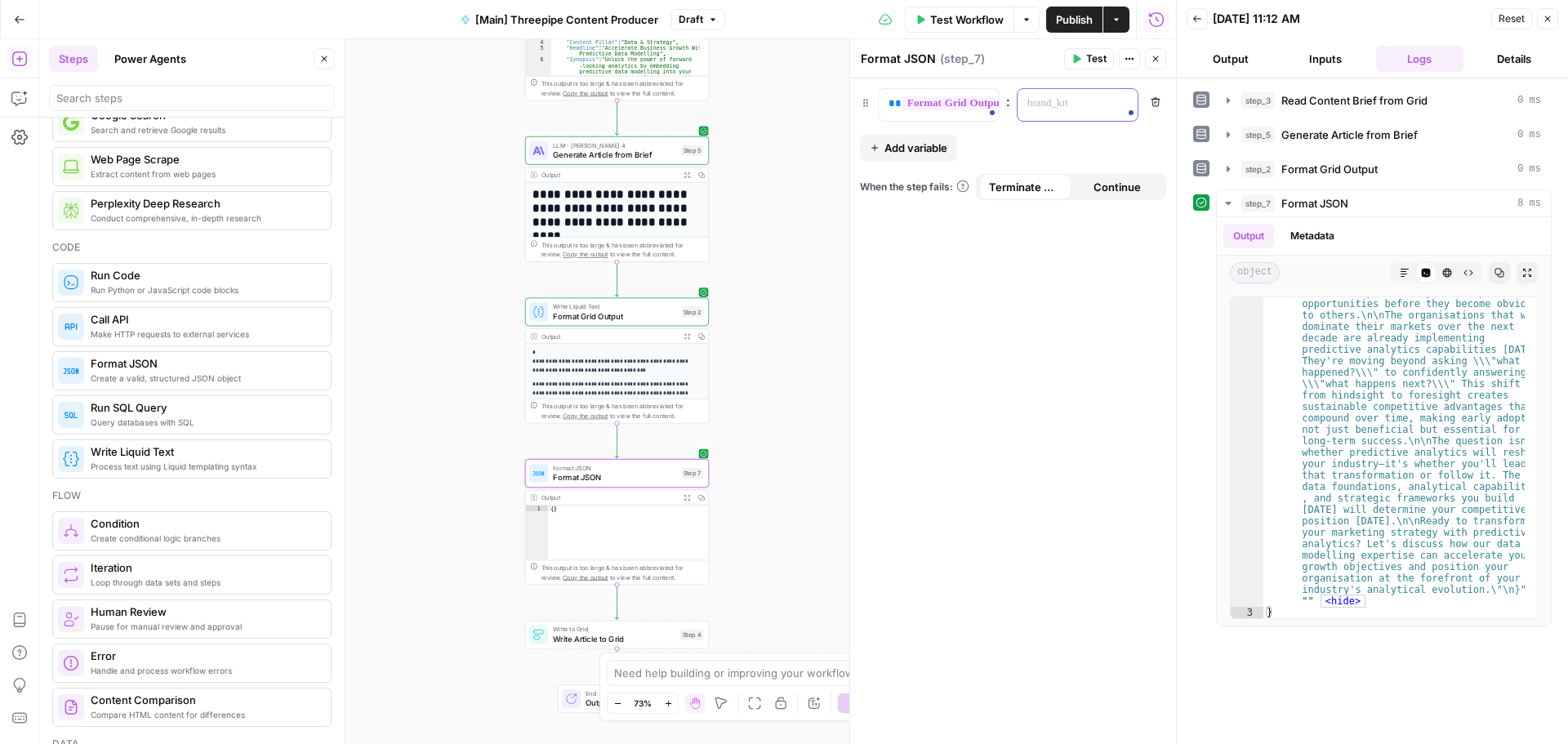
click at [1089, 101] on p at bounding box center [1064, 103] width 75 height 16
click at [1121, 101] on icon "button" at bounding box center [1123, 104] width 9 height 8
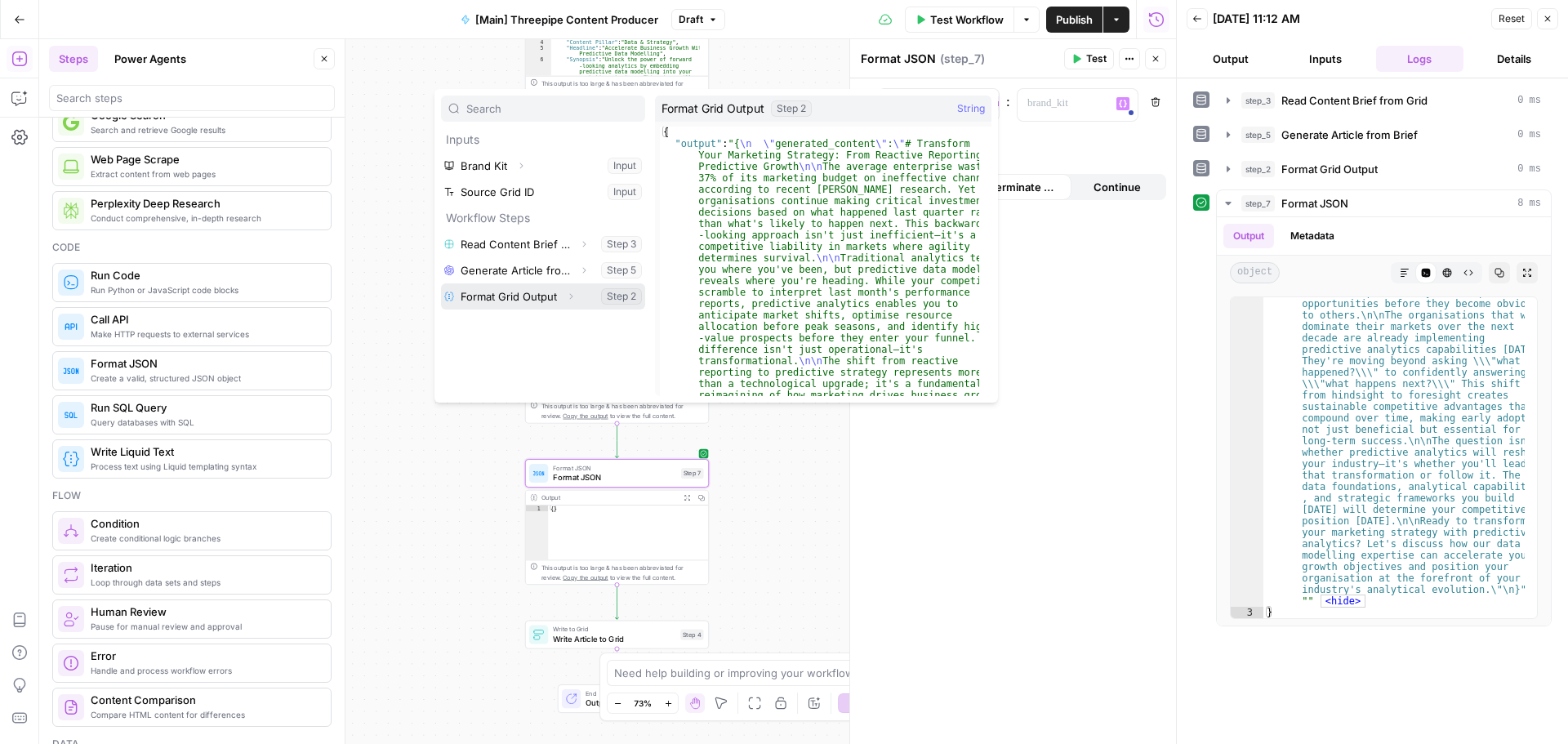
click at [562, 302] on button "Expand" at bounding box center [571, 296] width 21 height 21
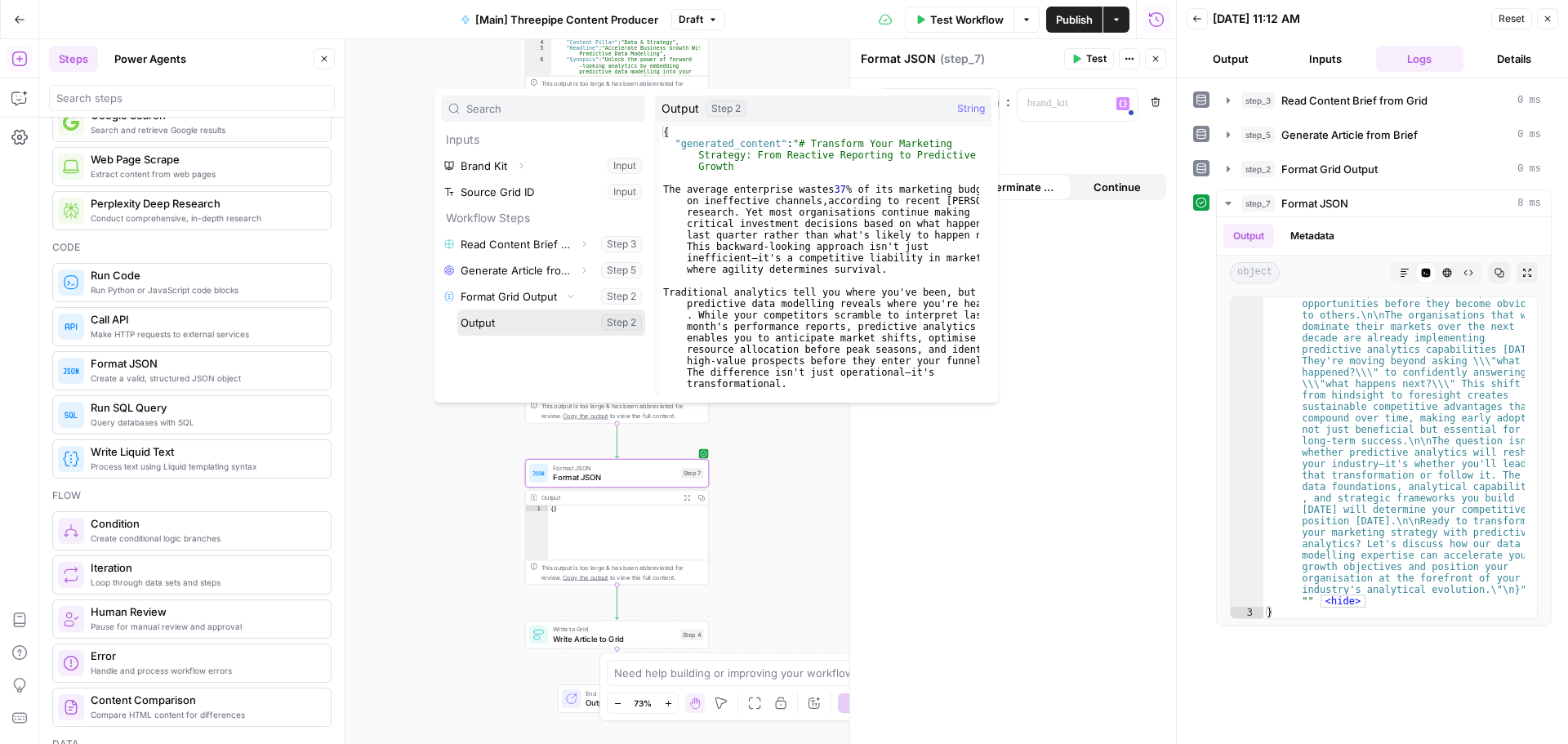
click at [558, 321] on button "Select variable Output" at bounding box center [551, 322] width 188 height 26
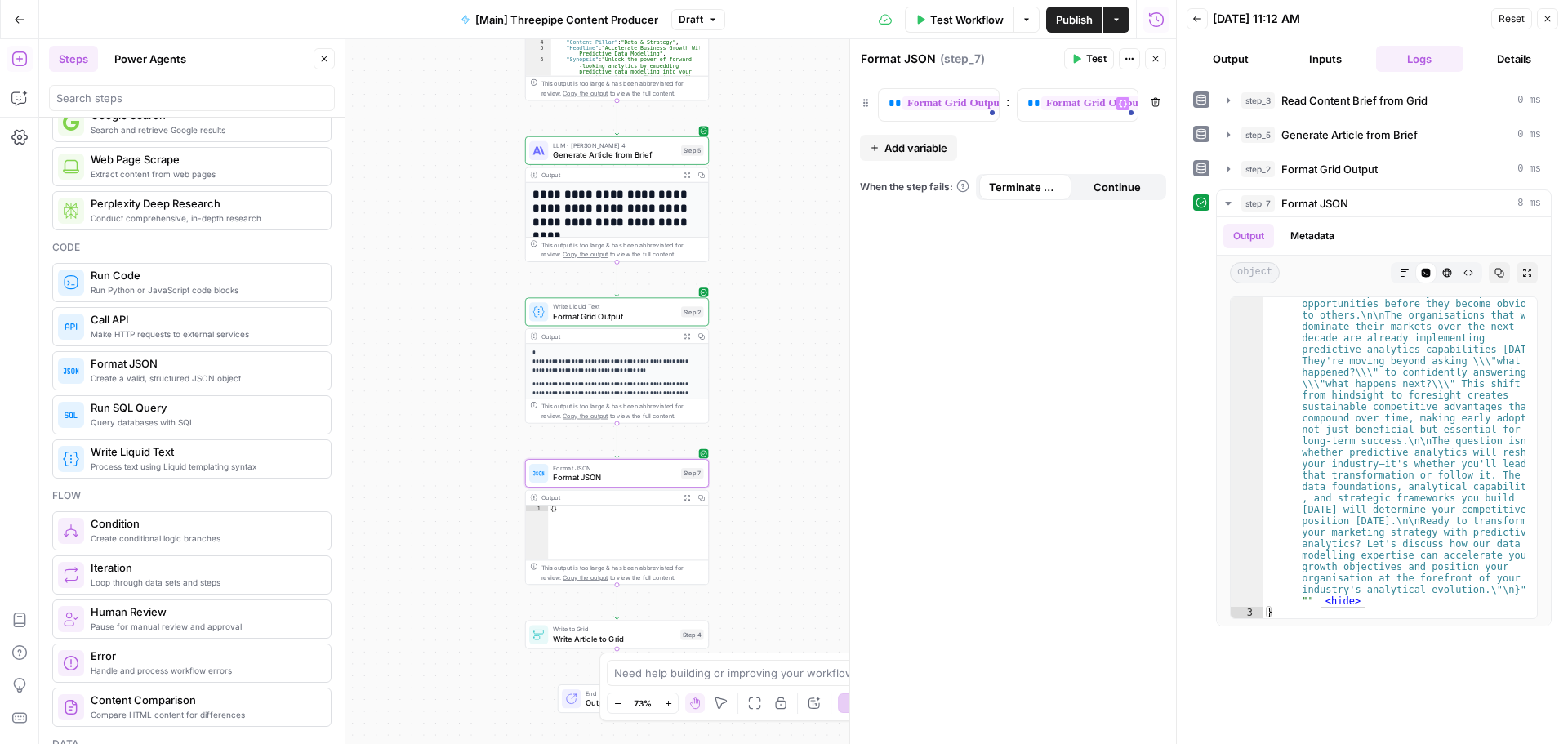
click at [1082, 63] on button "Test" at bounding box center [1089, 58] width 50 height 21
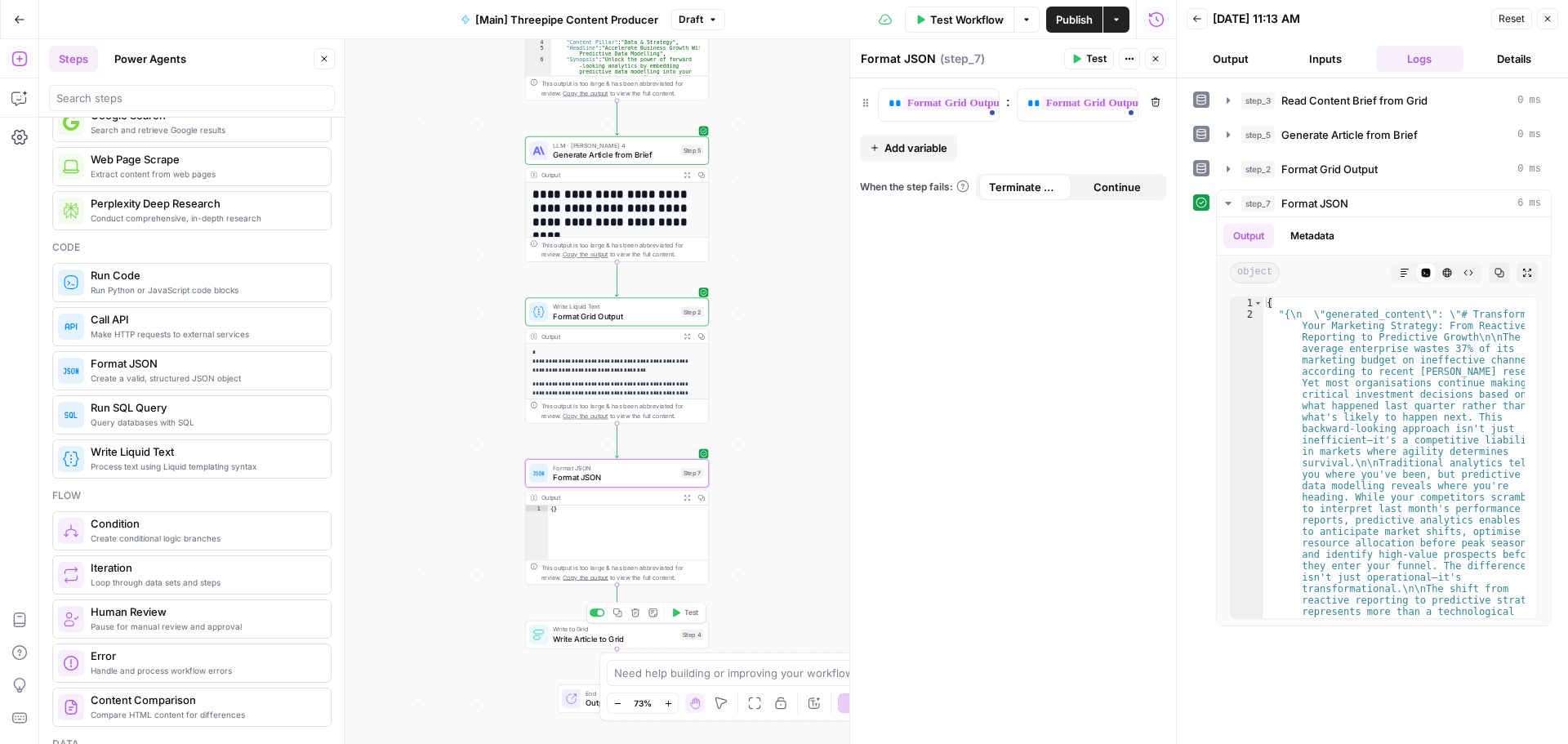
click at [689, 613] on span "Test" at bounding box center [691, 612] width 13 height 11
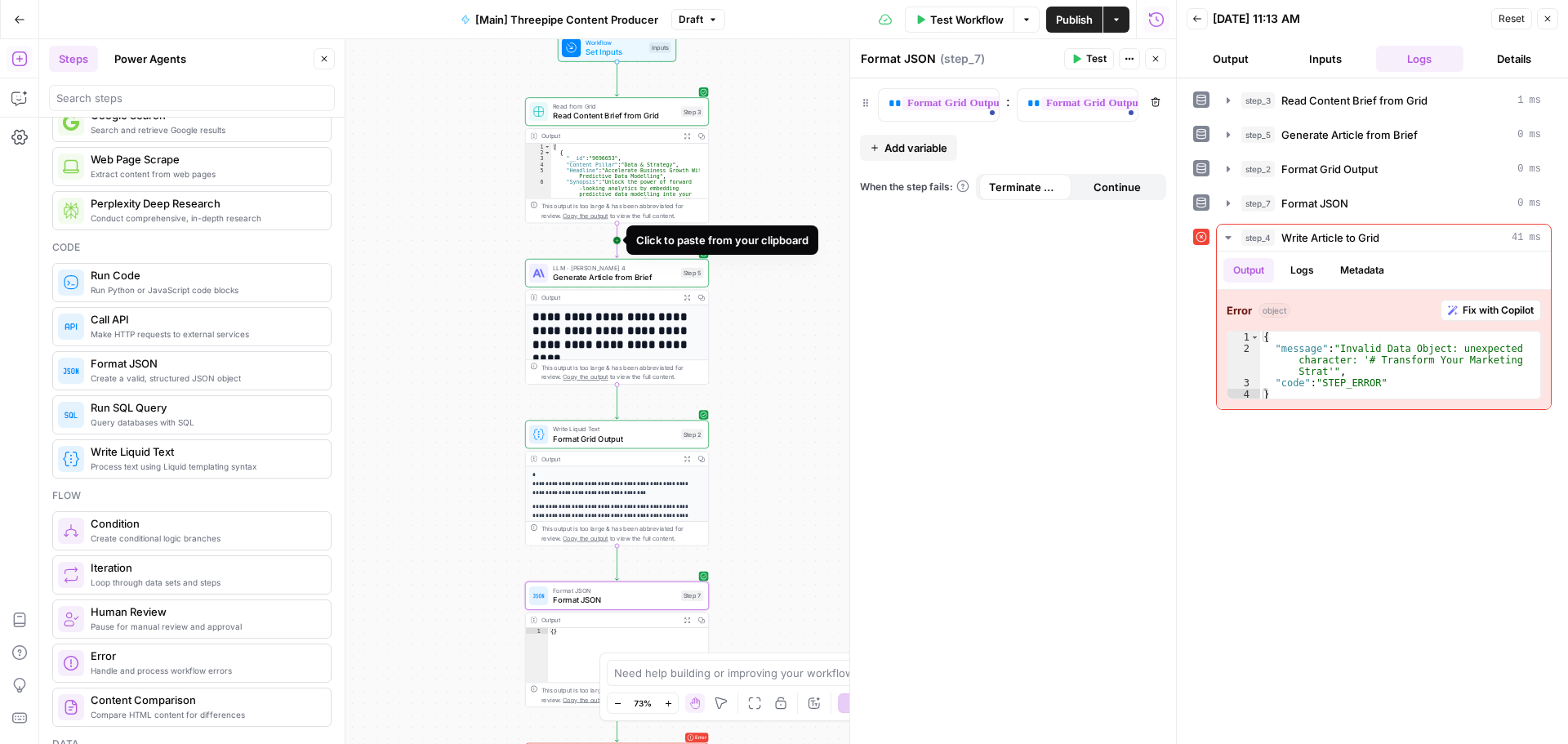
click at [618, 240] on icon "Edge from step_3 to step_5" at bounding box center [616, 240] width 3 height 34
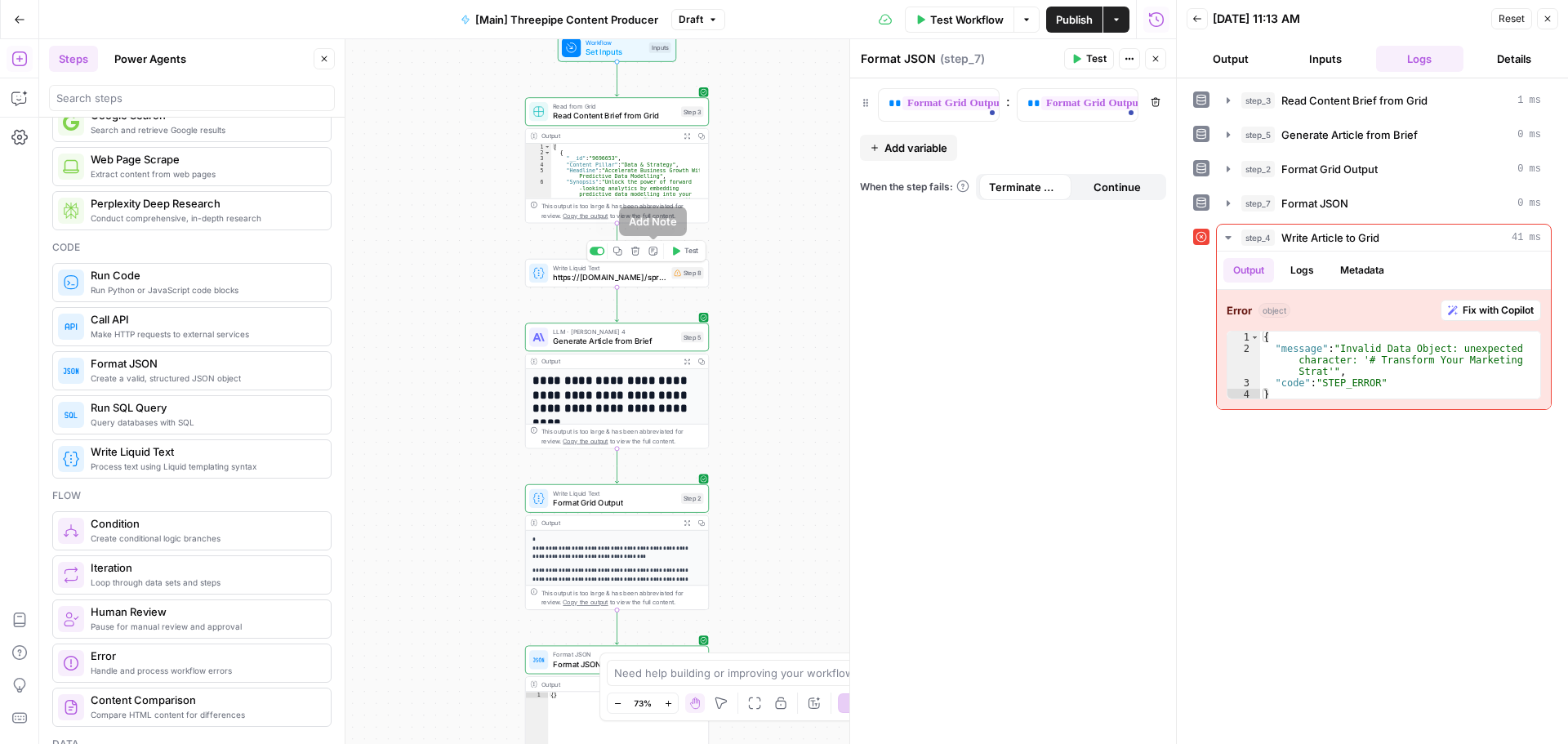
click at [632, 249] on icon "button" at bounding box center [635, 250] width 9 height 9
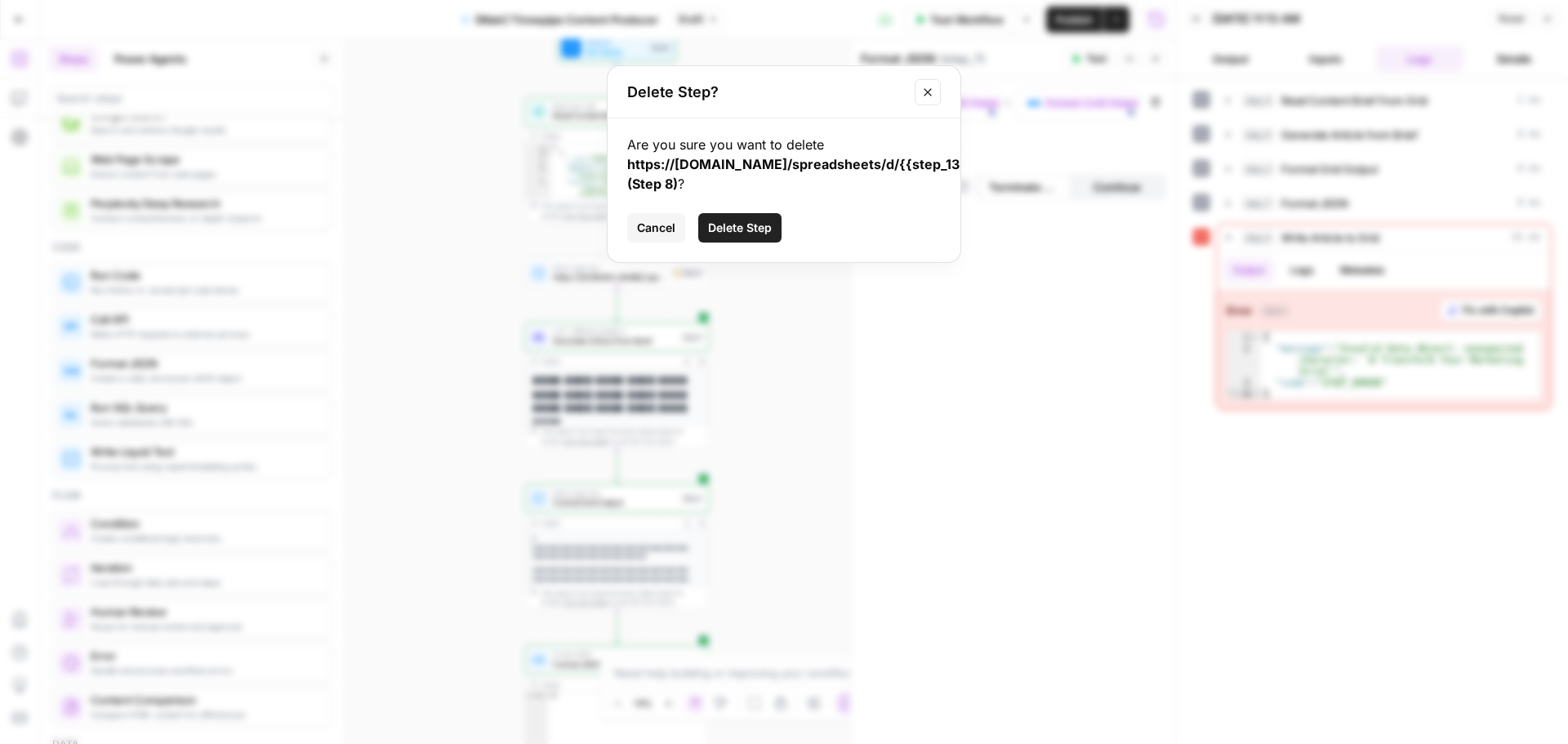
click at [721, 234] on span "Delete Step" at bounding box center [739, 227] width 63 height 16
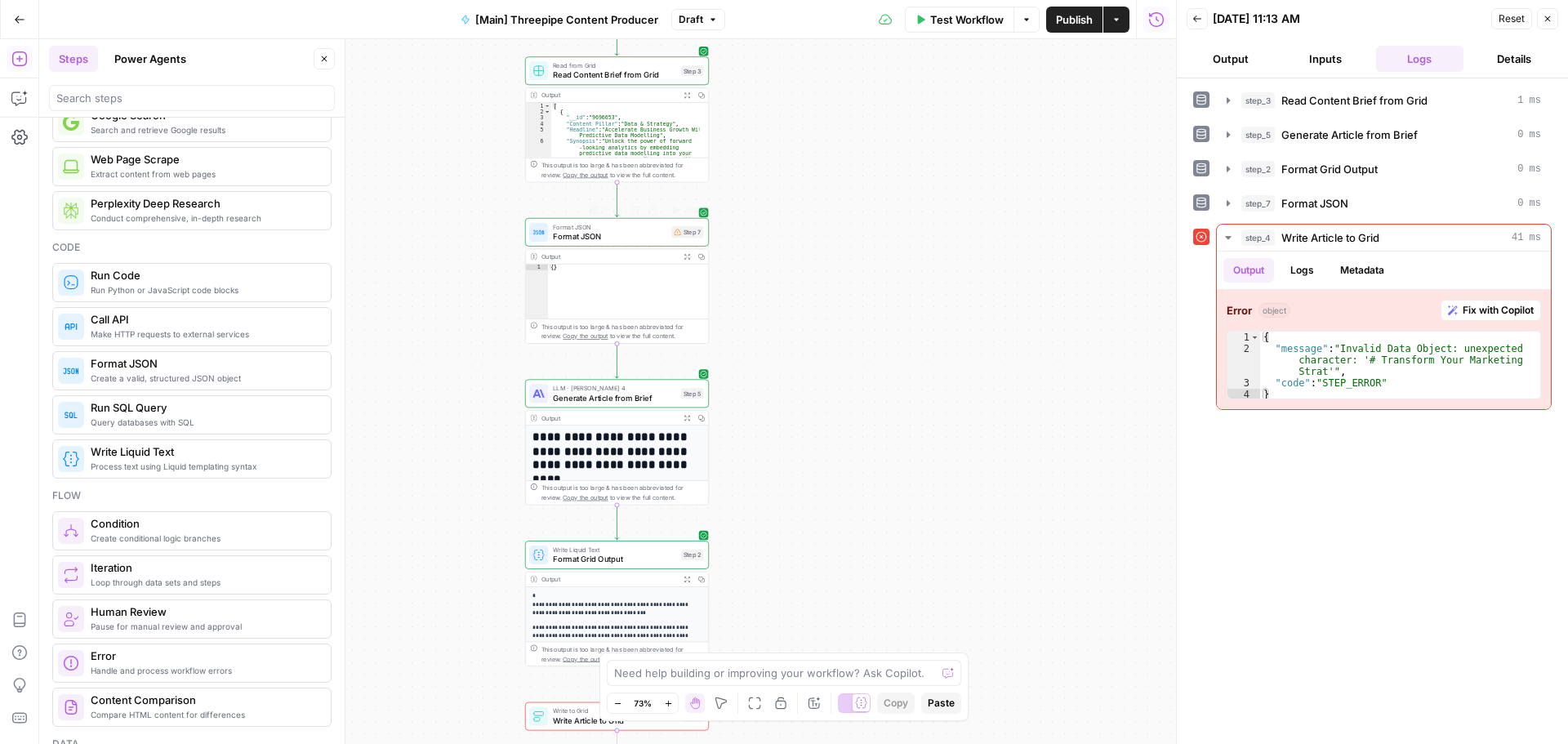
click at [632, 240] on span "Format JSON" at bounding box center [609, 236] width 113 height 12
click at [980, 105] on span "**" at bounding box center [987, 102] width 13 height 11
click at [987, 99] on button "Variables Menu" at bounding box center [984, 103] width 13 height 13
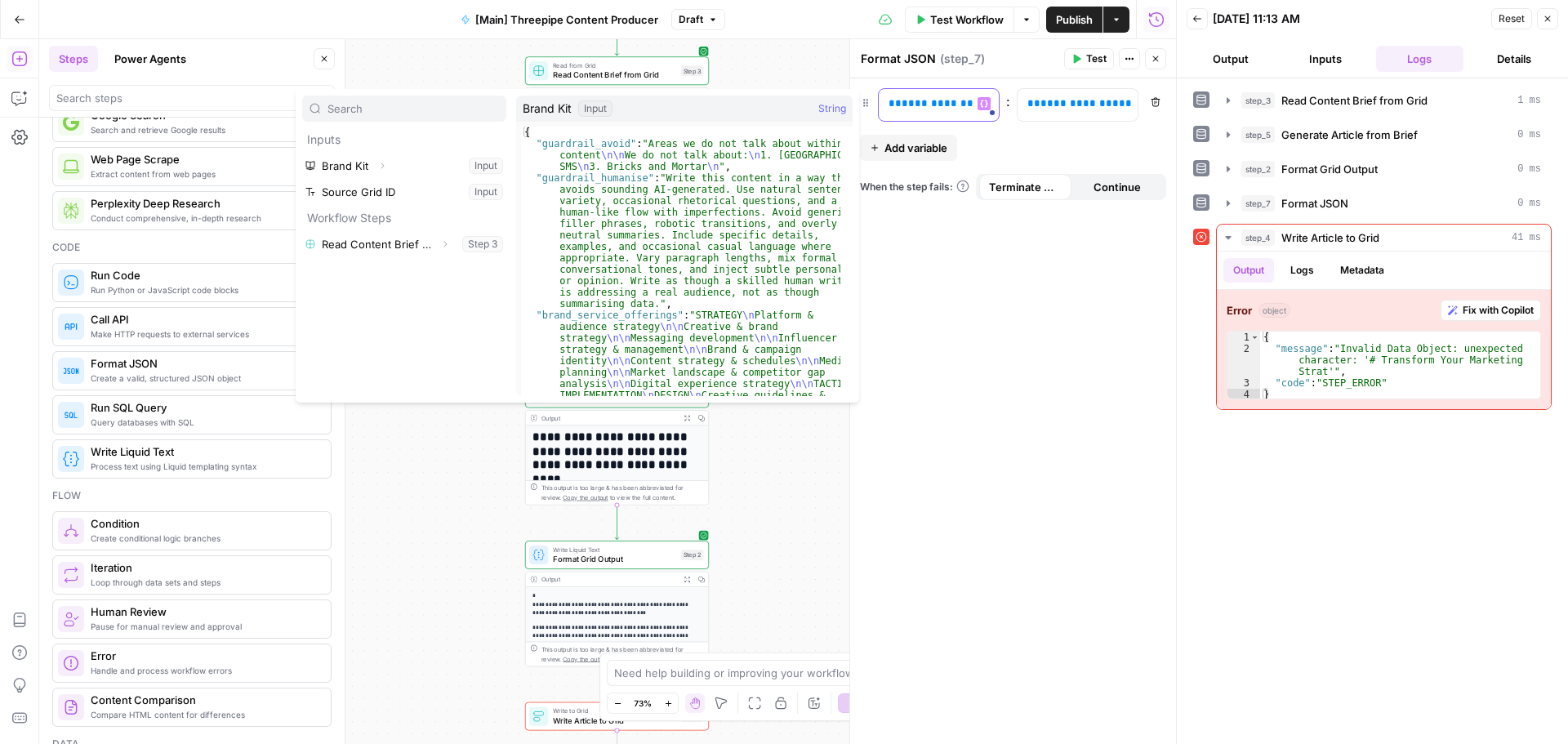
click at [949, 104] on span "**********" at bounding box center [941, 102] width 79 height 11
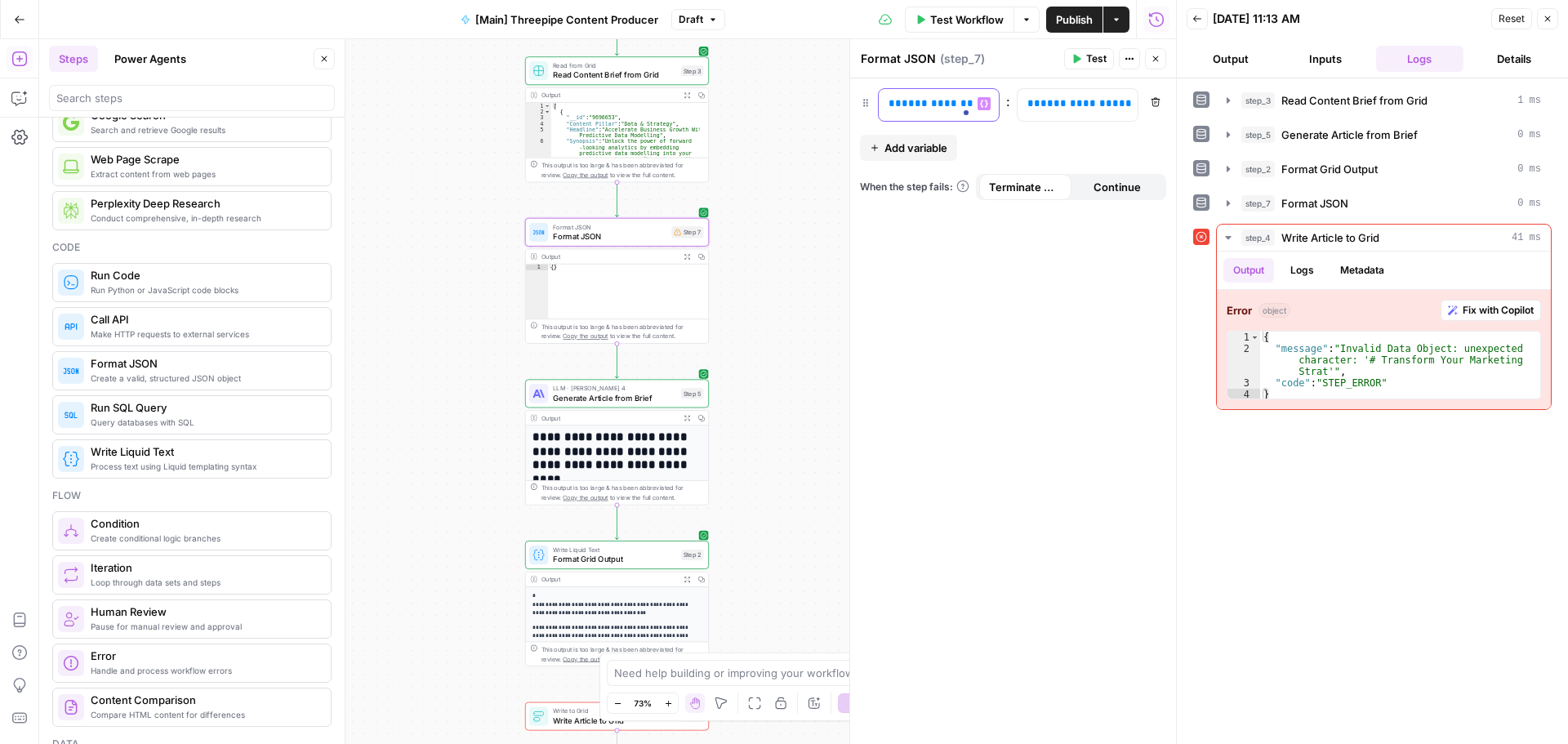
click at [949, 104] on span "**********" at bounding box center [941, 102] width 79 height 11
click at [985, 102] on icon "button" at bounding box center [984, 103] width 9 height 9
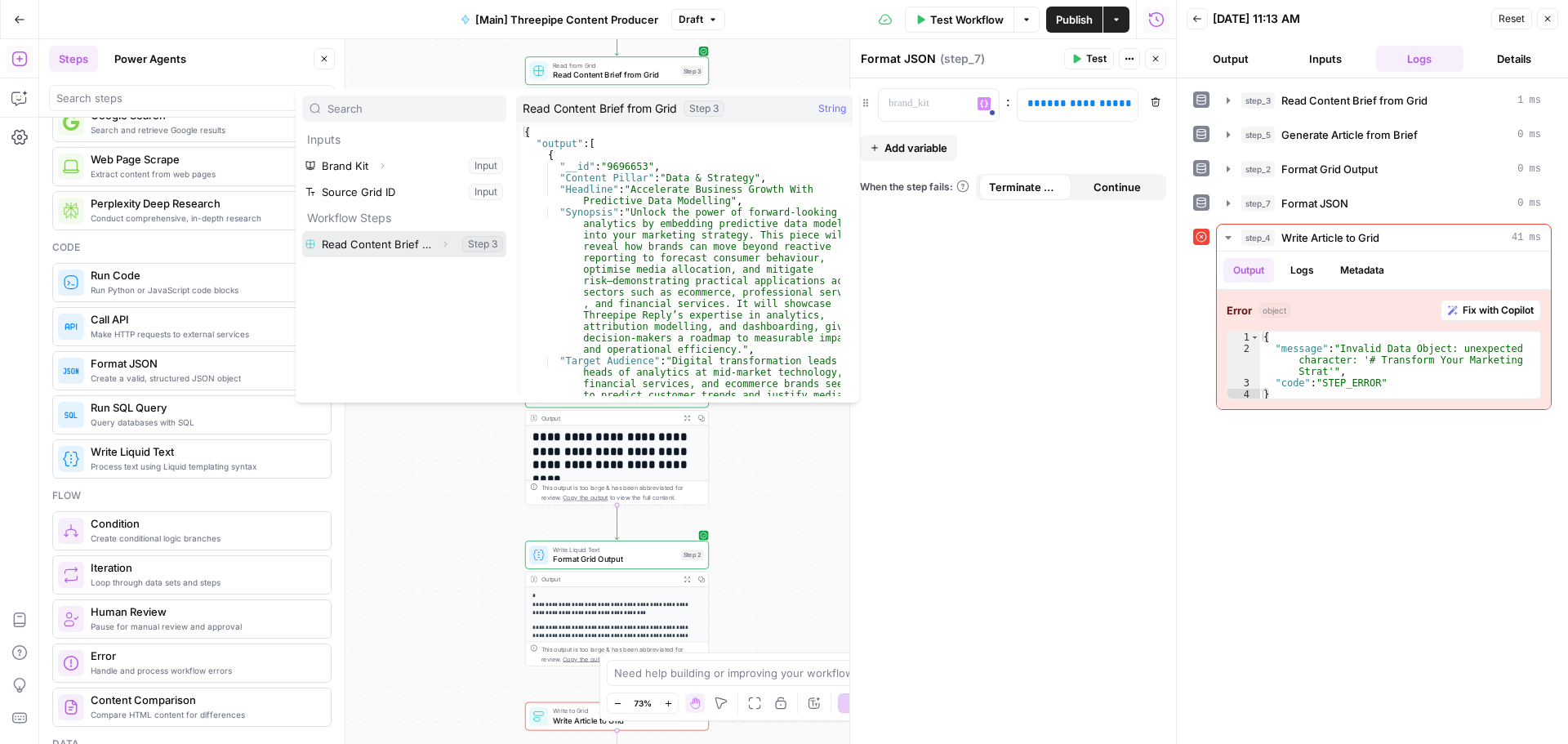
click at [392, 243] on button "Select variable Read Content Brief from Grid" at bounding box center [403, 243] width 204 height 26
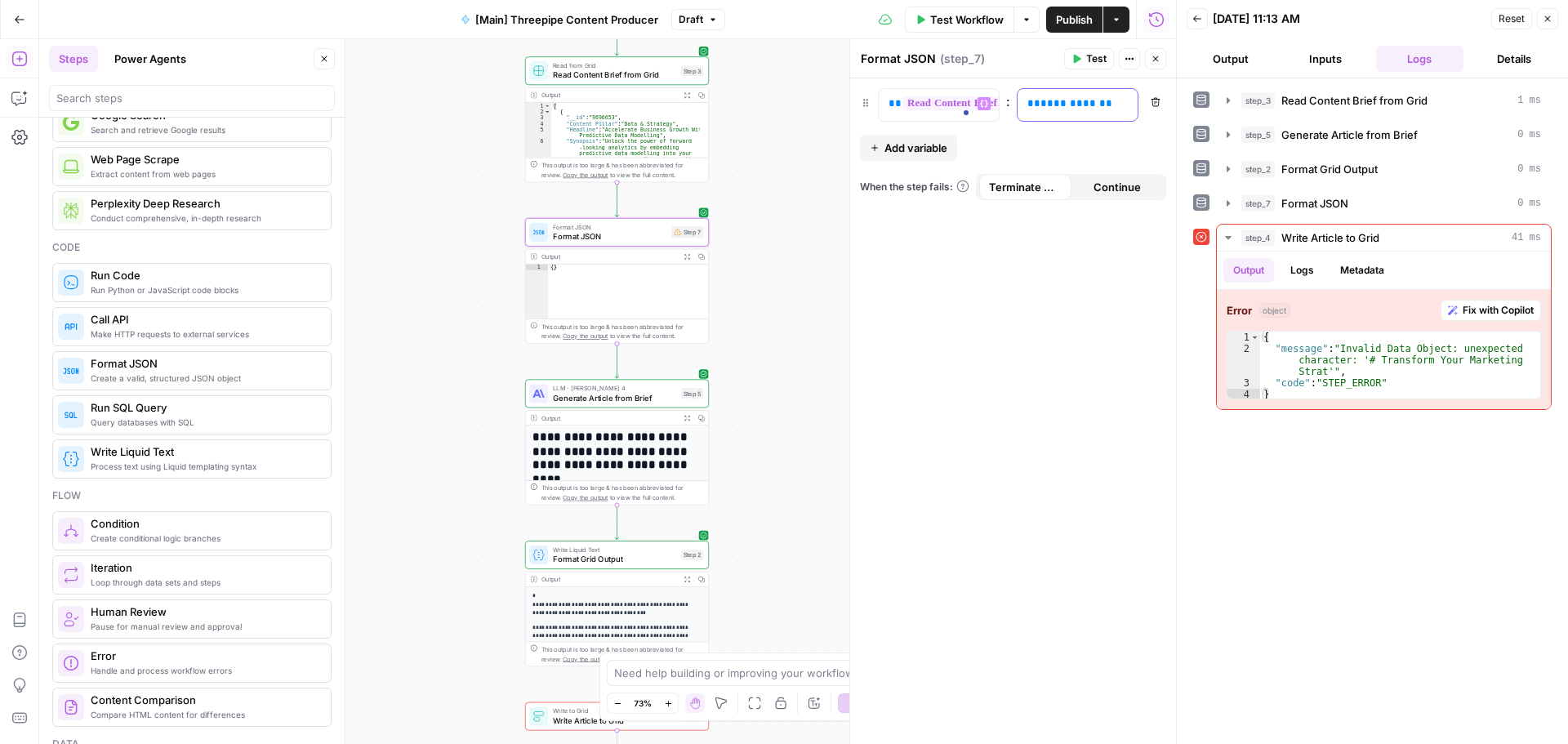
click at [1066, 105] on span "**********" at bounding box center [1079, 102] width 79 height 11
click at [1125, 102] on icon "button" at bounding box center [1123, 104] width 9 height 8
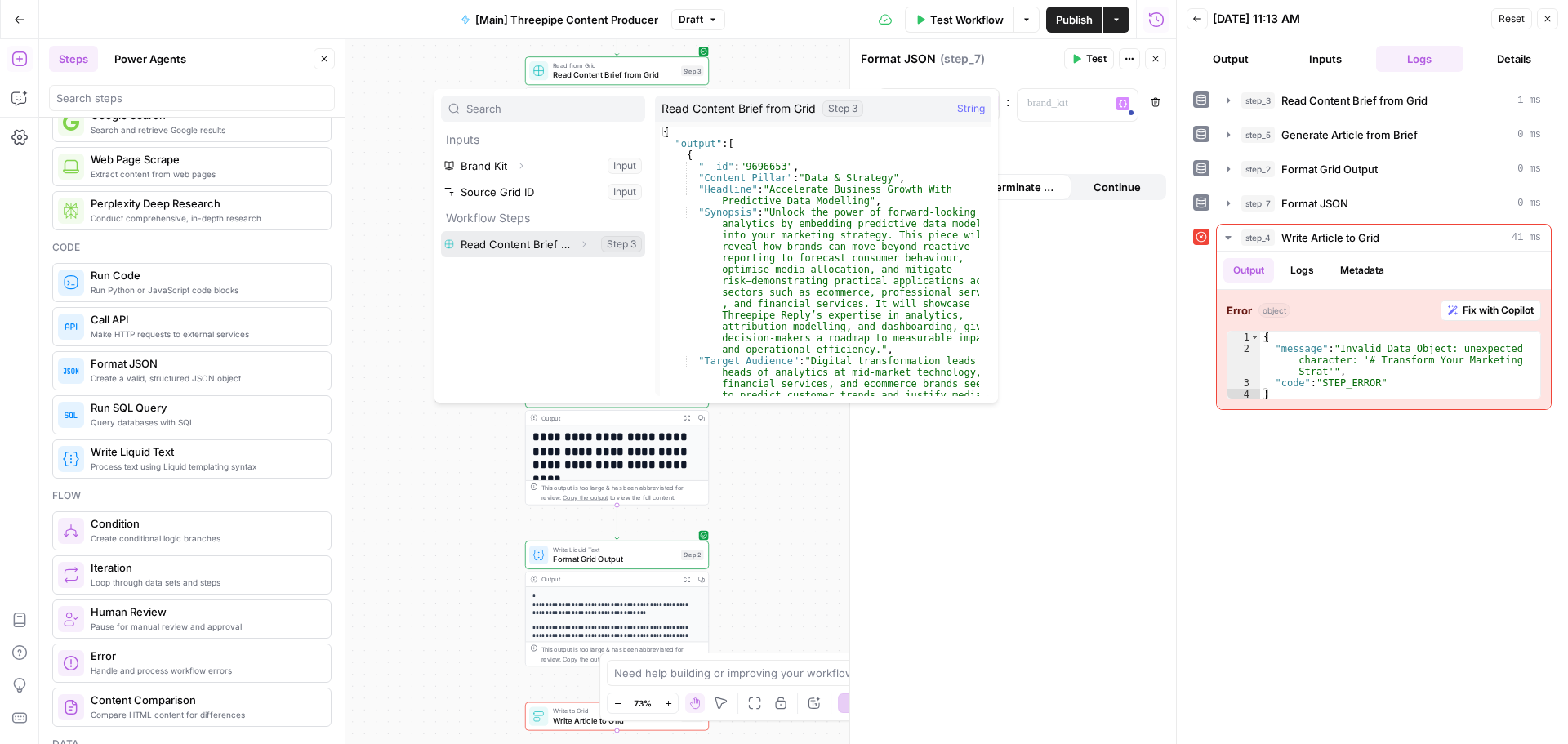
click at [528, 239] on button "Select variable Read Content Brief from Grid" at bounding box center [542, 243] width 204 height 26
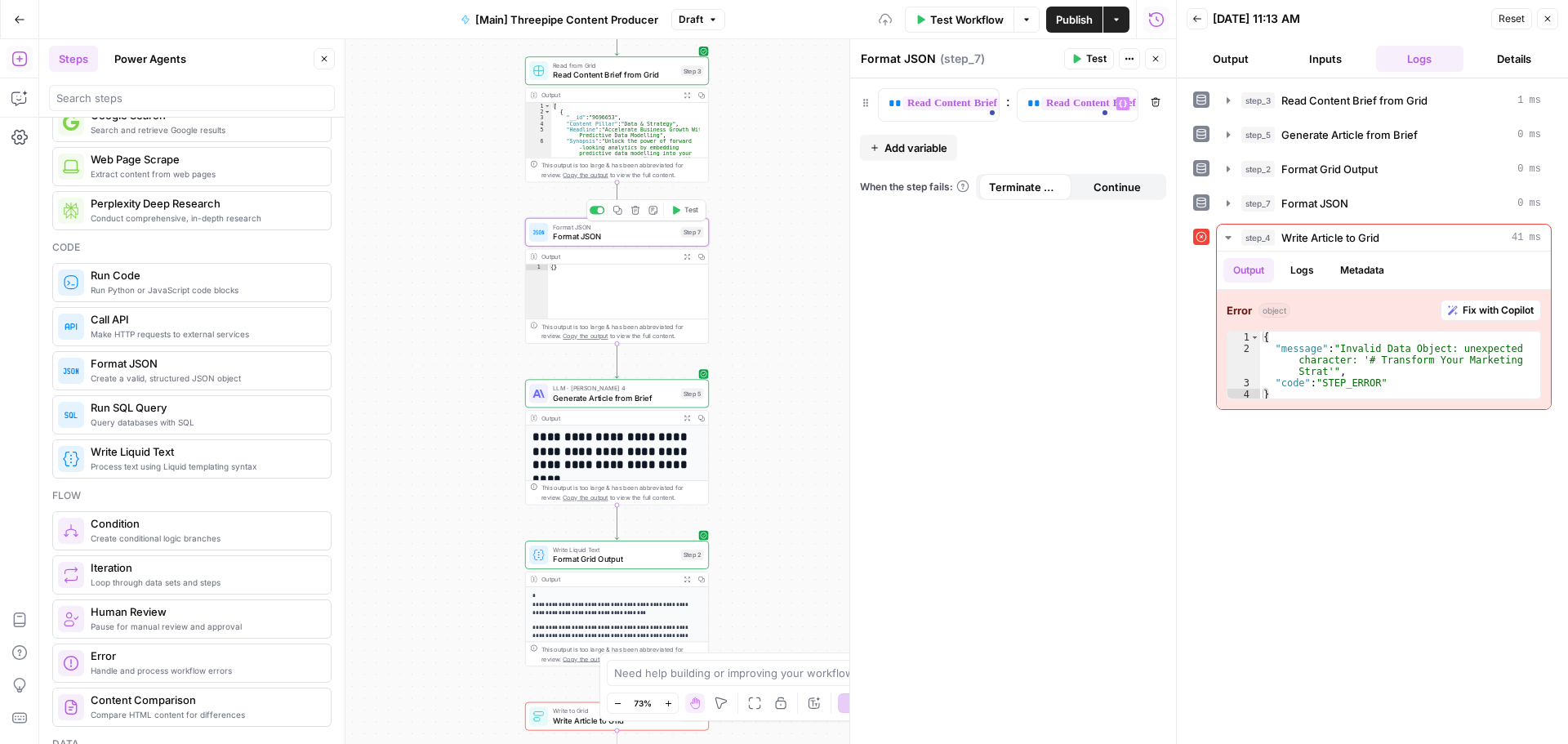
click at [994, 323] on div "**********" at bounding box center [1012, 411] width 326 height 665
click at [673, 214] on icon "button" at bounding box center [676, 210] width 8 height 9
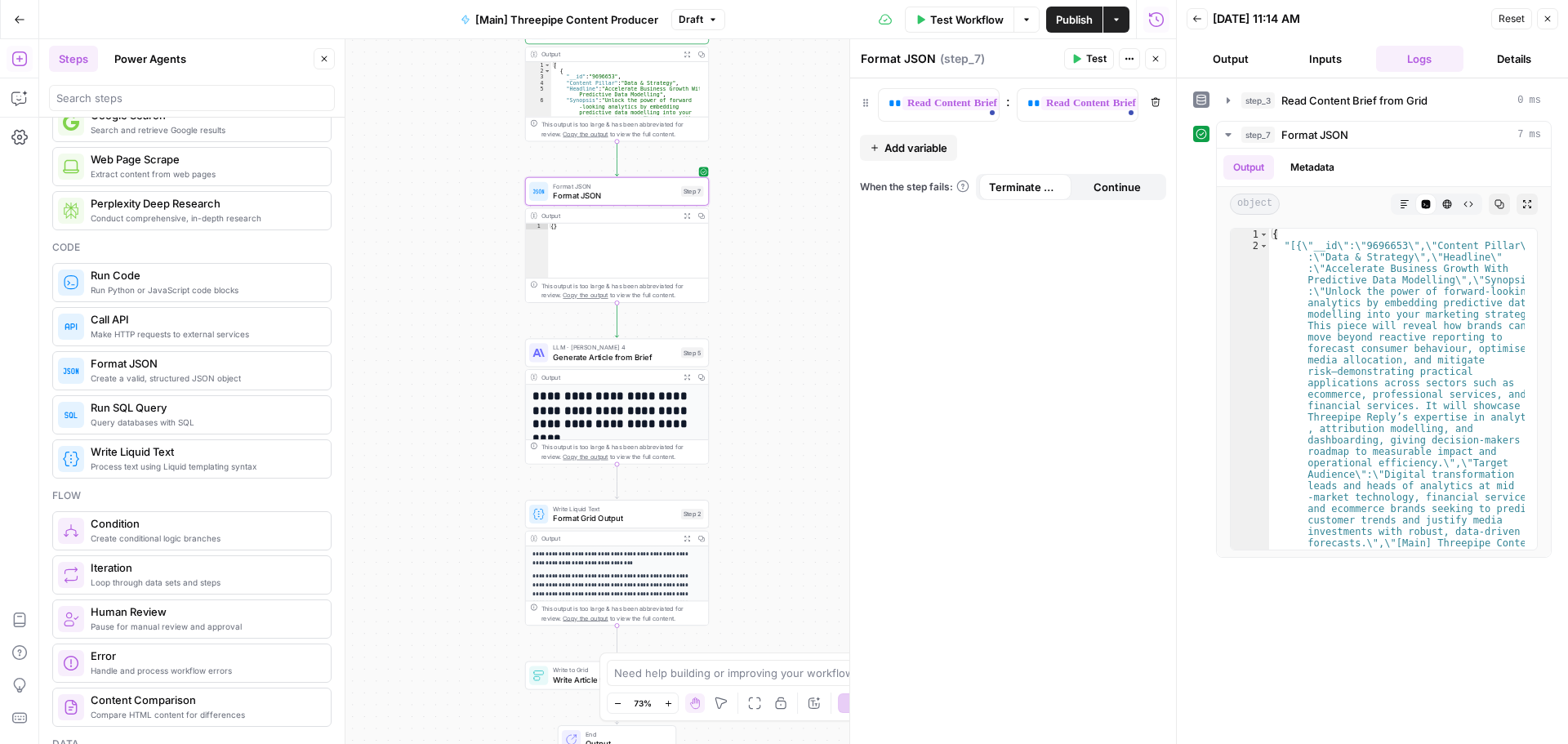
scroll to position [81, 0]
click at [594, 493] on div at bounding box center [597, 492] width 14 height 9
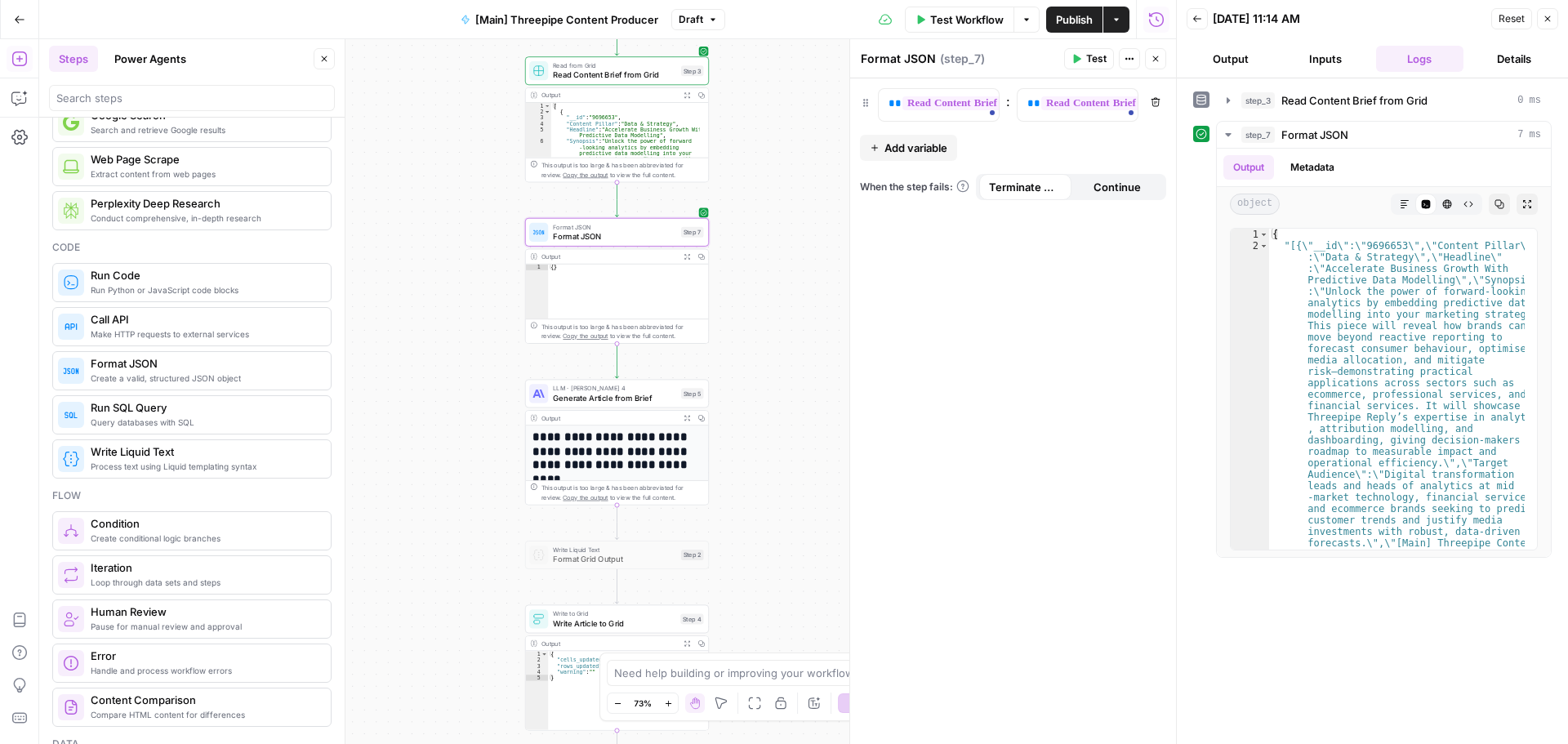
click at [955, 15] on span "Test Workflow" at bounding box center [966, 19] width 74 height 16
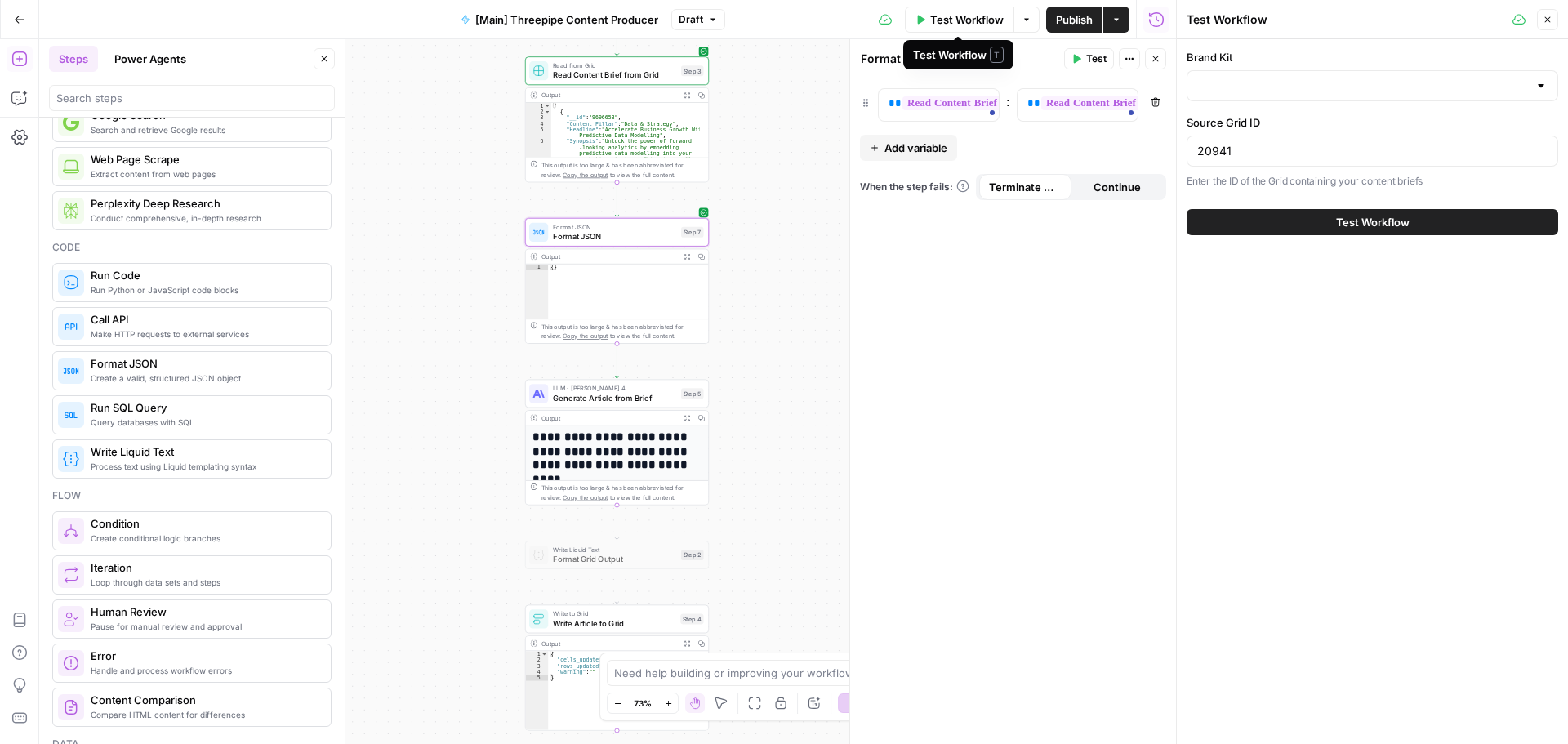
type input "Threepipe Reply"
click at [1341, 222] on span "Test Workflow" at bounding box center [1373, 221] width 74 height 16
